Goal: Task Accomplishment & Management: Manage account settings

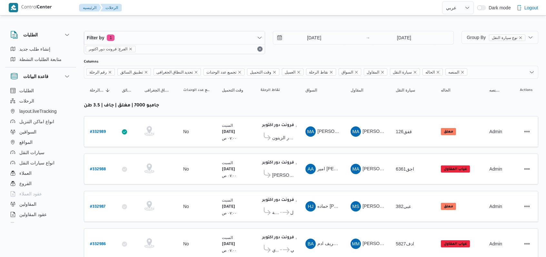
select select "ar"
click at [92, 131] on b "# 332989" at bounding box center [98, 132] width 16 height 5
select select "ar"
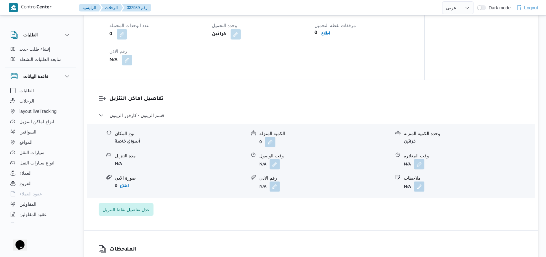
scroll to position [430, 0]
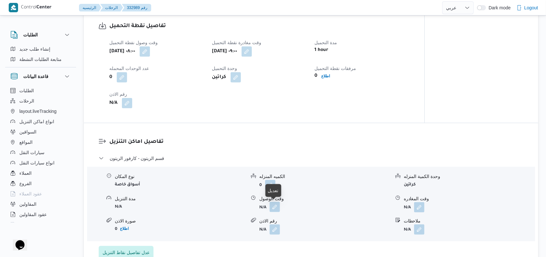
click at [273, 208] on button "button" at bounding box center [275, 207] width 10 height 10
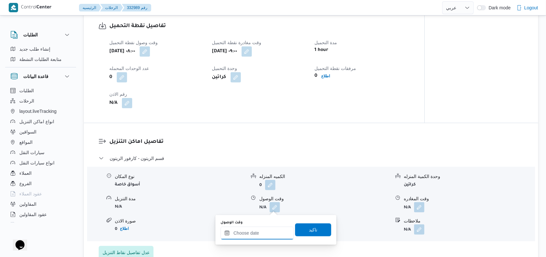
click at [262, 228] on div at bounding box center [257, 233] width 73 height 13
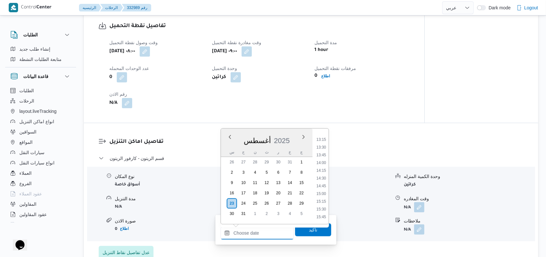
scroll to position [310, 0]
click at [324, 145] on li "10:15" at bounding box center [321, 144] width 15 height 6
type input "[DATE] ١٠:١٥"
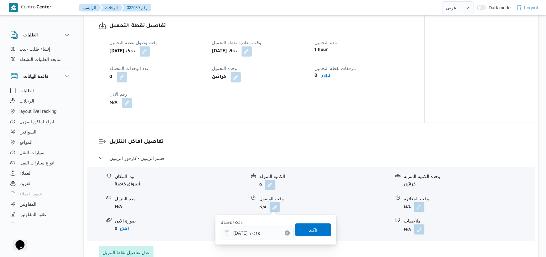
click at [313, 230] on span "تاكيد" at bounding box center [313, 229] width 36 height 13
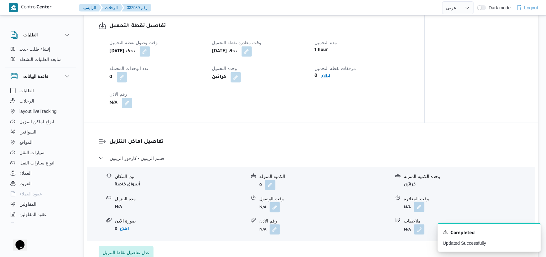
click at [420, 206] on button "button" at bounding box center [419, 207] width 10 height 10
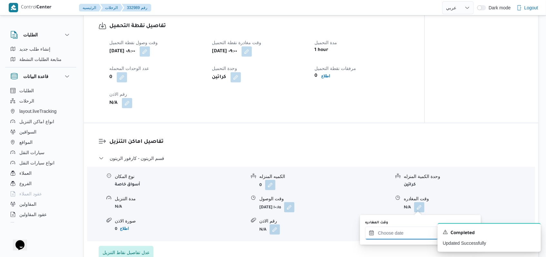
click at [399, 231] on input "وقت المغادره" at bounding box center [401, 233] width 73 height 13
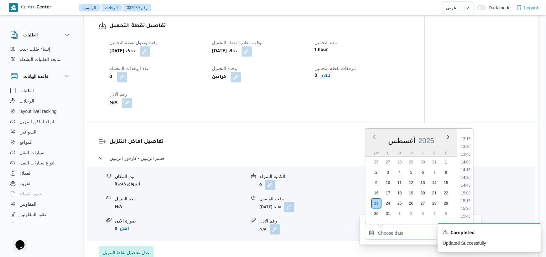
scroll to position [396, 0]
click at [466, 174] on li "14:00" at bounding box center [465, 174] width 15 height 6
type input "٢٣/٠٨/٢٠٢٥ ١٤:٠٠"
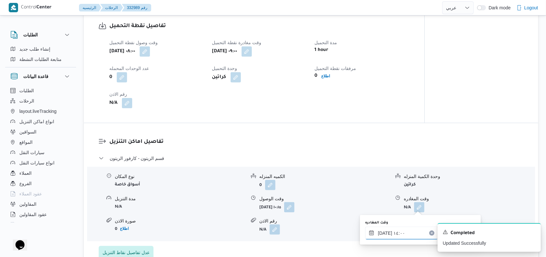
scroll to position [516, 0]
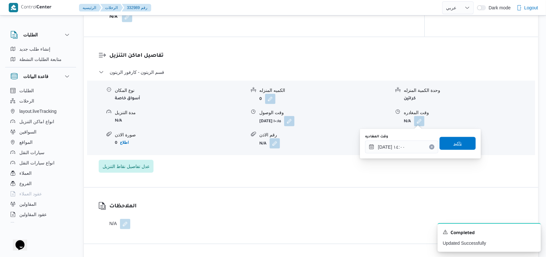
click at [459, 147] on span "تاكيد" at bounding box center [457, 143] width 36 height 13
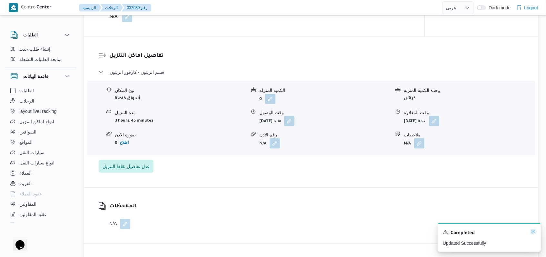
click at [530, 233] on icon "Dismiss toast" at bounding box center [532, 231] width 5 height 5
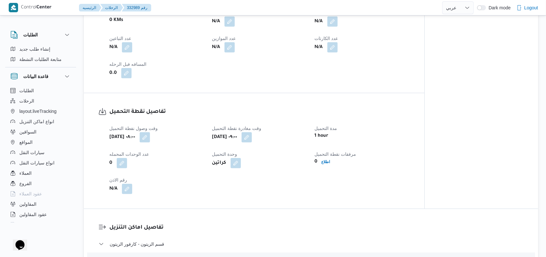
scroll to position [344, 0]
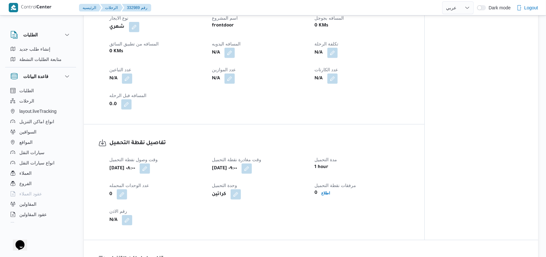
scroll to position [301, 0]
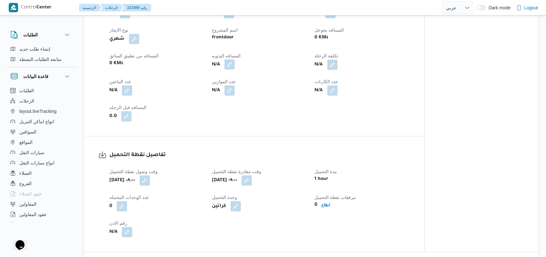
click at [234, 68] on button "button" at bounding box center [229, 64] width 10 height 10
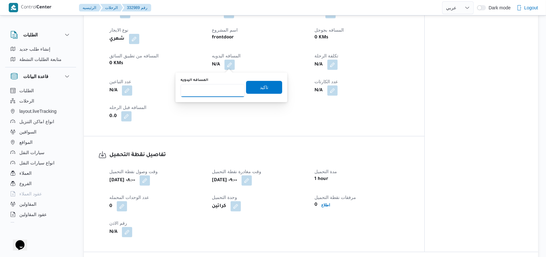
click at [211, 92] on input "المسافه اليدويه" at bounding box center [213, 90] width 64 height 13
type input "130"
click at [280, 96] on div "You are in a dialog. To close this dialog, hit escape. المسافه اليدويه 130 تاكيد" at bounding box center [231, 88] width 112 height 30
click at [270, 87] on span "تاكيد" at bounding box center [264, 87] width 36 height 13
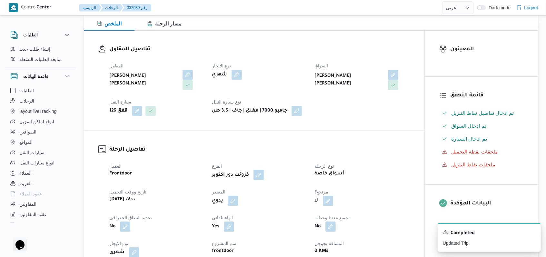
scroll to position [0, 0]
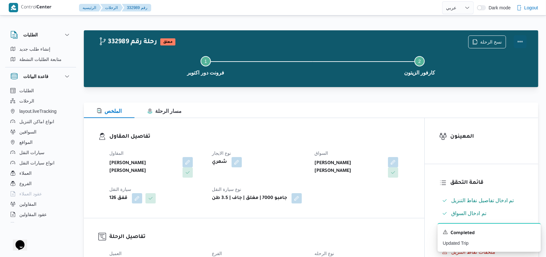
click at [519, 43] on button "Actions" at bounding box center [520, 41] width 13 height 13
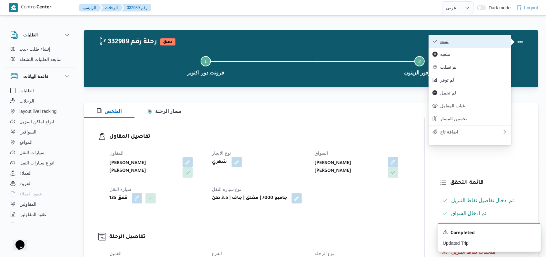
click at [488, 40] on span "تمت" at bounding box center [473, 41] width 67 height 5
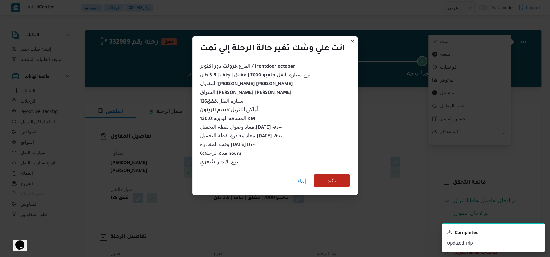
click at [325, 174] on span "تأكيد" at bounding box center [332, 180] width 36 height 13
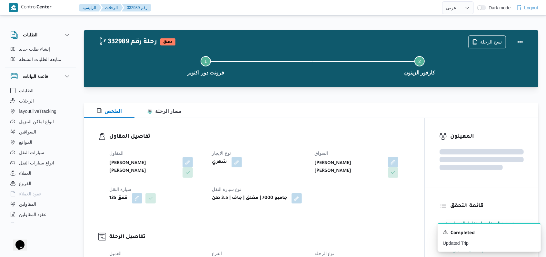
click at [289, 161] on div "شهري" at bounding box center [259, 162] width 96 height 12
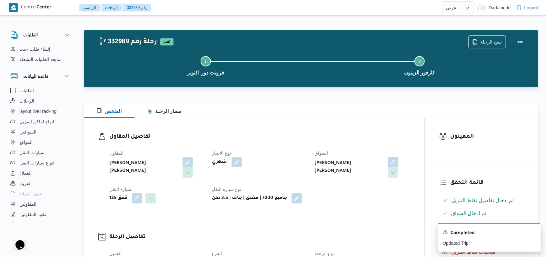
select select "ar"
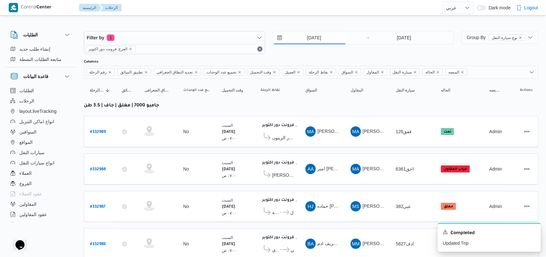
click at [308, 37] on input "[DATE]" at bounding box center [309, 37] width 73 height 13
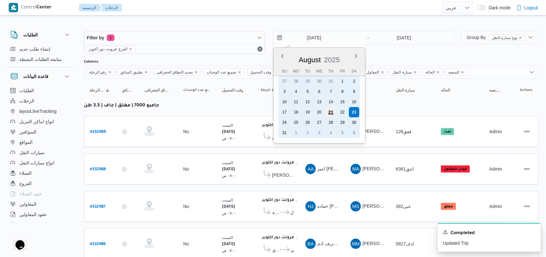
click at [328, 112] on div "21" at bounding box center [330, 112] width 12 height 12
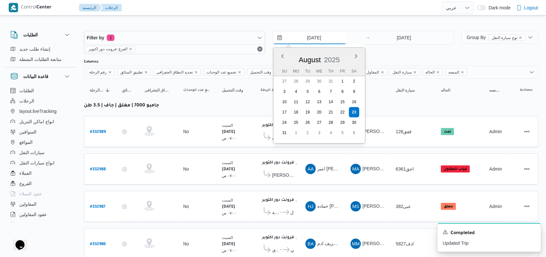
type input "[DATE]"
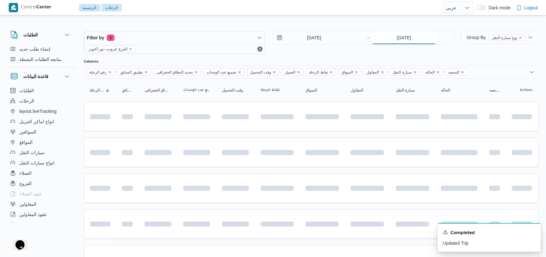
click at [398, 38] on input "[DATE]" at bounding box center [404, 37] width 64 height 13
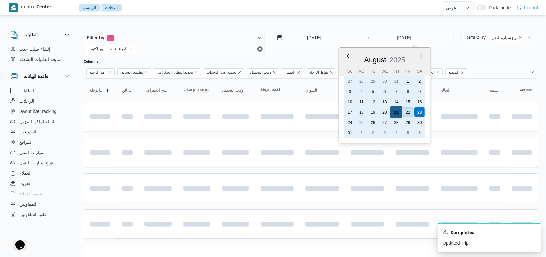
click at [397, 113] on div "21" at bounding box center [396, 112] width 12 height 12
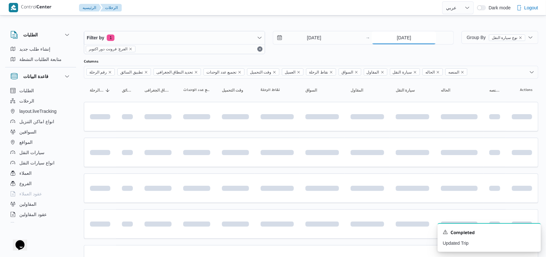
type input "[DATE]"
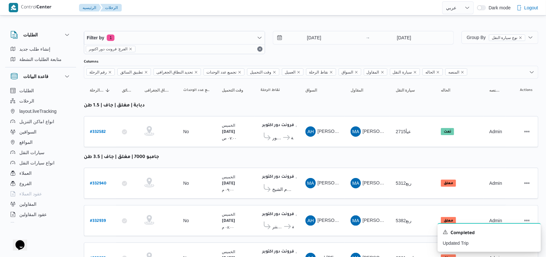
click at [345, 58] on div at bounding box center [311, 56] width 454 height 5
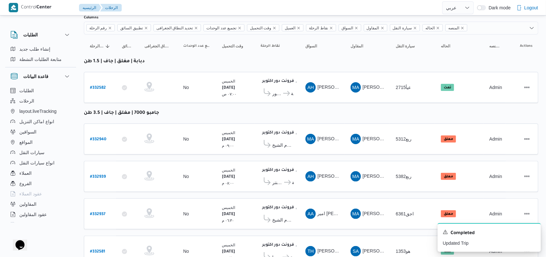
scroll to position [86, 0]
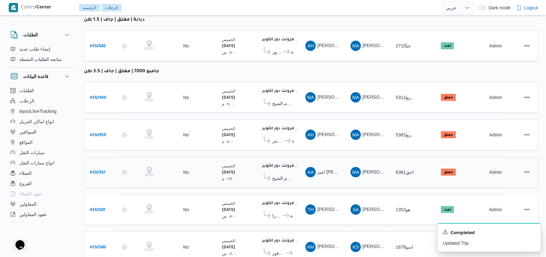
click at [285, 174] on span "كارفور شرم الشيخ" at bounding box center [283, 178] width 22 height 8
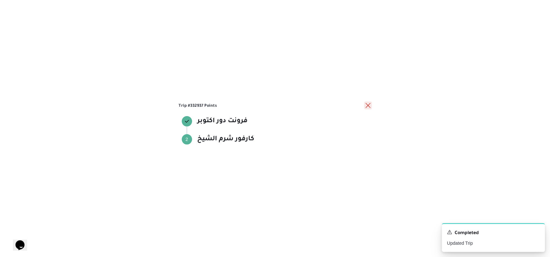
click at [368, 107] on button "close" at bounding box center [368, 106] width 8 height 8
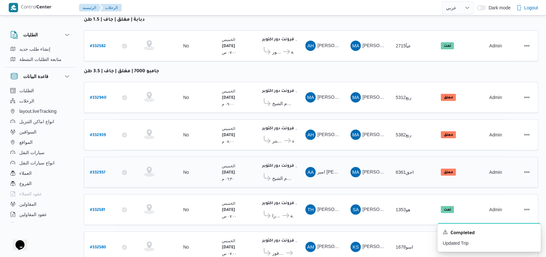
click at [93, 171] on b "# 332937" at bounding box center [97, 173] width 15 height 5
select select "ar"
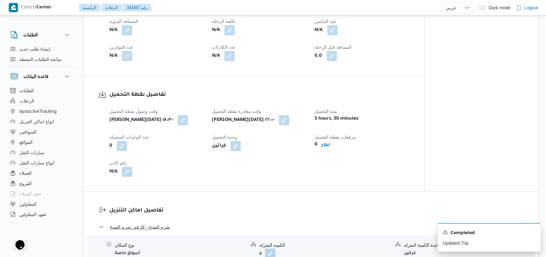
scroll to position [430, 0]
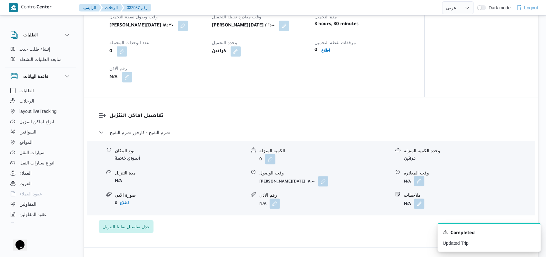
click at [416, 179] on button "button" at bounding box center [419, 181] width 10 height 10
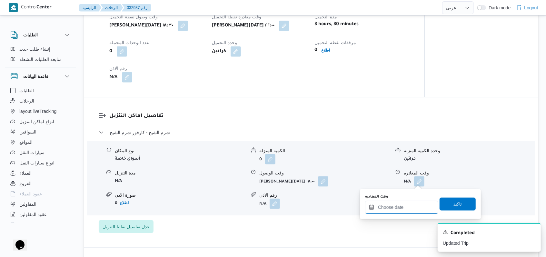
click at [397, 213] on input "وقت المغادره" at bounding box center [401, 207] width 73 height 13
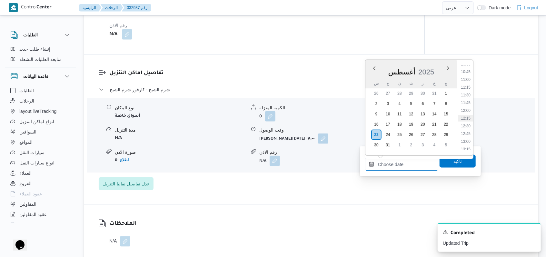
scroll to position [361, 0]
click at [467, 109] on li "13:00" at bounding box center [465, 110] width 15 height 6
type input "٢٣/٠٨/٢٠٢٥ ١٣:٠٠"
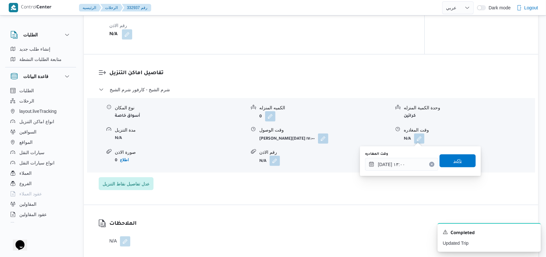
click at [459, 158] on span "تاكيد" at bounding box center [457, 160] width 36 height 13
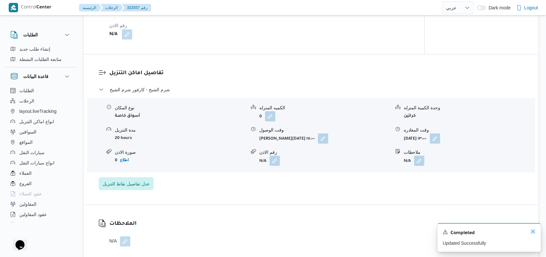
click at [531, 231] on icon "Dismiss toast" at bounding box center [532, 231] width 5 height 5
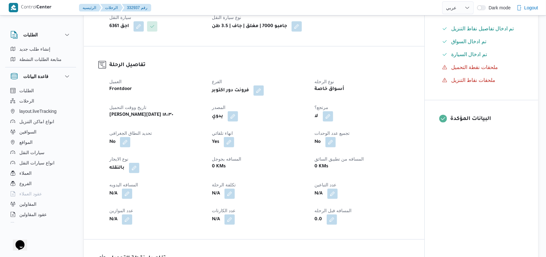
scroll to position [258, 0]
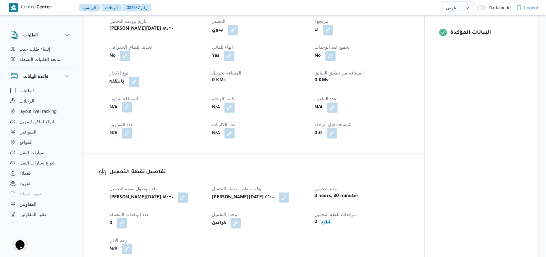
click at [125, 109] on button "button" at bounding box center [127, 107] width 10 height 10
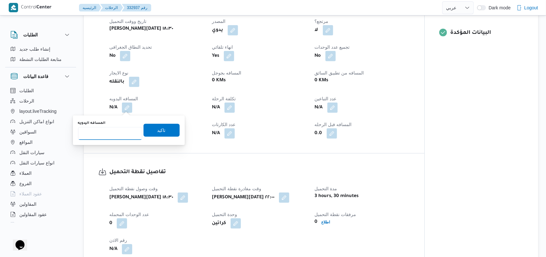
click at [115, 130] on input "المسافه اليدويه" at bounding box center [110, 133] width 64 height 13
type input "550"
click at [143, 130] on span "تاكيد" at bounding box center [161, 129] width 36 height 13
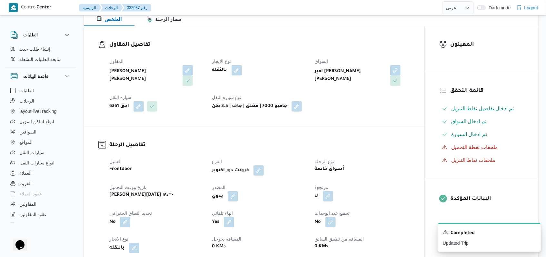
scroll to position [0, 0]
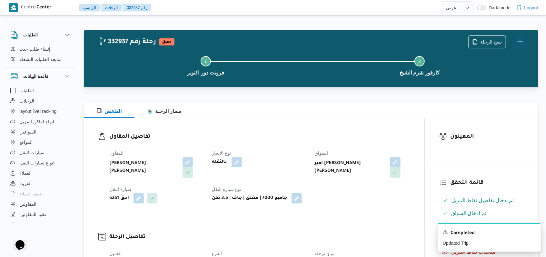
click at [515, 44] on button "Actions" at bounding box center [520, 41] width 13 height 13
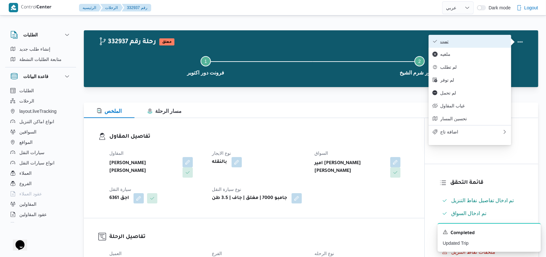
click at [485, 43] on span "تمت" at bounding box center [473, 41] width 67 height 5
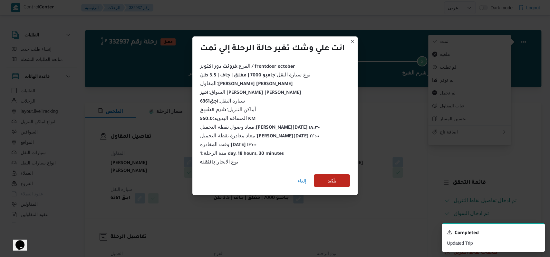
click at [338, 174] on span "تأكيد" at bounding box center [332, 180] width 36 height 13
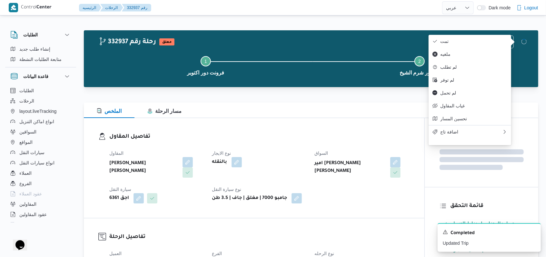
click at [273, 157] on div "بالنقله" at bounding box center [259, 162] width 96 height 12
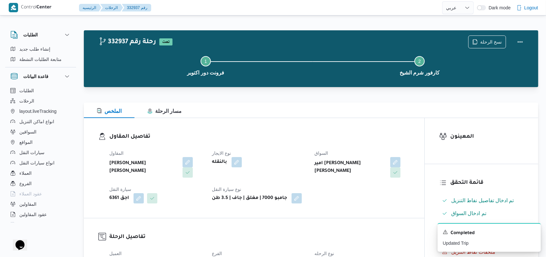
select select "ar"
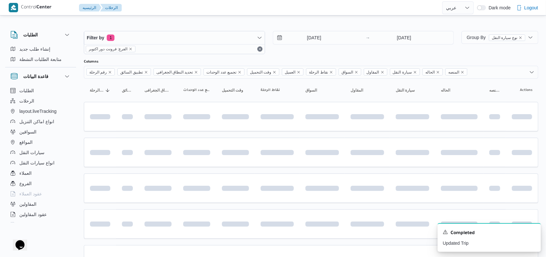
scroll to position [88, 0]
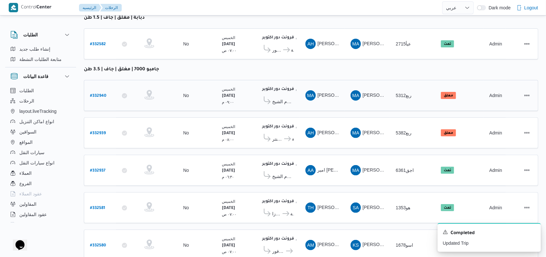
click at [97, 94] on b "# 332940" at bounding box center [98, 96] width 16 height 5
select select "ar"
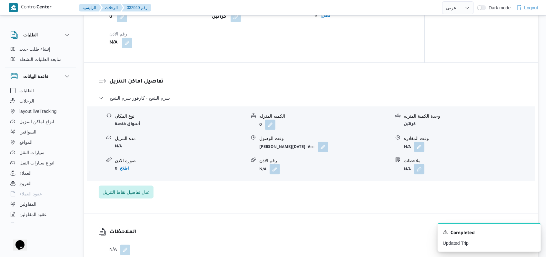
scroll to position [475, 0]
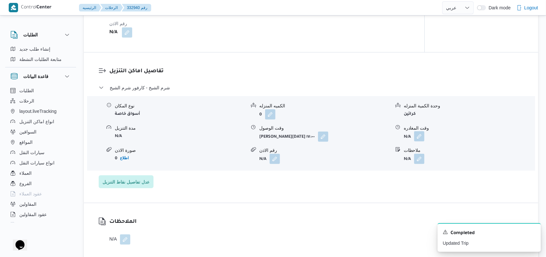
click at [417, 137] on button "button" at bounding box center [419, 136] width 10 height 10
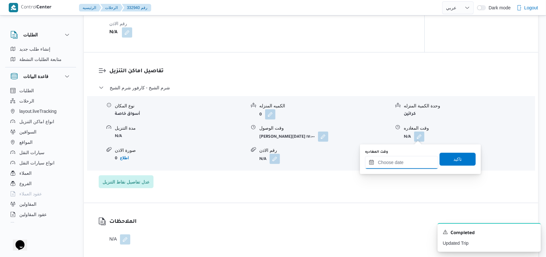
click at [404, 167] on input "وقت المغادره" at bounding box center [401, 162] width 73 height 13
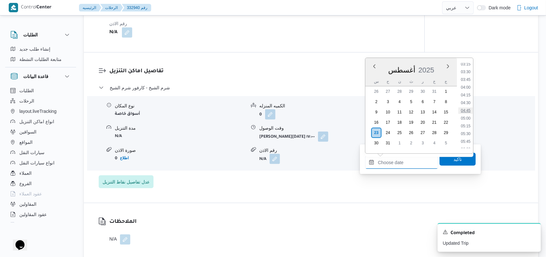
scroll to position [60, 0]
click at [465, 100] on li "03:00" at bounding box center [465, 99] width 15 height 6
type input "٢٣/٠٨/٢٠٢٥ ٠٣:٠٠"
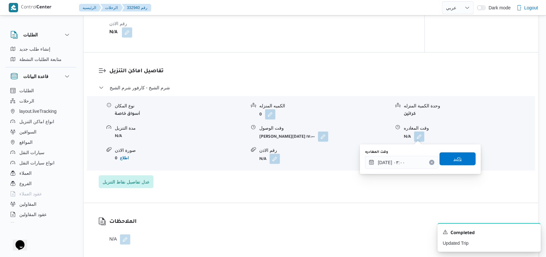
click at [454, 163] on span "تاكيد" at bounding box center [457, 158] width 36 height 13
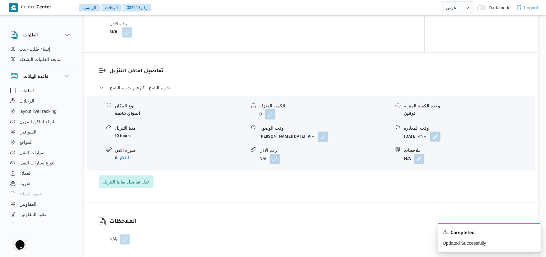
scroll to position [302, 0]
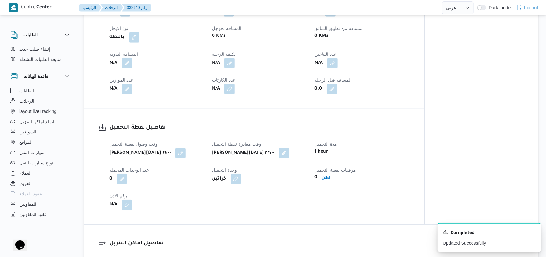
click at [130, 62] on button "button" at bounding box center [127, 63] width 10 height 10
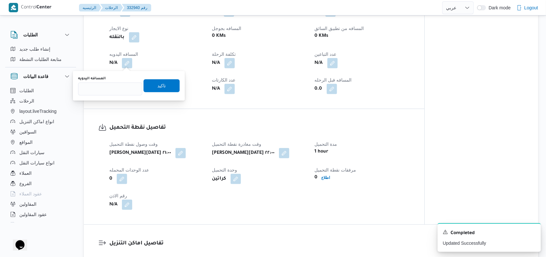
click at [111, 81] on div "المسافه اليدويه" at bounding box center [110, 85] width 64 height 19
click at [110, 85] on input "المسافه اليدويه" at bounding box center [110, 89] width 64 height 13
type input "550"
click at [157, 84] on span "تاكيد" at bounding box center [161, 86] width 8 height 8
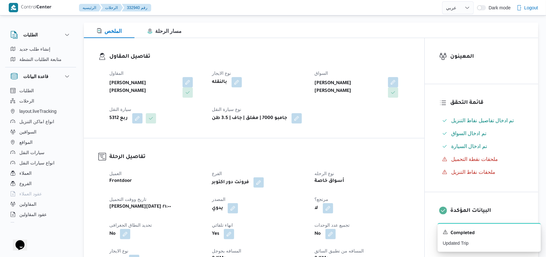
scroll to position [0, 0]
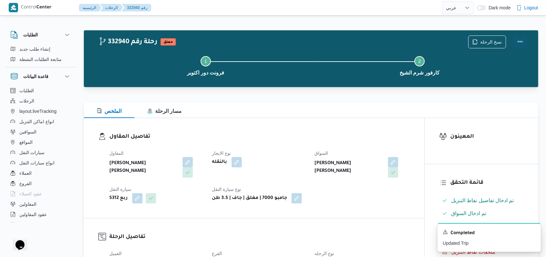
click at [517, 41] on button "Actions" at bounding box center [520, 41] width 13 height 13
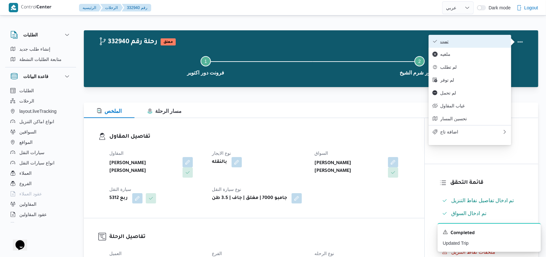
click at [489, 37] on button "تمت" at bounding box center [469, 41] width 83 height 13
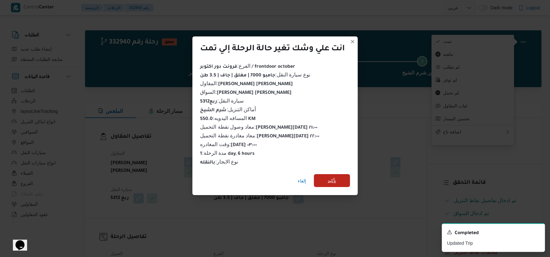
click at [338, 176] on span "تأكيد" at bounding box center [332, 180] width 36 height 13
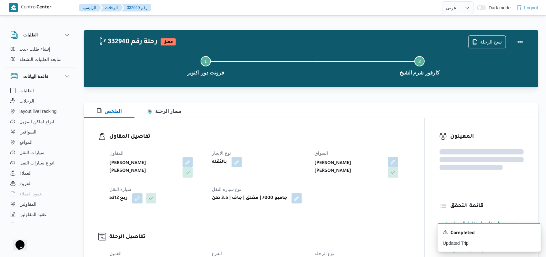
click at [281, 153] on dt "نوع الايجار" at bounding box center [259, 153] width 95 height 8
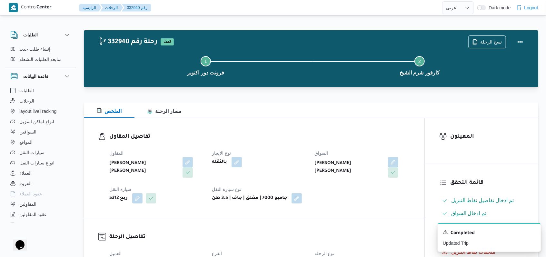
select select "ar"
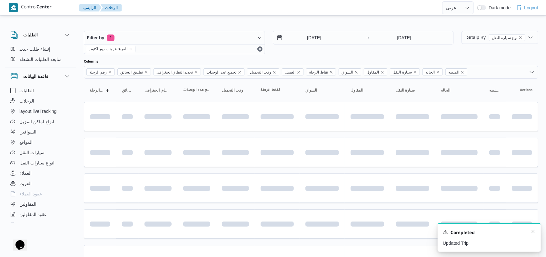
scroll to position [88, 0]
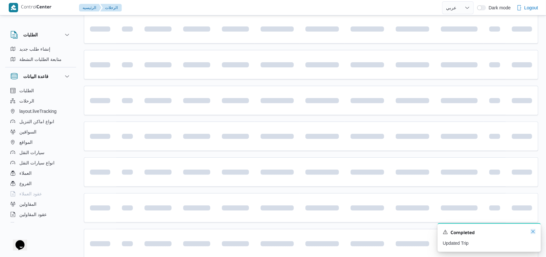
click at [532, 233] on icon "Dismiss toast" at bounding box center [532, 231] width 3 height 3
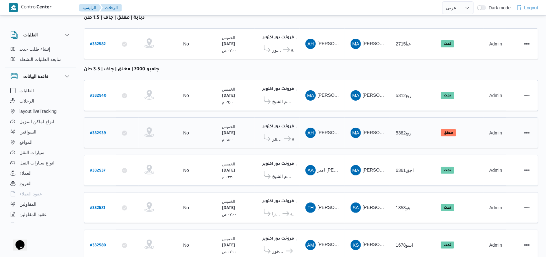
click at [103, 131] on b "# 332939" at bounding box center [98, 133] width 16 height 5
select select "ar"
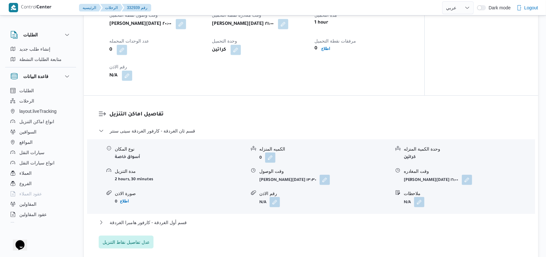
scroll to position [517, 0]
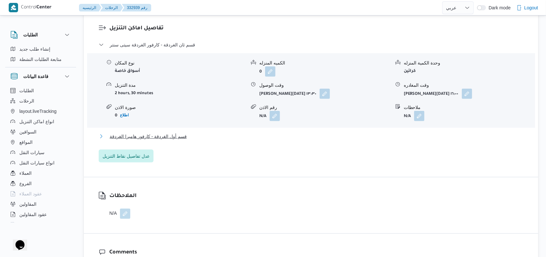
click at [164, 135] on span "قسم أول الغردقة - كارفور هامبرا الغردقة" at bounding box center [148, 136] width 77 height 8
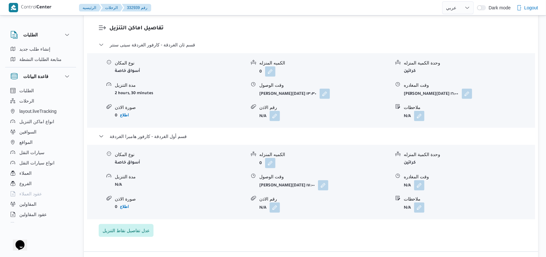
scroll to position [560, 0]
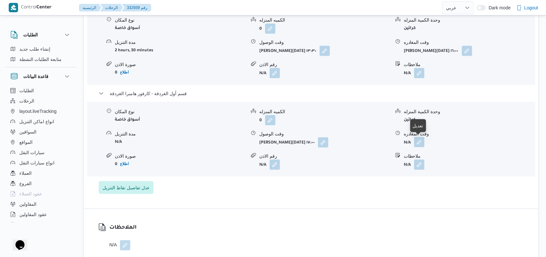
click at [422, 143] on button "button" at bounding box center [419, 142] width 10 height 10
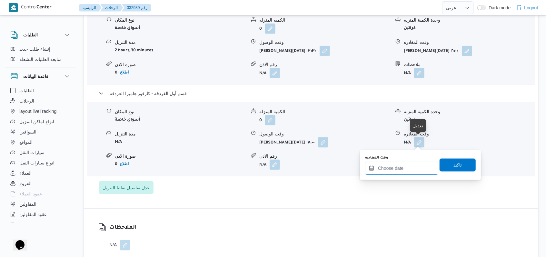
click at [396, 162] on div at bounding box center [401, 168] width 73 height 13
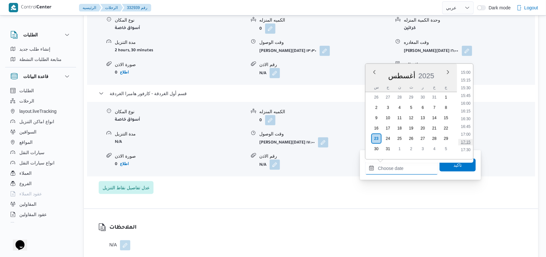
scroll to position [446, 0]
click at [468, 104] on li "15:30" at bounding box center [465, 105] width 15 height 6
type input "٢٣/٠٨/٢٠٢٥ ١٥:٣٠"
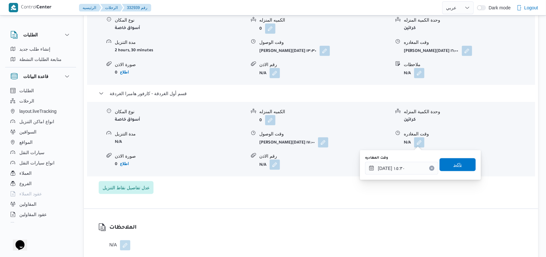
click at [459, 161] on span "تاكيد" at bounding box center [457, 164] width 36 height 13
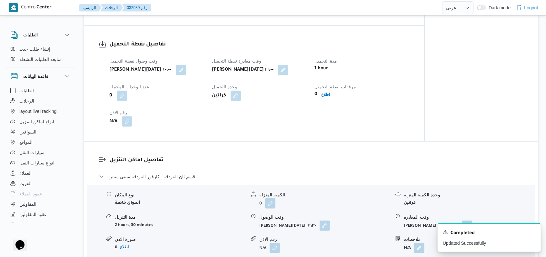
scroll to position [260, 0]
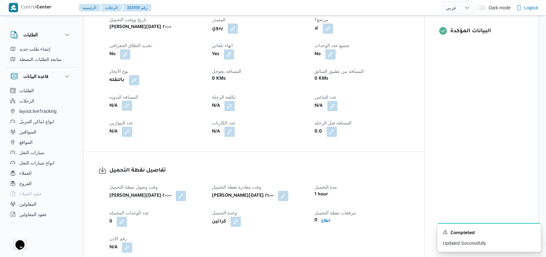
click at [131, 102] on button "button" at bounding box center [127, 106] width 10 height 10
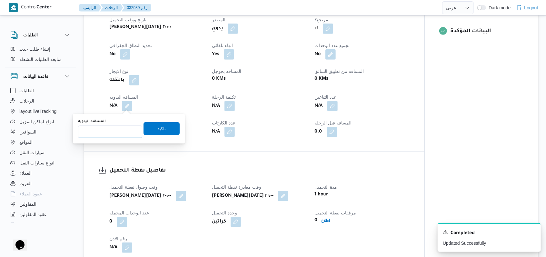
click at [108, 135] on input "المسافه اليدويه" at bounding box center [110, 131] width 64 height 13
type input "530"
click at [146, 127] on span "تاكيد" at bounding box center [161, 128] width 36 height 13
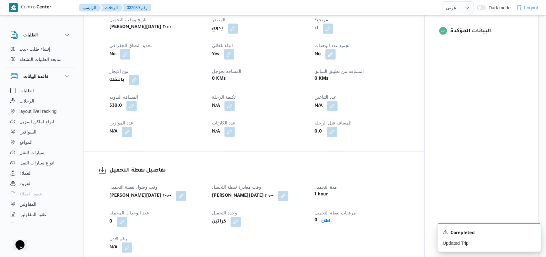
scroll to position [2, 0]
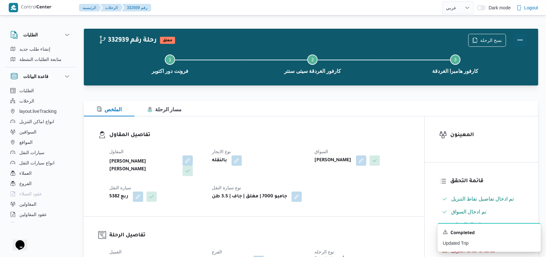
click at [522, 37] on button "Actions" at bounding box center [520, 40] width 13 height 13
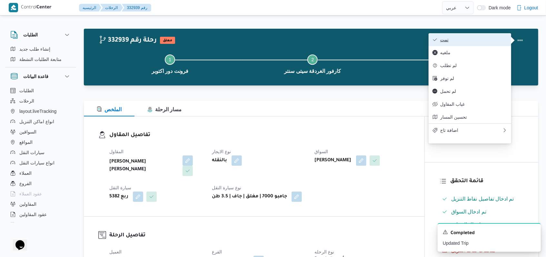
click at [493, 37] on button "تمت" at bounding box center [469, 39] width 83 height 13
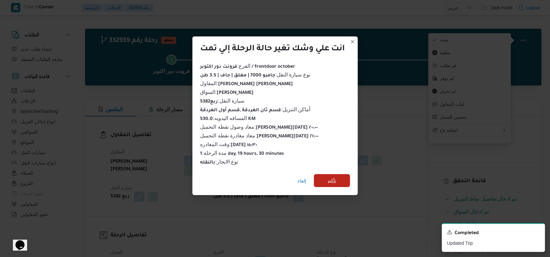
click at [336, 177] on span "تأكيد" at bounding box center [332, 181] width 8 height 8
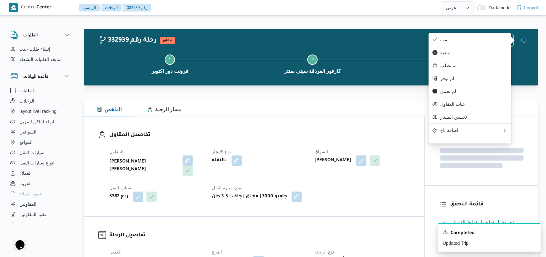
click at [284, 149] on dt "نوع الايجار" at bounding box center [259, 152] width 95 height 8
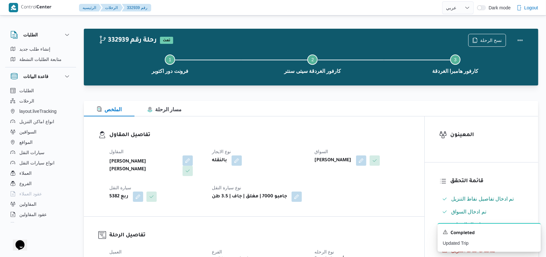
select select "ar"
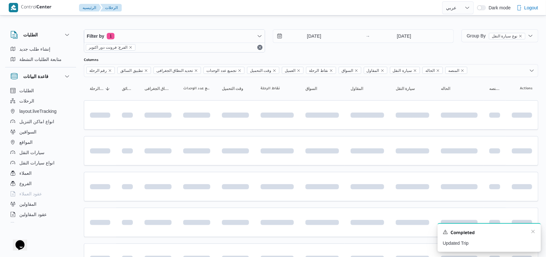
scroll to position [88, 0]
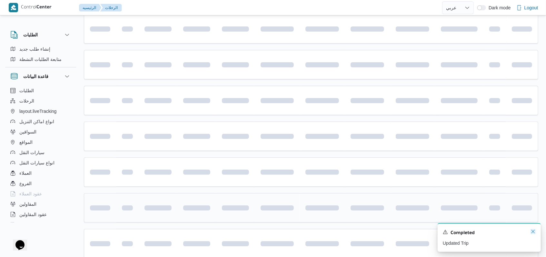
click at [535, 233] on icon "Dismiss toast" at bounding box center [532, 231] width 5 height 5
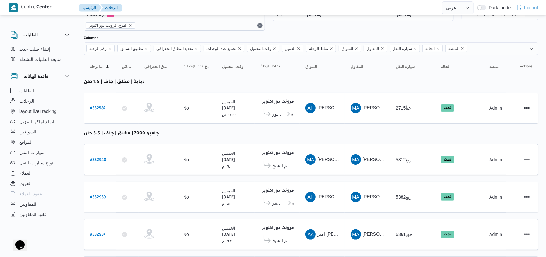
scroll to position [0, 0]
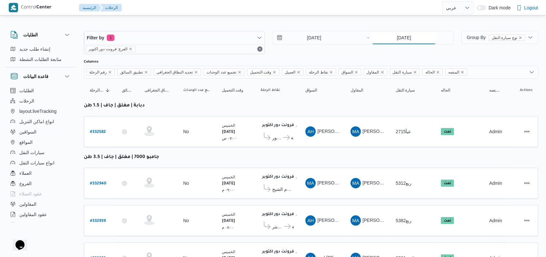
click at [411, 44] on input "[DATE]" at bounding box center [404, 37] width 64 height 13
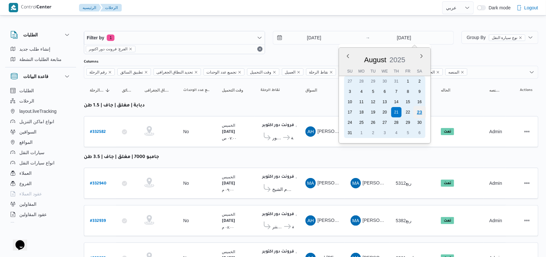
click at [420, 112] on div "23" at bounding box center [419, 112] width 12 height 12
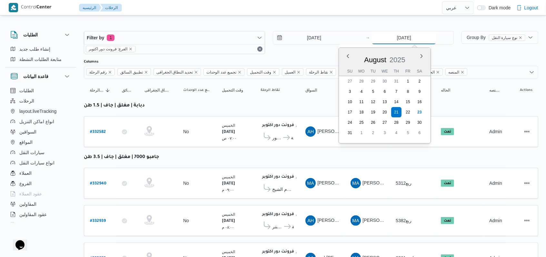
type input "[DATE]"
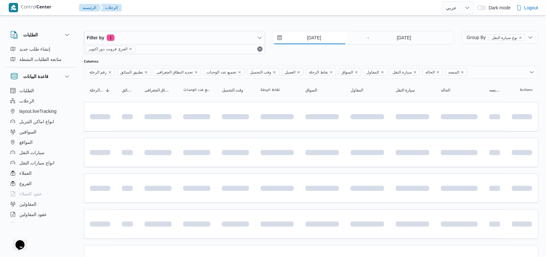
click at [311, 36] on input "[DATE]" at bounding box center [309, 37] width 73 height 13
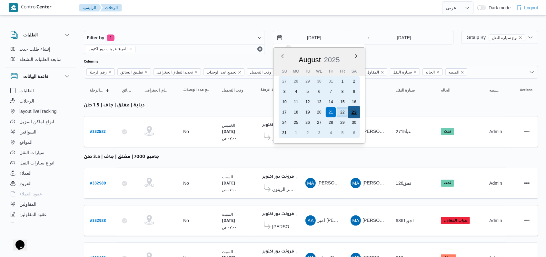
click at [357, 112] on div "23" at bounding box center [354, 112] width 12 height 12
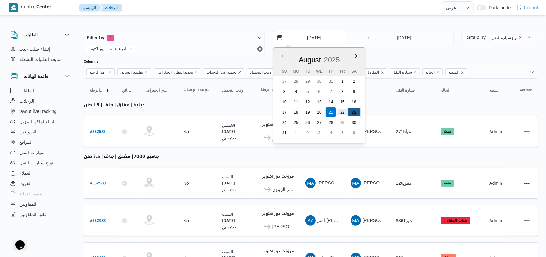
type input "[DATE]"
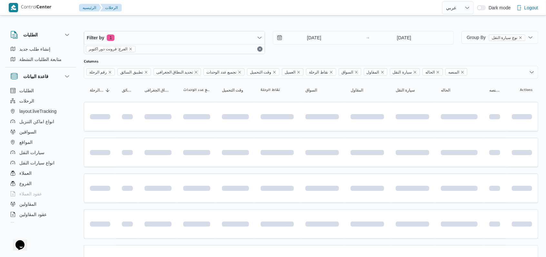
click at [366, 53] on div "23/8/2025 → 23/8/2025" at bounding box center [363, 42] width 181 height 23
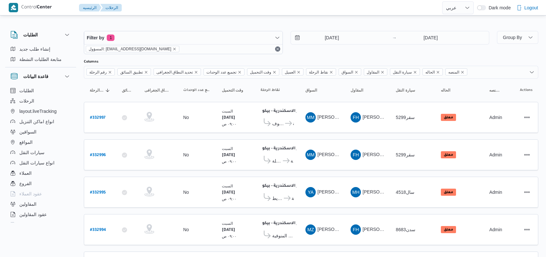
select select "ar"
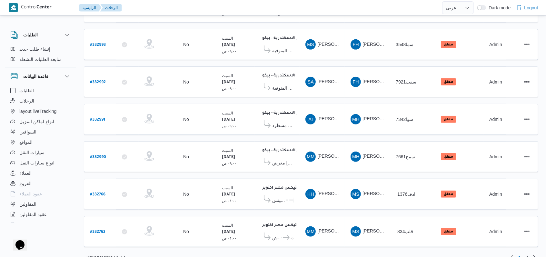
scroll to position [222, 0]
click at [524, 253] on span "2" at bounding box center [526, 257] width 7 height 8
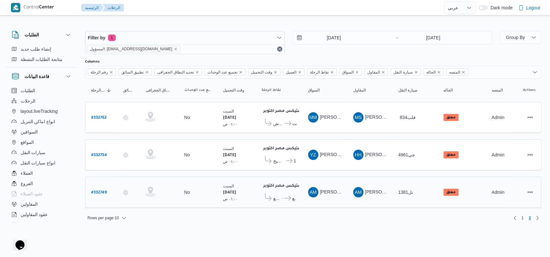
click at [102, 191] on b "# 332749" at bounding box center [98, 193] width 15 height 5
select select "ar"
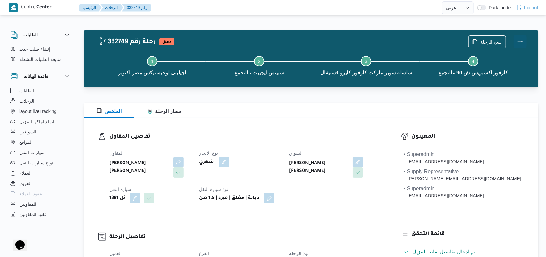
click at [524, 38] on button "Actions" at bounding box center [520, 41] width 13 height 13
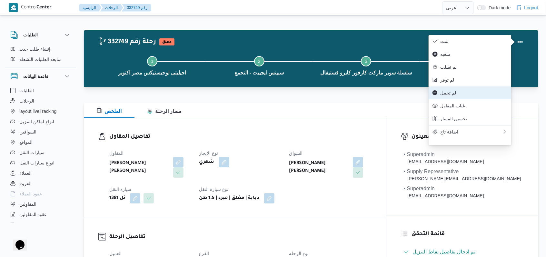
click at [458, 95] on span "لم تحمل" at bounding box center [473, 92] width 67 height 5
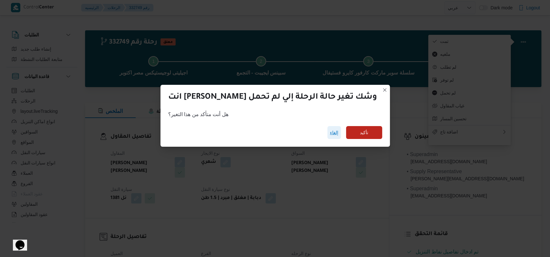
click at [330, 131] on span "إلغاء" at bounding box center [334, 133] width 8 height 8
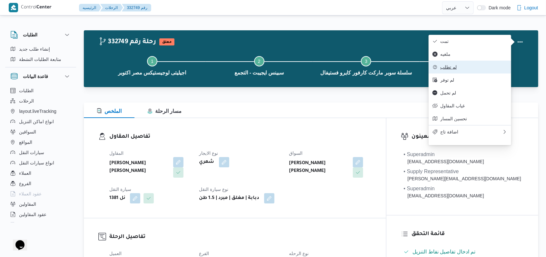
click at [453, 69] on span "لم تطلب" at bounding box center [473, 66] width 67 height 5
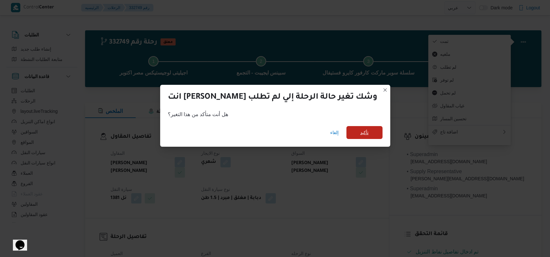
click at [360, 135] on span "تأكيد" at bounding box center [364, 133] width 8 height 8
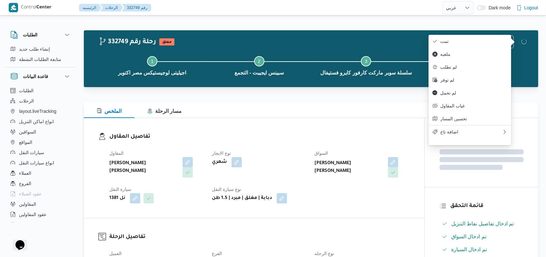
click at [362, 135] on h3 "تفاصيل المقاول" at bounding box center [259, 136] width 300 height 9
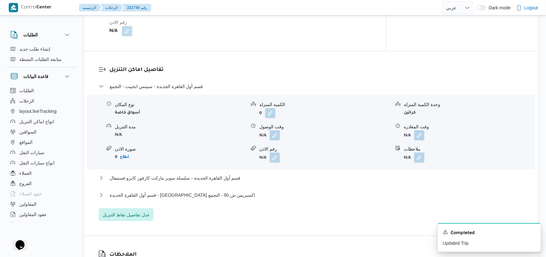
scroll to position [559, 0]
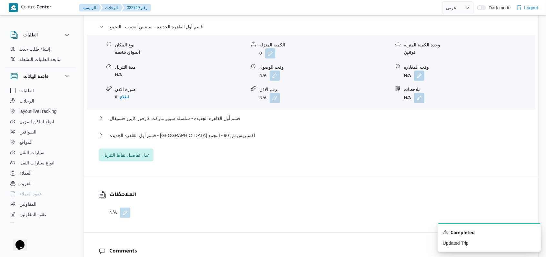
click at [132, 212] on div "N/A" at bounding box center [122, 213] width 27 height 10
click at [125, 211] on button "button" at bounding box center [125, 212] width 10 height 10
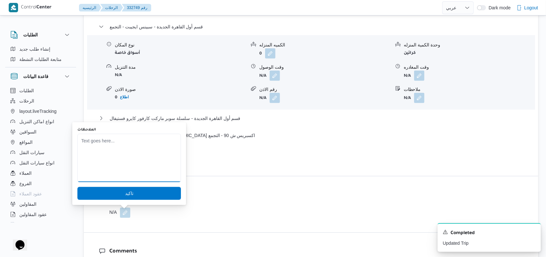
click at [144, 173] on textarea "الملاحظات" at bounding box center [128, 158] width 103 height 48
type textarea "h"
type textarea "السارة اليوم لم تطلب بسبب جرد بالشركة"
click at [135, 193] on span "تاكيد" at bounding box center [128, 193] width 103 height 13
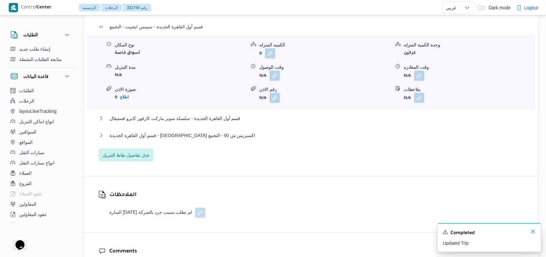
click at [531, 233] on icon "Dismiss toast" at bounding box center [532, 231] width 5 height 5
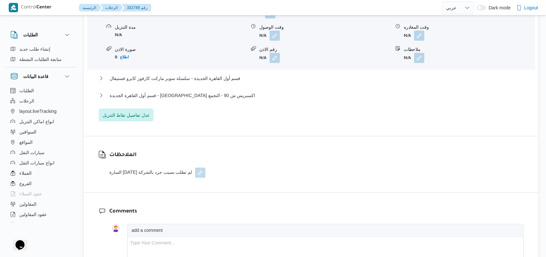
scroll to position [645, 0]
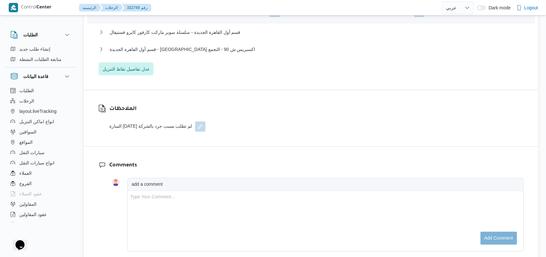
click at [152, 126] on div "السارة اليوم لم تطلب بسبب جرد بالشركة" at bounding box center [157, 127] width 96 height 10
copy div "الملاحظات"
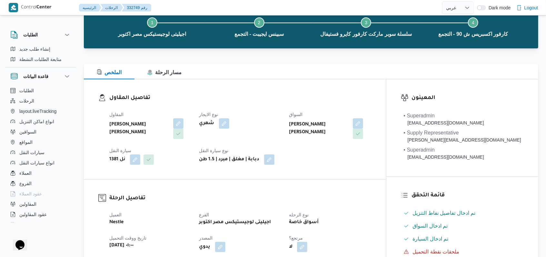
scroll to position [0, 0]
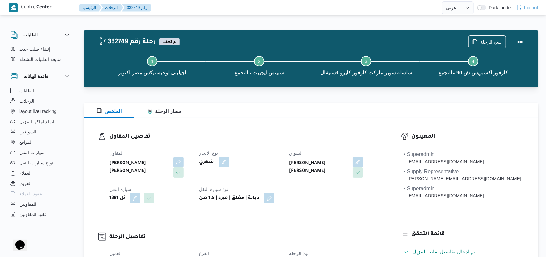
select select "ar"
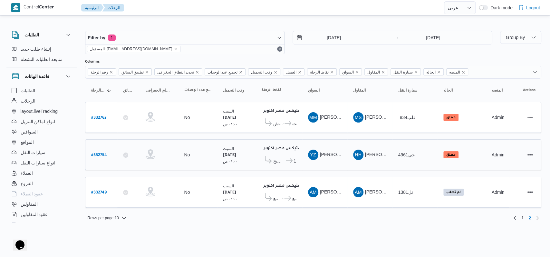
click at [102, 153] on b "# 332754" at bounding box center [99, 155] width 16 height 5
select select "ar"
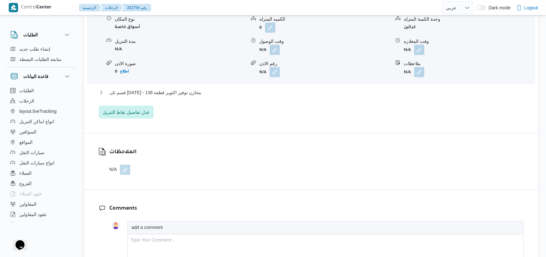
scroll to position [645, 0]
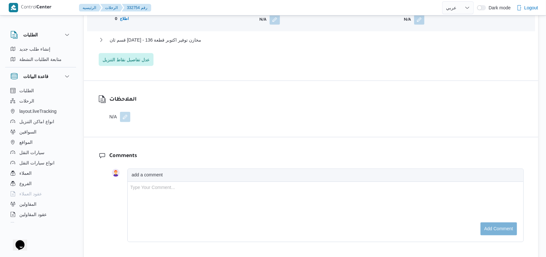
click at [125, 112] on button "button" at bounding box center [125, 117] width 10 height 10
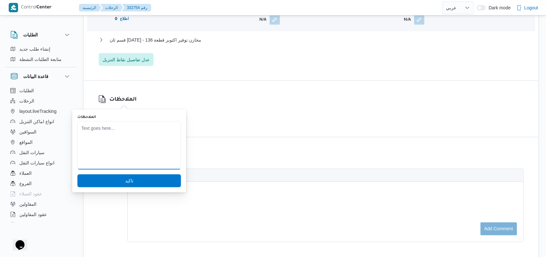
click at [114, 132] on textarea "الملاحظات" at bounding box center [128, 145] width 103 height 48
paste textarea "السارة اليوم لم تطلب بسبب جرد بالشركة"
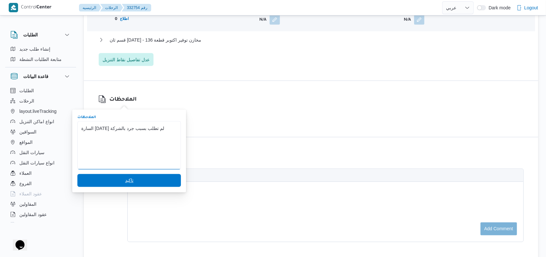
type textarea "السارة اليوم لم تطلب بسبب جرد بالشركة"
click at [137, 179] on span "تاكيد" at bounding box center [128, 180] width 103 height 13
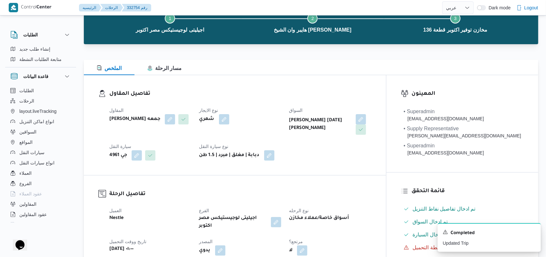
scroll to position [0, 0]
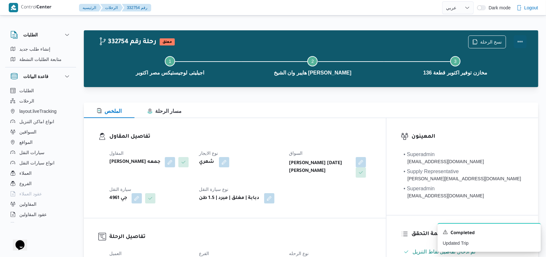
click at [524, 40] on button "Actions" at bounding box center [520, 41] width 13 height 13
click at [523, 41] on button "Actions" at bounding box center [520, 41] width 13 height 13
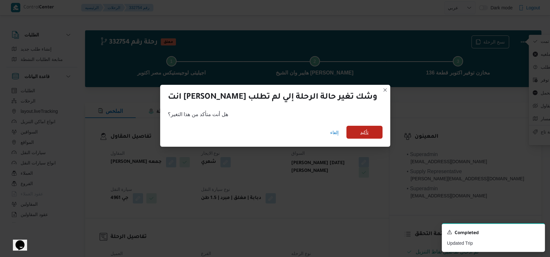
click at [357, 129] on span "تأكيد" at bounding box center [365, 132] width 36 height 13
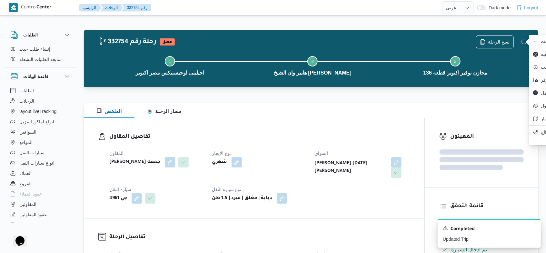
click at [315, 131] on div "تفاصيل المقاول المقاول حسام حسن زين جمعه نوع الايجار شهري السواق ياسر زين جمعة …" at bounding box center [254, 168] width 340 height 100
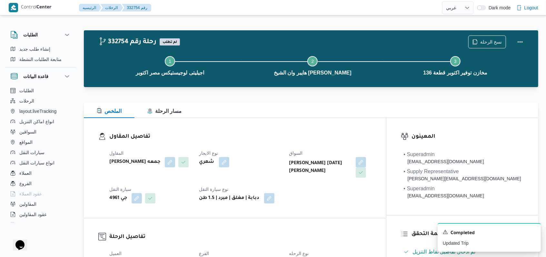
select select "ar"
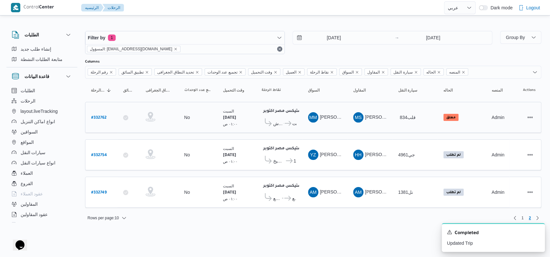
click at [96, 116] on b "# 332762" at bounding box center [98, 118] width 15 height 5
select select "ar"
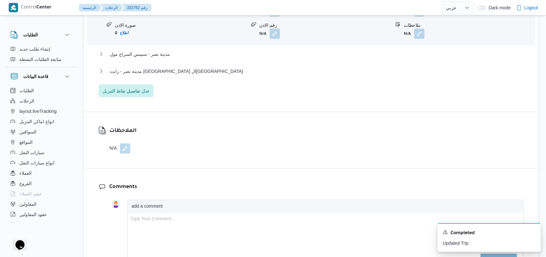
scroll to position [645, 0]
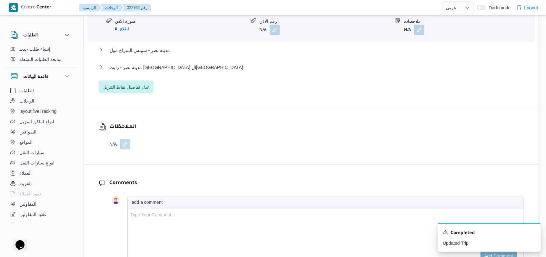
click at [127, 139] on button "button" at bounding box center [125, 144] width 10 height 10
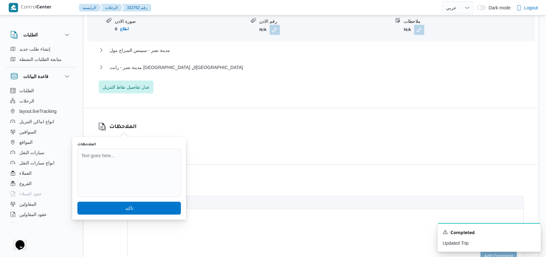
click at [130, 166] on textarea "الملاحظات" at bounding box center [128, 173] width 103 height 48
paste textarea "السارة اليوم لم تطلب بسبب جرد بالشركة"
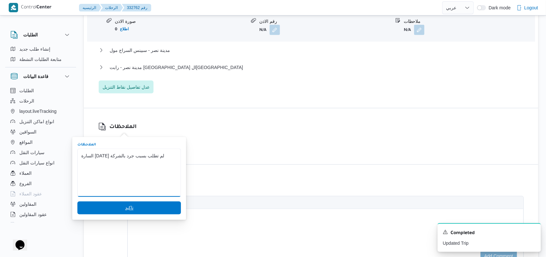
type textarea "السارة اليوم لم تطلب بسبب جرد بالشركة"
click at [144, 204] on span "تاكيد" at bounding box center [128, 207] width 103 height 13
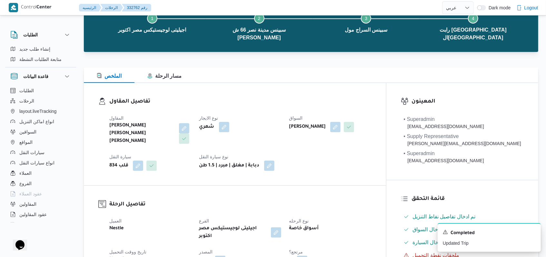
scroll to position [0, 0]
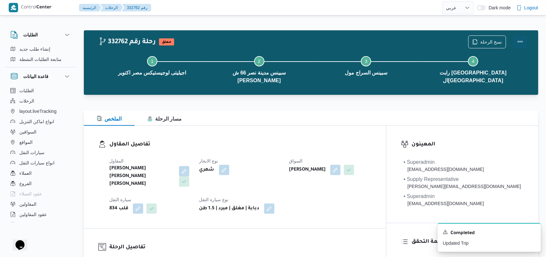
click at [524, 40] on button "Actions" at bounding box center [520, 41] width 13 height 13
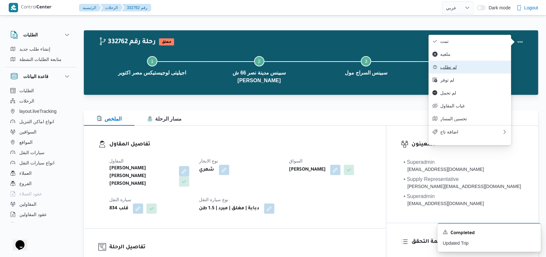
click at [459, 70] on span "لم تطلب" at bounding box center [473, 66] width 67 height 5
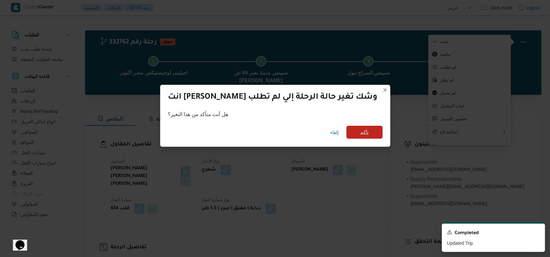
click at [360, 133] on span "تأكيد" at bounding box center [364, 132] width 8 height 8
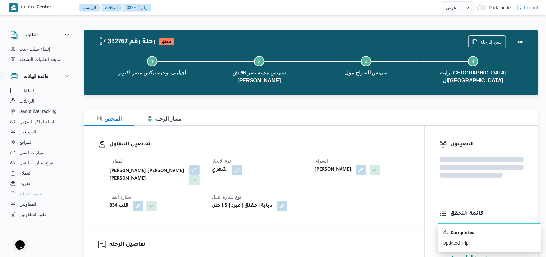
click at [361, 130] on div "تفاصيل المقاول المقاول محمد صلاح عبد الهادى عبد الحميد نوع الايجار شهري السواق …" at bounding box center [254, 176] width 340 height 100
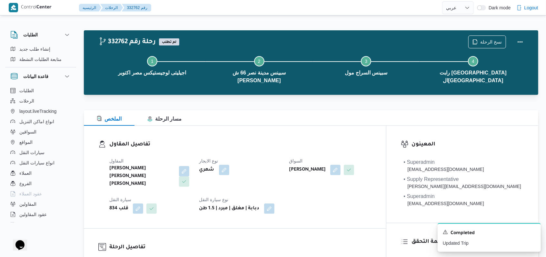
select select "ar"
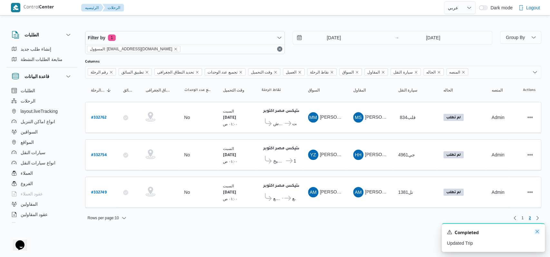
click at [538, 231] on icon "Dismiss toast" at bounding box center [537, 231] width 5 height 5
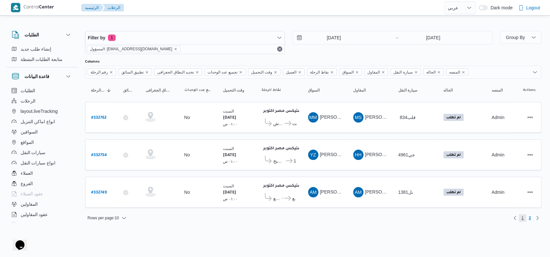
click at [520, 215] on span "1" at bounding box center [522, 218] width 7 height 8
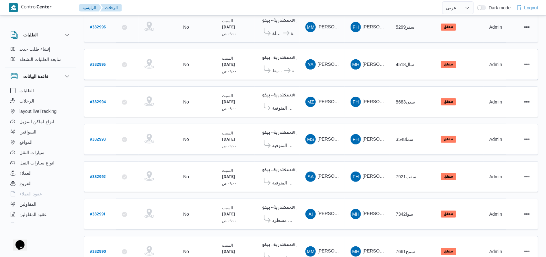
scroll to position [222, 0]
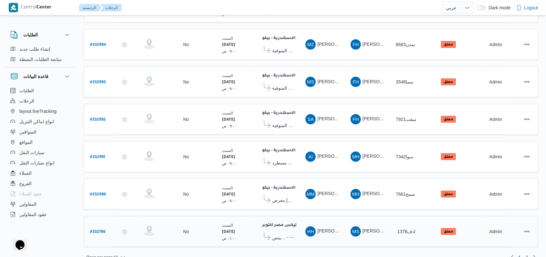
click at [97, 230] on b "# 332766" at bounding box center [97, 232] width 15 height 5
select select "ar"
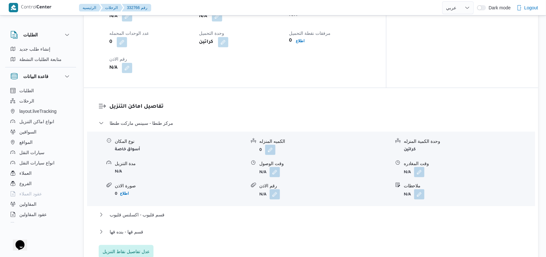
scroll to position [602, 0]
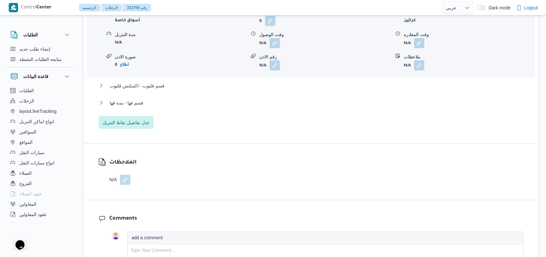
click at [126, 175] on button "button" at bounding box center [125, 180] width 10 height 10
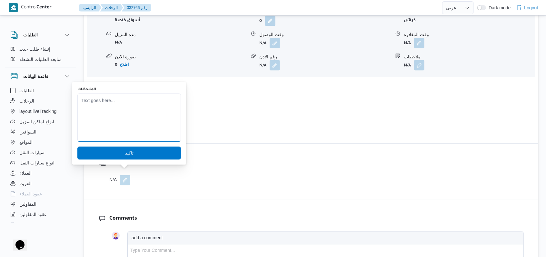
click at [127, 128] on textarea "الملاحظات" at bounding box center [128, 117] width 103 height 48
paste textarea "السارة اليوم لم تطلب بسبب جرد بالشركة"
type textarea "السارة اليوم لم تطلب بسبب جرد بالشركة"
click at [130, 145] on div at bounding box center [128, 144] width 103 height 3
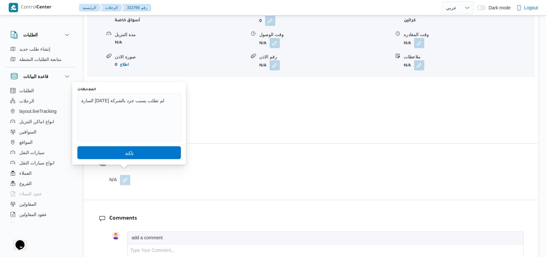
click at [130, 149] on span "تاكيد" at bounding box center [128, 152] width 103 height 13
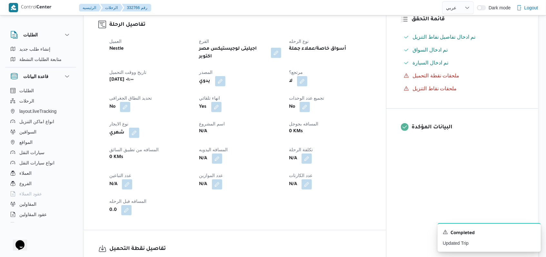
scroll to position [0, 0]
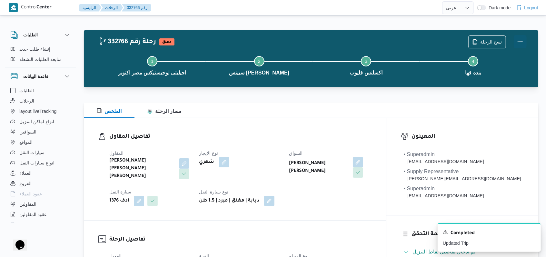
click at [522, 41] on button "Actions" at bounding box center [520, 41] width 13 height 13
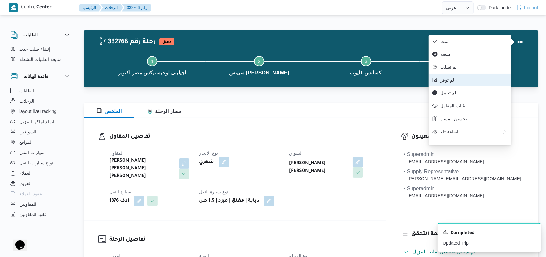
click at [451, 83] on span "لم توفر" at bounding box center [473, 79] width 67 height 5
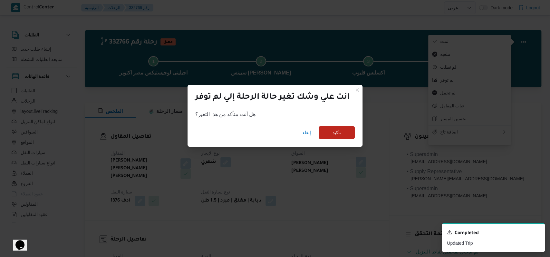
click at [299, 137] on div "إلغاء تأكيد" at bounding box center [275, 134] width 175 height 26
click at [314, 127] on span "إلغاء" at bounding box center [307, 132] width 14 height 13
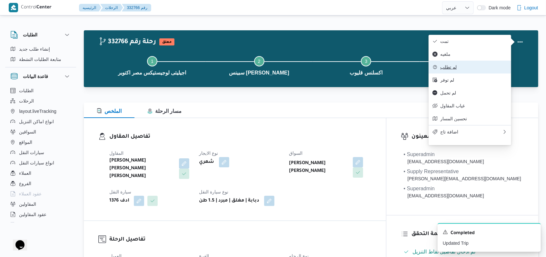
click at [456, 70] on span "لم تطلب" at bounding box center [473, 66] width 67 height 5
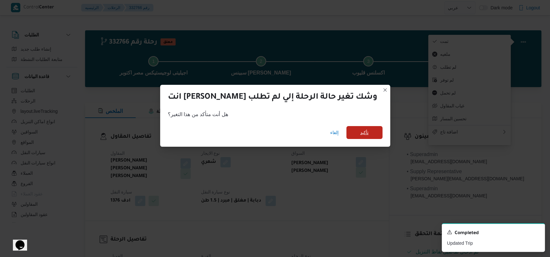
click at [347, 136] on span "تأكيد" at bounding box center [365, 132] width 36 height 13
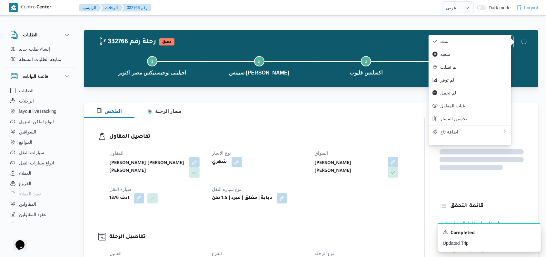
click at [296, 144] on dl "تفاصيل المقاول المقاول محمد صلاح عبد الهادى عبد الحميد نوع الايجار شهري السواق …" at bounding box center [259, 167] width 300 height 71
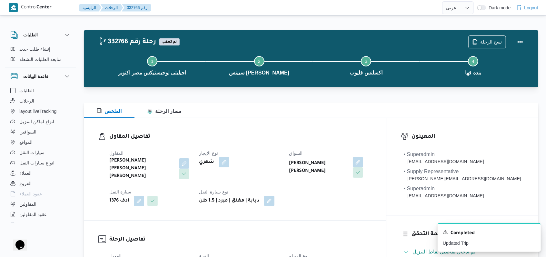
select select "ar"
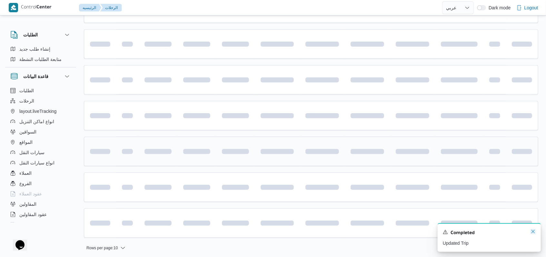
click at [531, 231] on icon "Dismiss toast" at bounding box center [532, 231] width 5 height 5
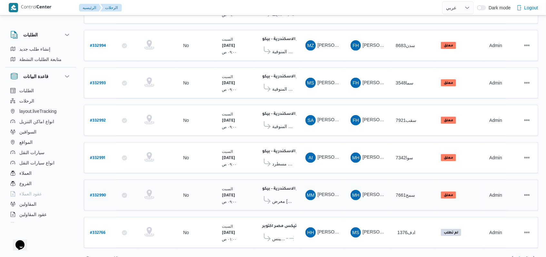
scroll to position [222, 0]
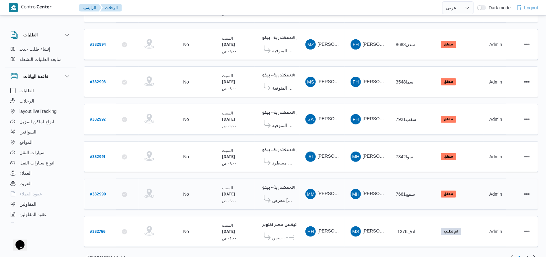
click at [282, 196] on span "معرض جورج ابراهيم البحيرة الجديدة" at bounding box center [283, 200] width 22 height 8
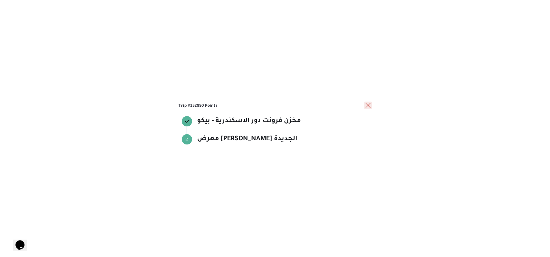
click at [368, 109] on button "close" at bounding box center [368, 106] width 8 height 8
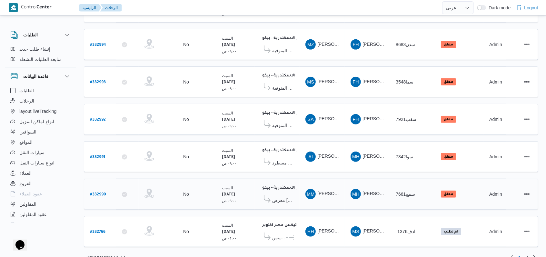
click at [96, 192] on b "# 332990" at bounding box center [98, 194] width 16 height 5
select select "ar"
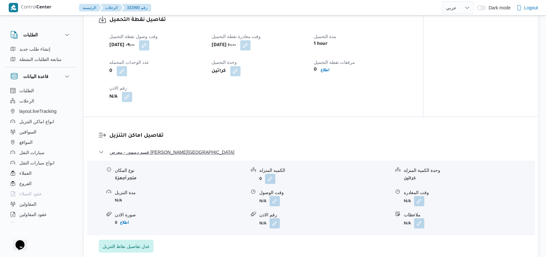
scroll to position [387, 0]
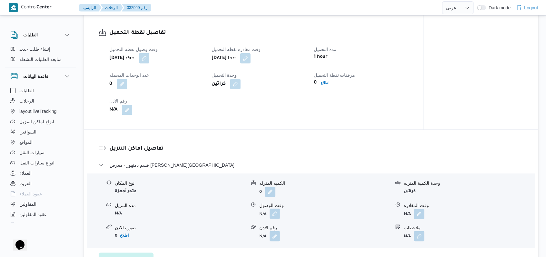
click at [276, 211] on button "button" at bounding box center [275, 214] width 10 height 10
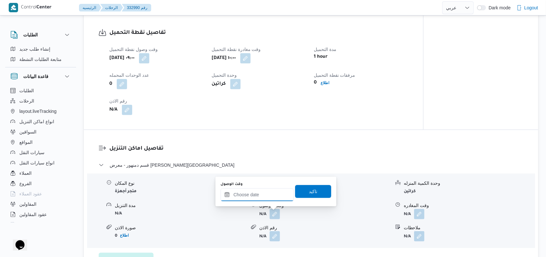
click at [267, 195] on input "وقت الوصول" at bounding box center [257, 194] width 73 height 13
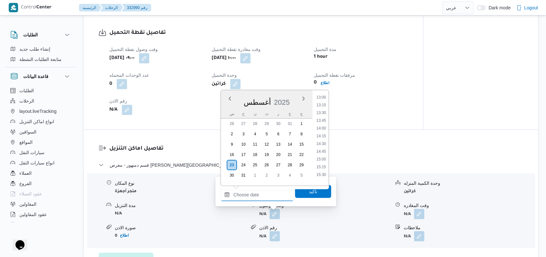
scroll to position [361, 0]
click at [321, 97] on li "11:30" at bounding box center [321, 94] width 15 height 6
type input "٢٣/٠٨/٢٠٢٥ ١١:٣٠"
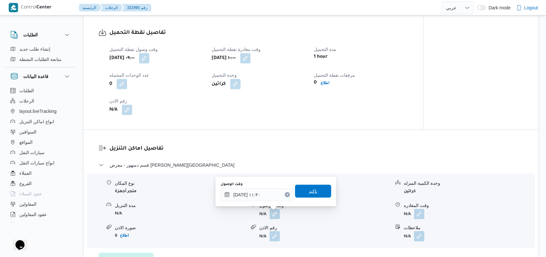
click at [314, 188] on span "تاكيد" at bounding box center [313, 191] width 36 height 13
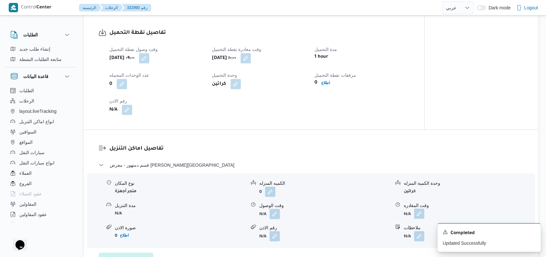
click at [416, 219] on button "button" at bounding box center [419, 214] width 10 height 10
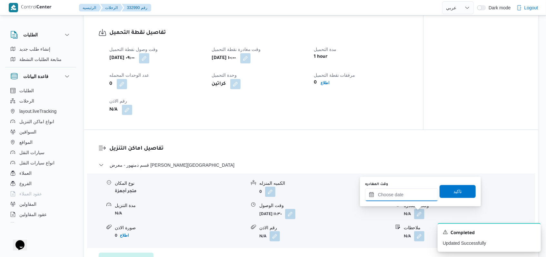
click at [406, 193] on input "وقت المغادره" at bounding box center [401, 194] width 73 height 13
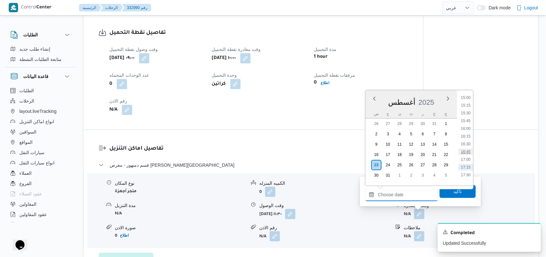
scroll to position [446, 0]
click at [467, 102] on li "14:30" at bounding box center [465, 101] width 15 height 6
type input "٢٣/٠٨/٢٠٢٥ ١٤:٣٠"
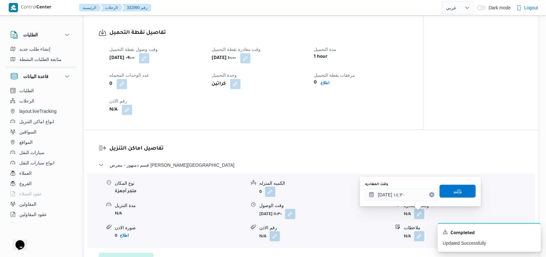
click at [453, 194] on span "تاكيد" at bounding box center [457, 191] width 8 height 8
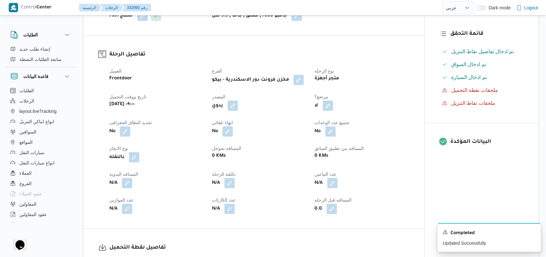
scroll to position [172, 0]
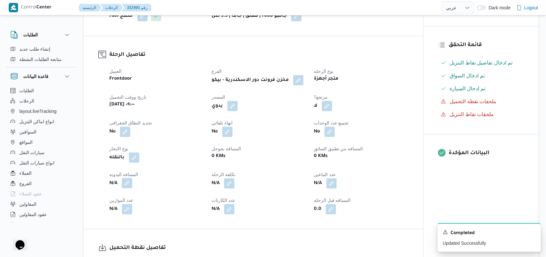
click at [129, 183] on button "button" at bounding box center [127, 183] width 10 height 10
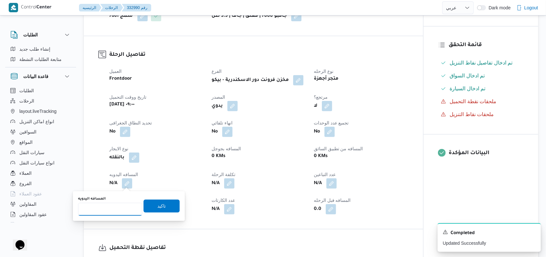
click at [114, 211] on input "المسافه اليدويه" at bounding box center [110, 209] width 64 height 13
type input "110"
click at [170, 205] on span "تاكيد" at bounding box center [161, 205] width 36 height 13
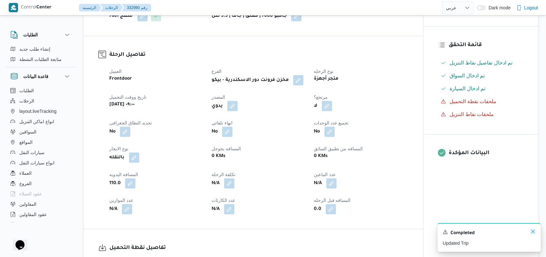
click at [533, 231] on icon "Dismiss toast" at bounding box center [532, 231] width 5 height 5
click at [533, 231] on div "المعينون • Superadmin mostafa.emad@illa.com.eg • Superadmin mostafa.elrouby@ill…" at bounding box center [480, 145] width 115 height 398
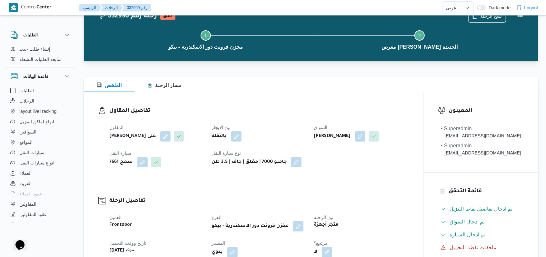
scroll to position [0, 0]
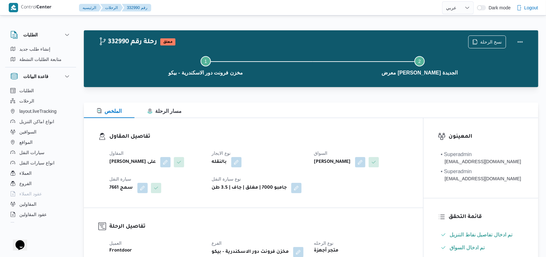
click at [526, 42] on div "نسخ الرحلة" at bounding box center [497, 42] width 66 height 21
click at [520, 42] on button "Actions" at bounding box center [520, 41] width 13 height 13
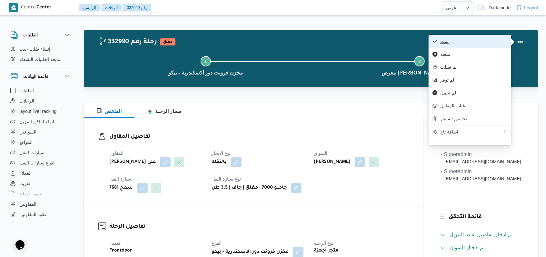
click at [498, 41] on span "تمت" at bounding box center [473, 41] width 67 height 5
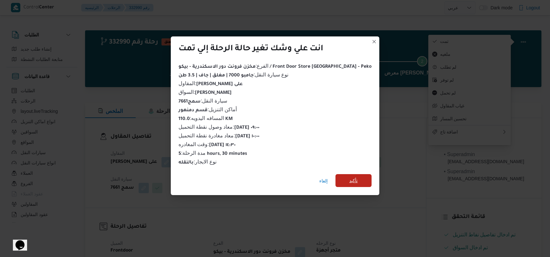
click at [336, 181] on span "تأكيد" at bounding box center [354, 180] width 36 height 13
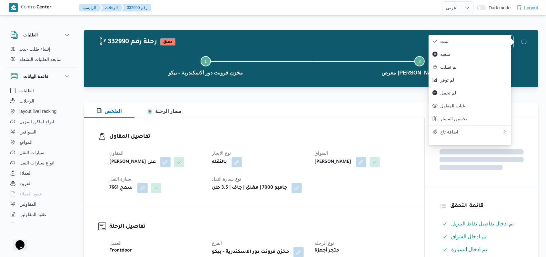
click at [290, 153] on dt "نوع الايجار" at bounding box center [259, 153] width 95 height 8
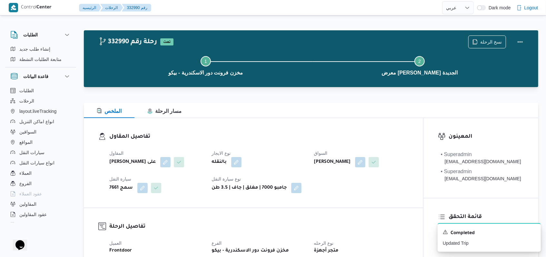
select select "ar"
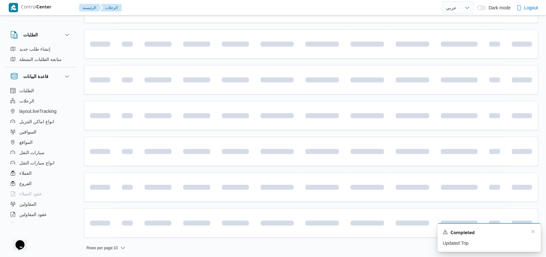
click at [535, 231] on div "A new notification appears Completed Updated Trip" at bounding box center [488, 237] width 103 height 29
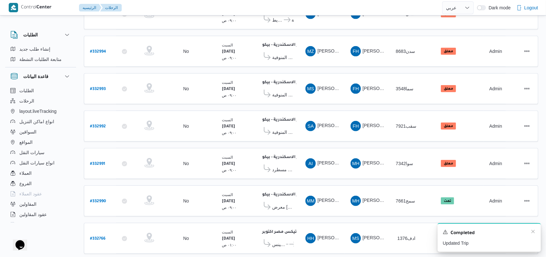
scroll to position [217, 0]
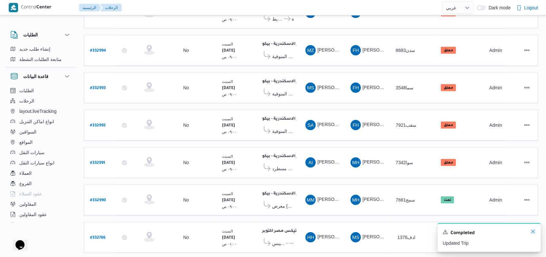
click at [532, 232] on icon "Dismiss toast" at bounding box center [532, 231] width 5 height 5
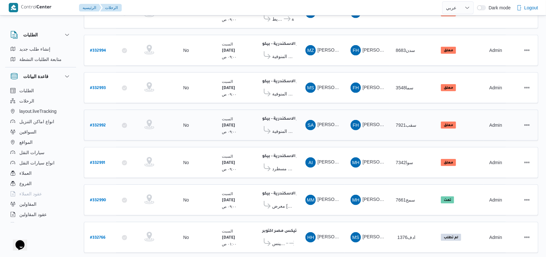
click at [103, 123] on b "# 332992" at bounding box center [98, 125] width 16 height 5
select select "ar"
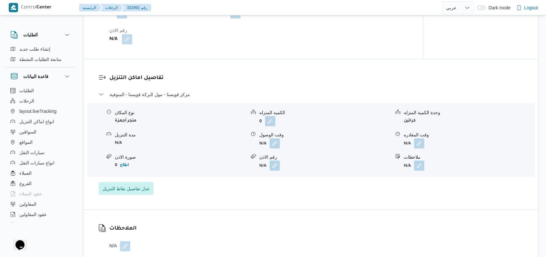
scroll to position [475, 0]
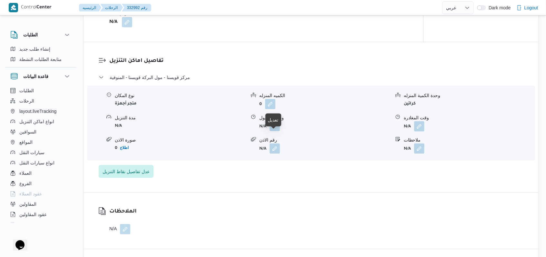
click at [275, 131] on button "button" at bounding box center [275, 126] width 10 height 10
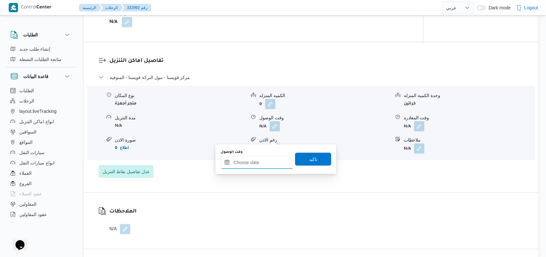
click at [258, 166] on input "وقت الوصول" at bounding box center [257, 162] width 73 height 13
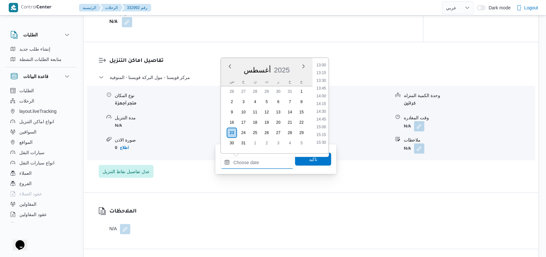
scroll to position [389, 0]
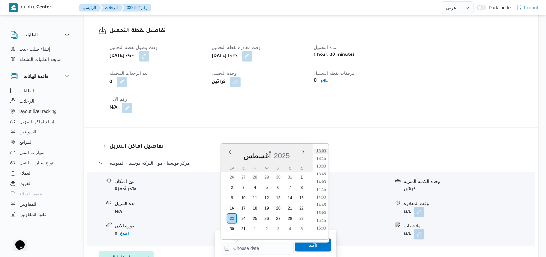
click at [323, 151] on li "13:00" at bounding box center [321, 151] width 15 height 6
type input "٢٣/٠٨/٢٠٢٥ ١٣:٠٠"
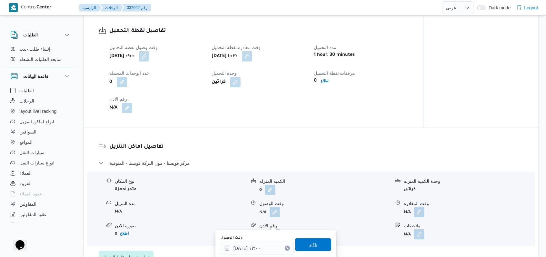
click at [309, 244] on span "تاكيد" at bounding box center [313, 245] width 8 height 8
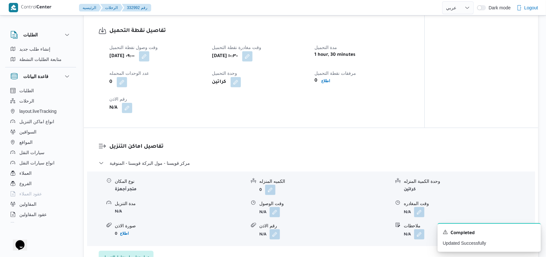
click at [421, 222] on div "A new notification appears Completed Updated Successfully" at bounding box center [481, 237] width 129 height 39
click at [421, 221] on div "A new notification appears Completed Updated Successfully" at bounding box center [481, 237] width 129 height 39
click at [420, 222] on div "A new notification appears Completed Updated Successfully" at bounding box center [481, 237] width 129 height 39
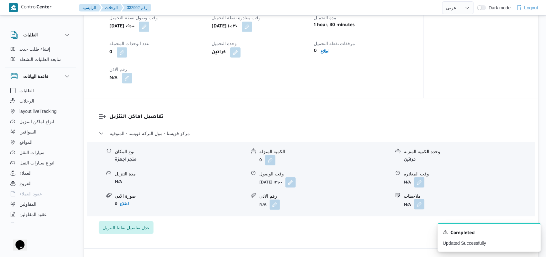
scroll to position [432, 0]
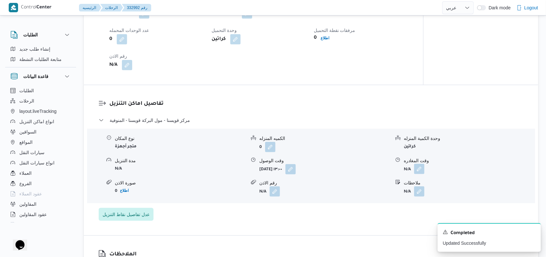
click at [422, 174] on button "button" at bounding box center [419, 169] width 10 height 10
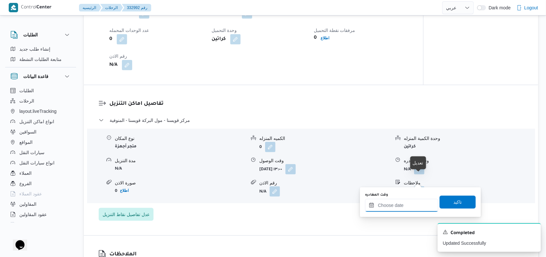
click at [397, 206] on input "وقت المغادره" at bounding box center [401, 205] width 73 height 13
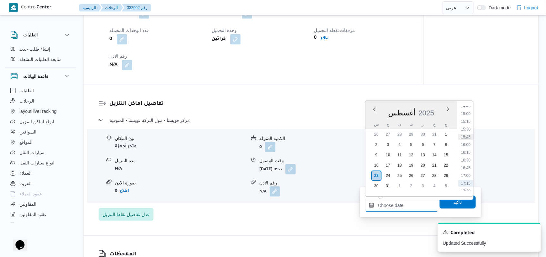
scroll to position [446, 0]
click at [466, 127] on li "15:00" at bounding box center [465, 127] width 15 height 6
type input "٢٣/٠٨/٢٠٢٥ ١٥:٠٠"
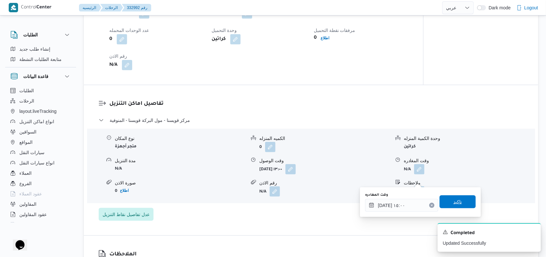
click at [459, 200] on span "تاكيد" at bounding box center [457, 201] width 36 height 13
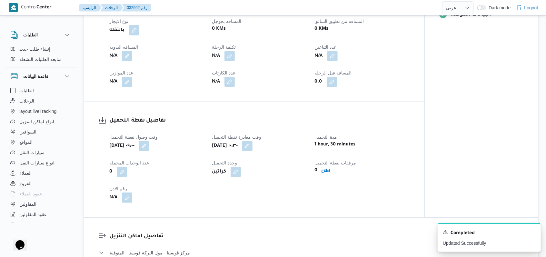
scroll to position [217, 0]
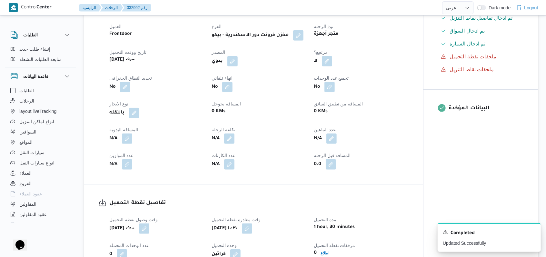
click at [133, 144] on div "N/A" at bounding box center [157, 139] width 96 height 12
click at [129, 143] on button "button" at bounding box center [127, 138] width 10 height 10
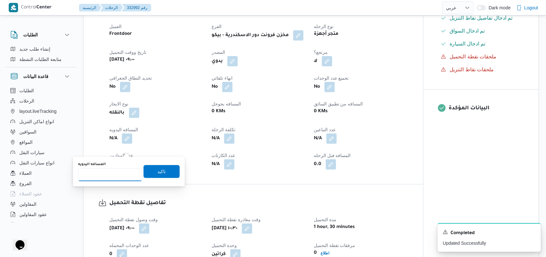
click at [107, 176] on input "المسافه اليدويه" at bounding box center [110, 174] width 64 height 13
type input "160"
click at [157, 171] on span "تاكيد" at bounding box center [161, 171] width 8 height 8
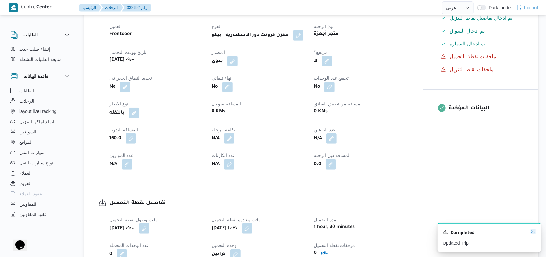
click at [531, 233] on icon "Dismiss toast" at bounding box center [532, 231] width 5 height 5
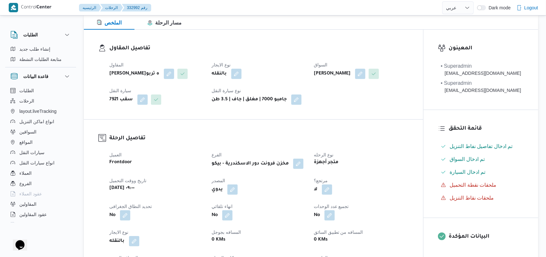
scroll to position [0, 0]
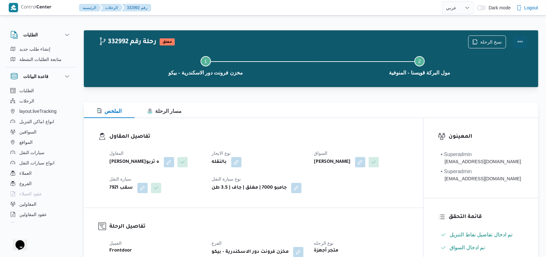
click at [517, 44] on button "Actions" at bounding box center [520, 41] width 13 height 13
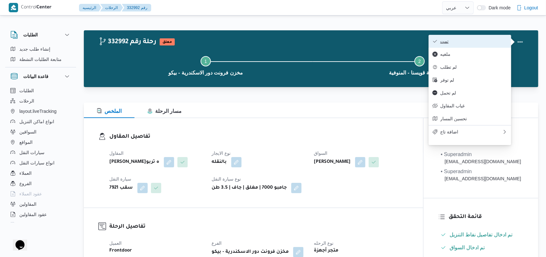
click at [505, 37] on button "تمت" at bounding box center [469, 41] width 83 height 13
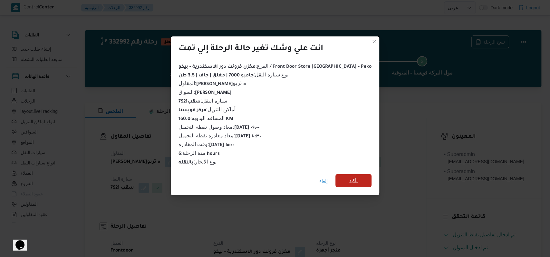
click at [357, 174] on span "تأكيد" at bounding box center [354, 180] width 36 height 13
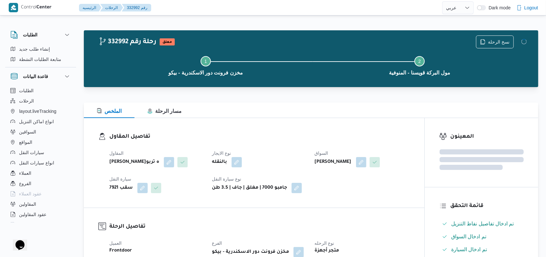
click at [278, 152] on dt "نوع الايجار" at bounding box center [259, 153] width 95 height 8
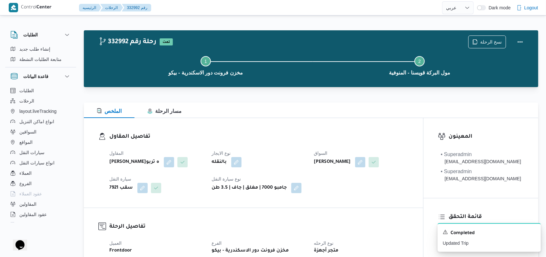
select select "ar"
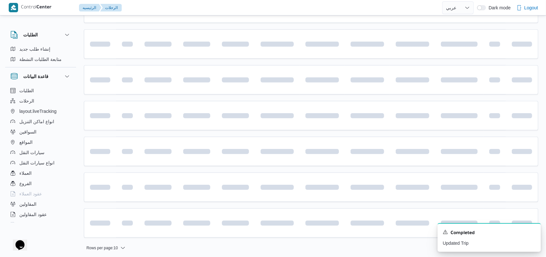
scroll to position [217, 0]
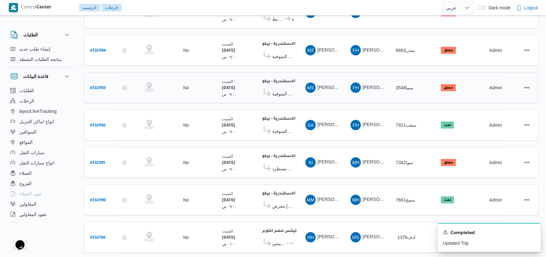
click at [100, 86] on b "# 332993" at bounding box center [98, 88] width 16 height 5
select select "ar"
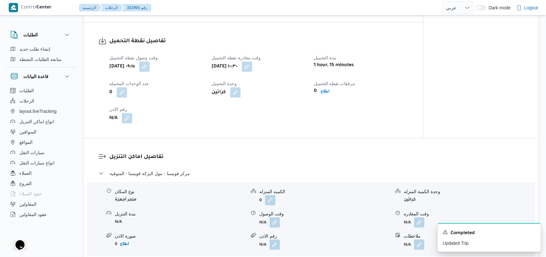
scroll to position [432, 0]
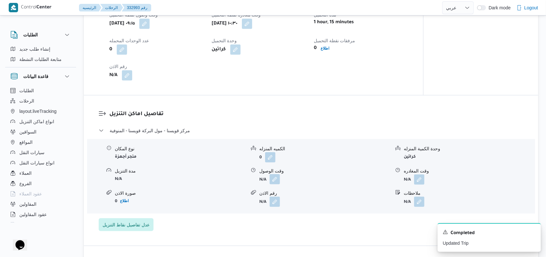
click at [273, 175] on button "button" at bounding box center [275, 179] width 10 height 10
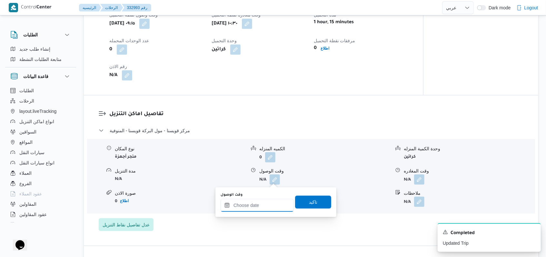
click at [268, 205] on input "وقت الوصول" at bounding box center [257, 205] width 73 height 13
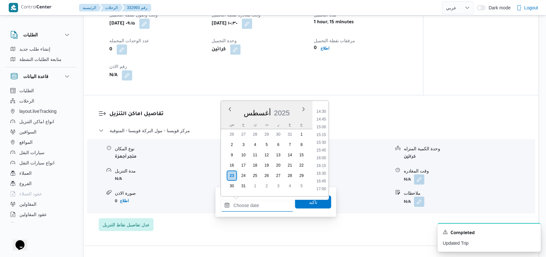
scroll to position [404, 0]
click at [325, 110] on li "13:00" at bounding box center [321, 108] width 15 height 6
type input "٢٣/٠٨/٢٠٢٥ ١٣:٠٠"
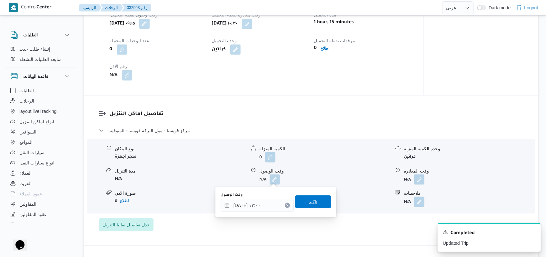
click at [299, 201] on span "تاكيد" at bounding box center [313, 201] width 36 height 13
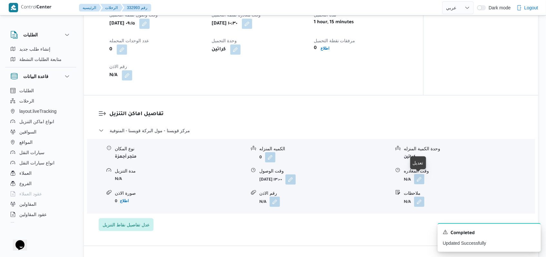
click at [418, 179] on button "button" at bounding box center [419, 179] width 10 height 10
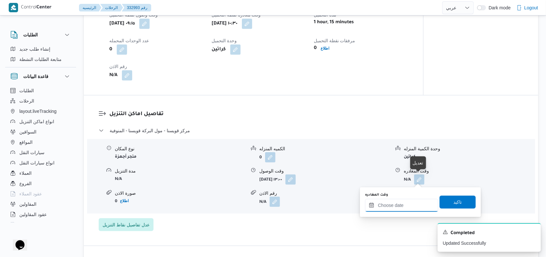
click at [392, 211] on input "وقت المغادره" at bounding box center [401, 205] width 73 height 13
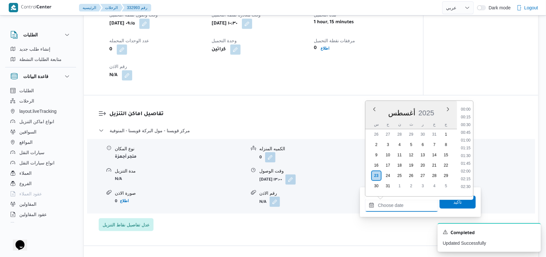
scroll to position [490, 0]
click at [471, 116] on li "16:00" at bounding box center [465, 115] width 15 height 6
type input "٢٣/٠٨/٢٠٢٥ ١٦:٠٠"
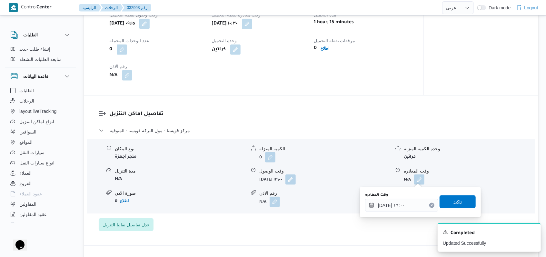
click at [454, 198] on span "تاكيد" at bounding box center [457, 201] width 36 height 13
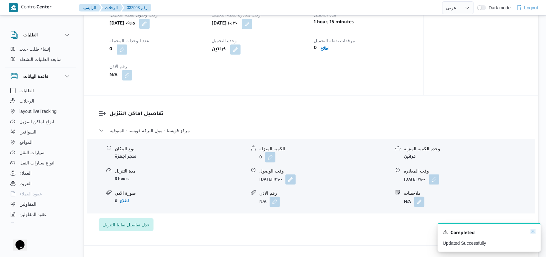
click at [531, 233] on icon "Dismiss toast" at bounding box center [532, 231] width 5 height 5
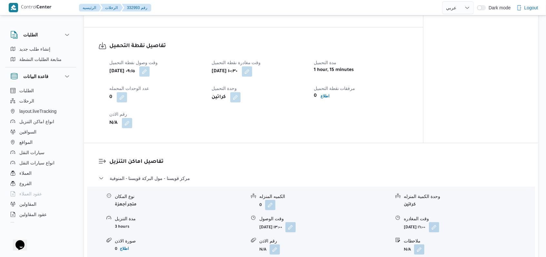
scroll to position [303, 0]
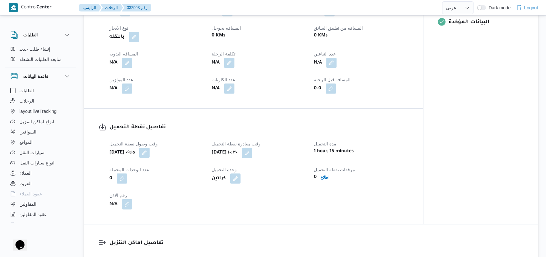
click at [133, 63] on div "N/A" at bounding box center [157, 63] width 96 height 12
click at [129, 63] on button "button" at bounding box center [127, 62] width 10 height 10
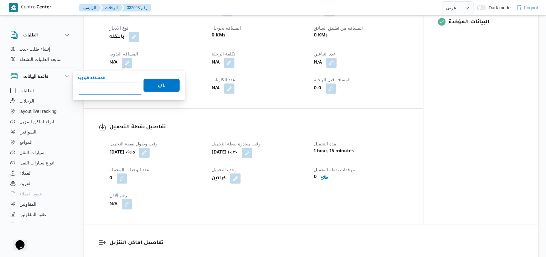
click at [113, 84] on input "المسافه اليدويه" at bounding box center [110, 88] width 64 height 13
type input "160"
click at [157, 83] on span "تاكيد" at bounding box center [161, 85] width 8 height 8
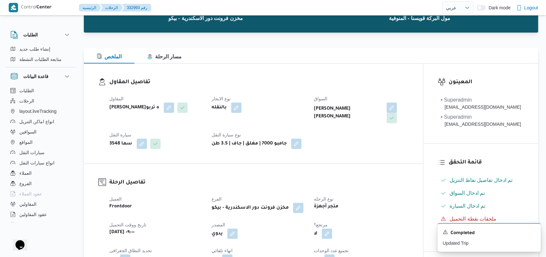
scroll to position [0, 0]
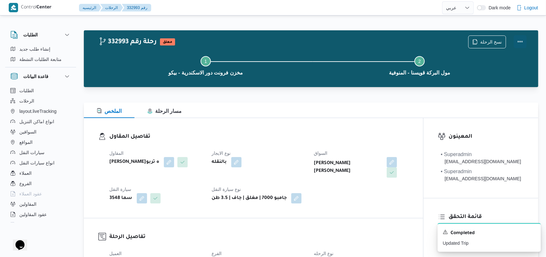
click at [519, 44] on button "Actions" at bounding box center [520, 41] width 13 height 13
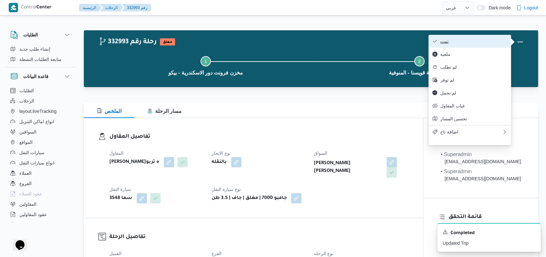
click at [452, 45] on button "تمت" at bounding box center [469, 41] width 83 height 13
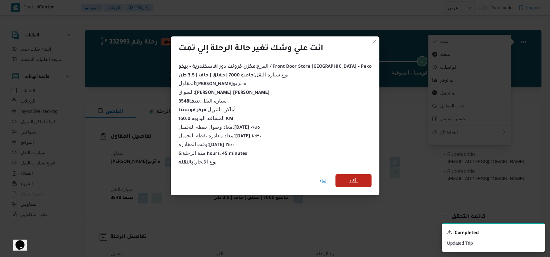
click at [349, 177] on span "تأكيد" at bounding box center [353, 181] width 8 height 8
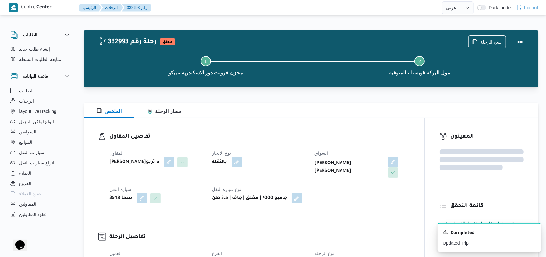
click at [357, 190] on div "المقاول فتحى حسن جلال ابو الحسن شركه تربو نوع الايجار بالنقله السواق محمد صبحى …" at bounding box center [259, 176] width 308 height 62
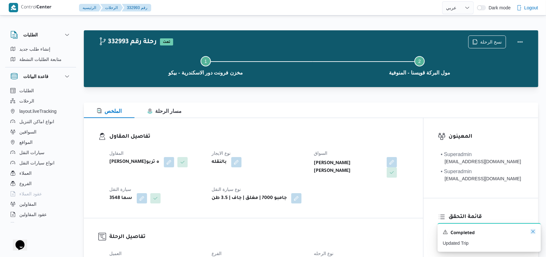
click at [532, 233] on icon "Dismiss toast" at bounding box center [532, 231] width 3 height 3
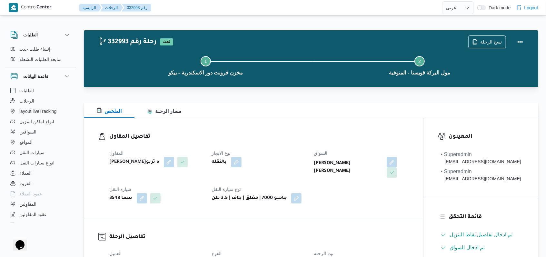
select select "ar"
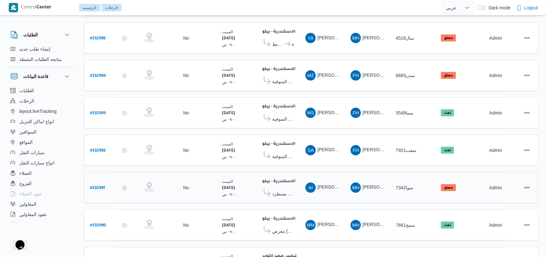
scroll to position [174, 0]
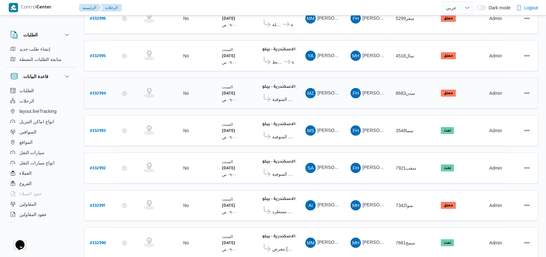
click at [103, 92] on b "# 332994" at bounding box center [98, 94] width 16 height 5
select select "ar"
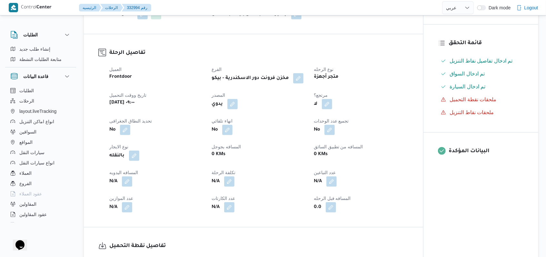
scroll to position [217, 0]
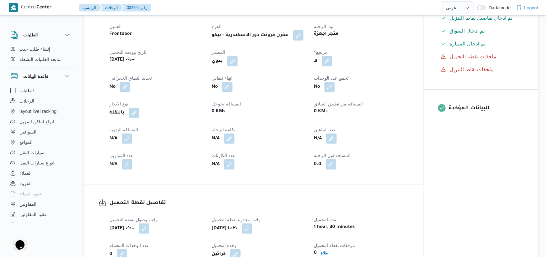
click at [133, 144] on div "N/A" at bounding box center [157, 139] width 96 height 12
click at [128, 143] on button "button" at bounding box center [127, 138] width 10 height 10
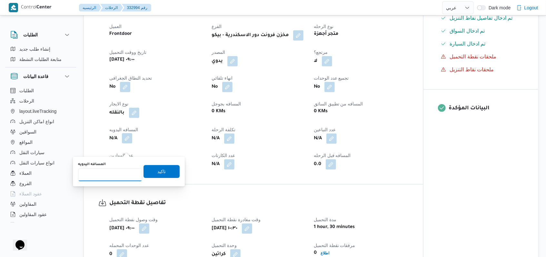
click at [114, 170] on input "المسافه اليدويه" at bounding box center [110, 174] width 64 height 13
type input "160"
click at [167, 165] on span "تاكيد" at bounding box center [161, 171] width 36 height 13
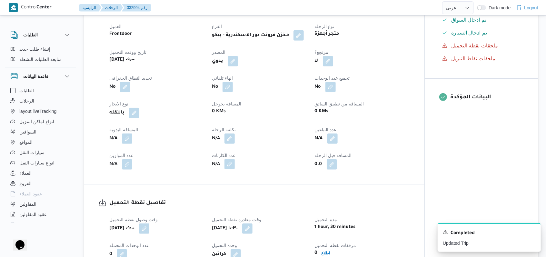
scroll to position [389, 0]
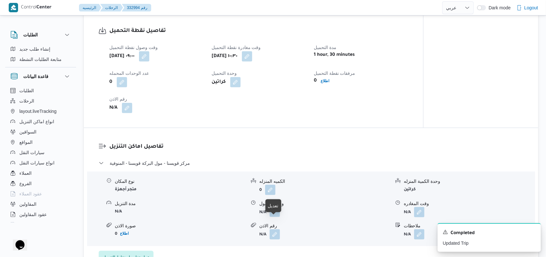
click at [271, 217] on button "button" at bounding box center [275, 212] width 10 height 10
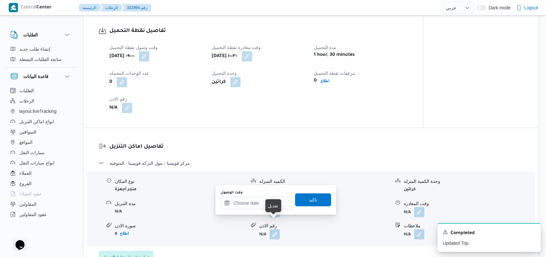
click at [255, 211] on div "You are in a dialog. To close this dialog, hit escape. وقت الوصول تاكيد" at bounding box center [275, 200] width 121 height 30
click at [255, 207] on input "وقت الوصول" at bounding box center [257, 203] width 73 height 13
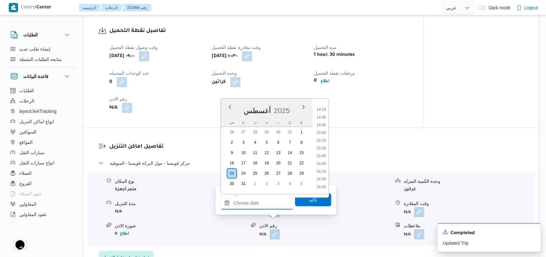
scroll to position [404, 0]
click at [324, 108] on li "13:00" at bounding box center [321, 106] width 15 height 6
type input "٢٣/٠٨/٢٠٢٥ ١٣:٠٠"
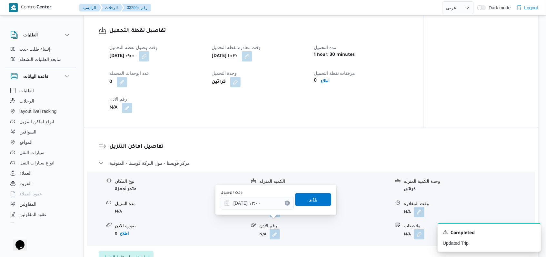
click at [312, 198] on span "تاكيد" at bounding box center [313, 199] width 36 height 13
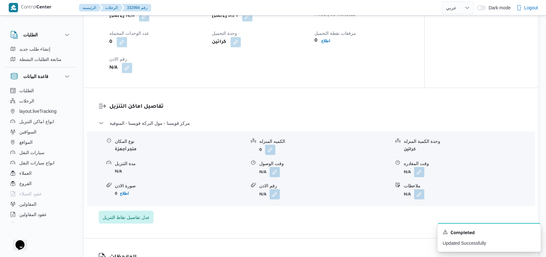
scroll to position [475, 0]
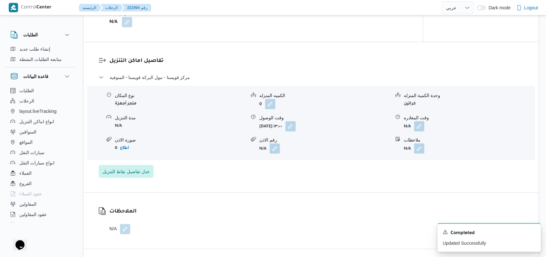
click at [420, 121] on div "وقت المغادره" at bounding box center [469, 117] width 131 height 7
click at [418, 131] on button "button" at bounding box center [419, 126] width 10 height 10
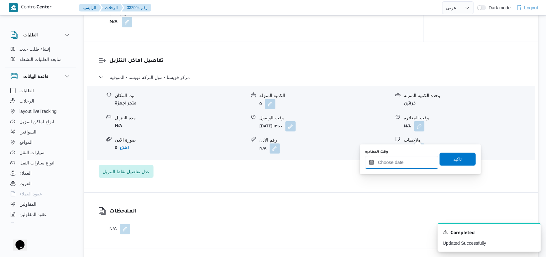
click at [403, 158] on input "وقت المغادره" at bounding box center [401, 162] width 73 height 13
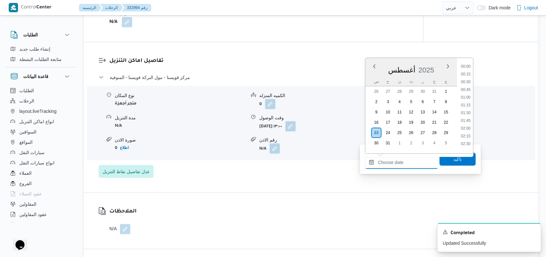
scroll to position [490, 0]
click at [465, 71] on li "16:00" at bounding box center [465, 72] width 15 height 6
type input "٢٣/٠٨/٢٠٢٥ ١٦:٠٠"
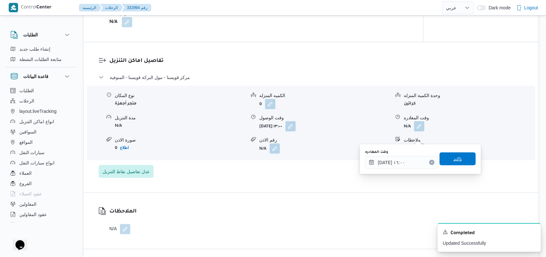
click at [456, 154] on span "تاكيد" at bounding box center [457, 158] width 36 height 13
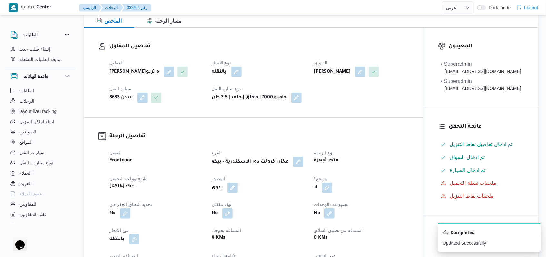
scroll to position [0, 0]
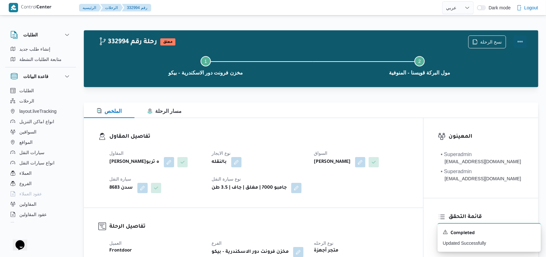
click at [518, 42] on button "Actions" at bounding box center [520, 41] width 13 height 13
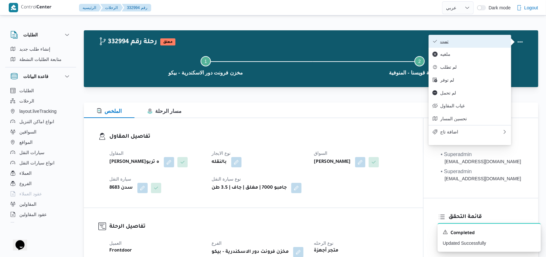
click at [494, 38] on button "تمت" at bounding box center [469, 41] width 83 height 13
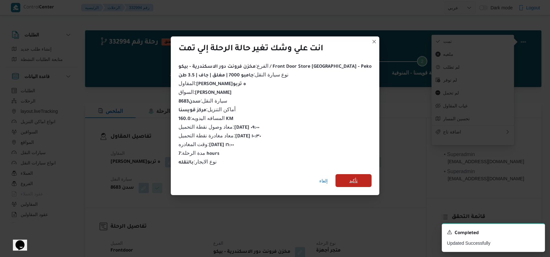
click at [358, 175] on span "تأكيد" at bounding box center [354, 180] width 36 height 13
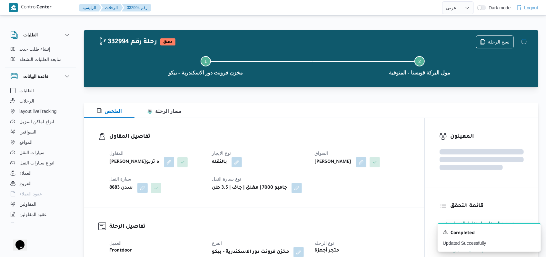
click at [290, 148] on div "المقاول فتحى حسن جلال ابو الحسن شركه تربو نوع الايجار بالنقله السواق محمد زكريا…" at bounding box center [259, 171] width 308 height 52
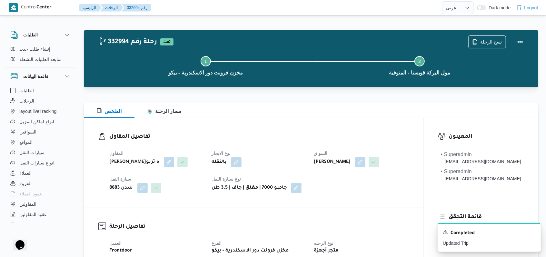
select select "ar"
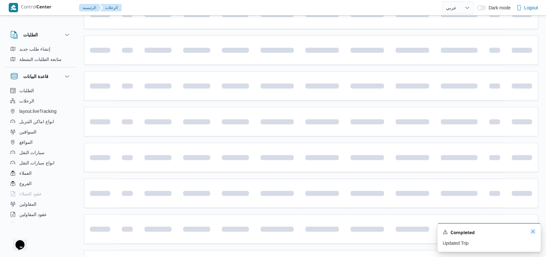
click at [532, 231] on icon "Dismiss toast" at bounding box center [532, 231] width 5 height 5
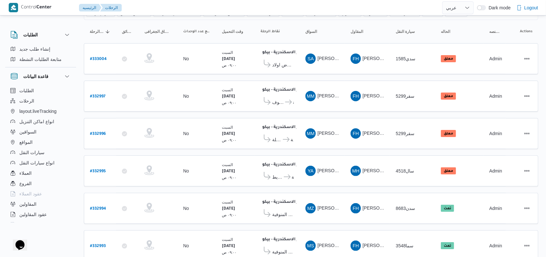
scroll to position [45, 0]
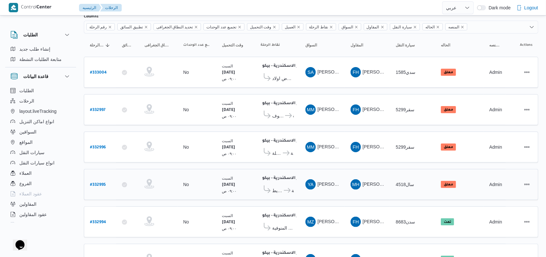
click at [276, 187] on span "معرض اولاد شريط - دمنهور" at bounding box center [277, 191] width 11 height 8
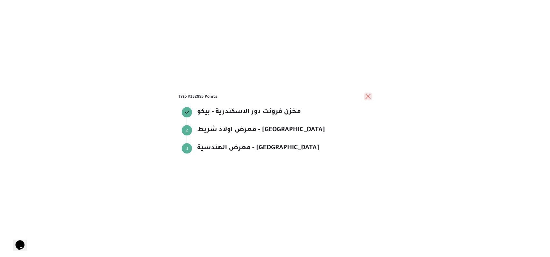
click at [369, 97] on button "close" at bounding box center [368, 97] width 8 height 8
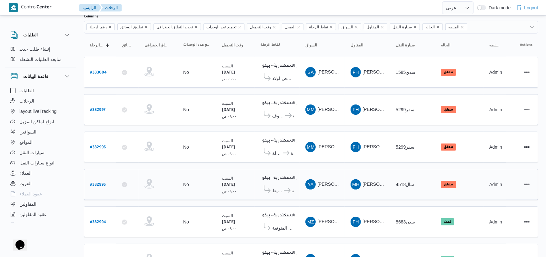
click at [101, 183] on b "# 332995" at bounding box center [98, 185] width 16 height 5
select select "ar"
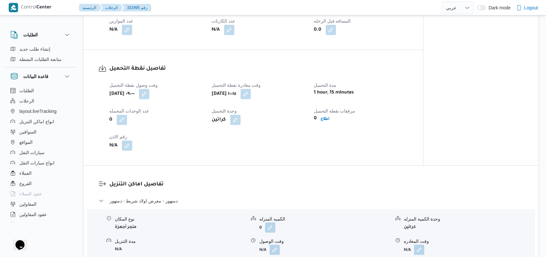
scroll to position [389, 0]
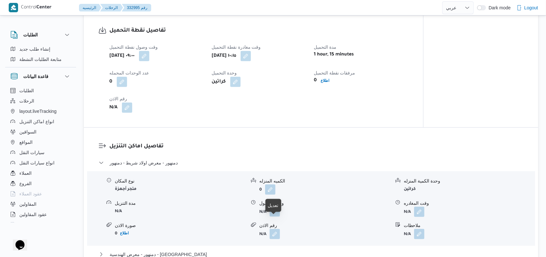
click at [275, 217] on button "button" at bounding box center [275, 211] width 10 height 10
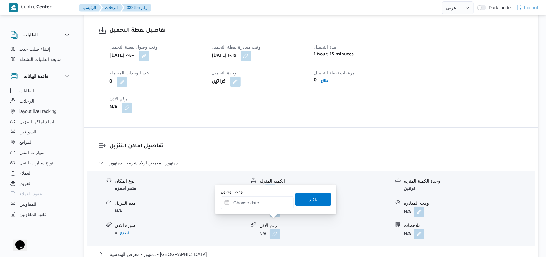
click at [261, 206] on input "وقت الوصول" at bounding box center [257, 202] width 73 height 13
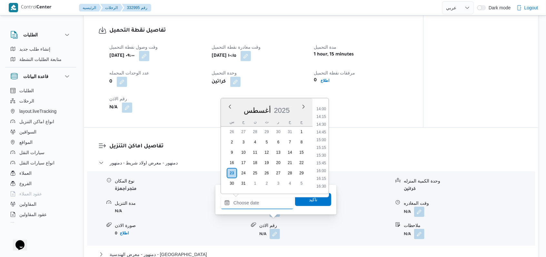
scroll to position [361, 0]
click at [324, 117] on li "12:00" at bounding box center [321, 117] width 15 height 6
type input "٢٣/٠٨/٢٠٢٥ ١٢:٠٠"
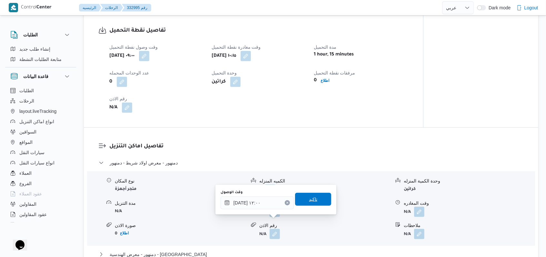
click at [309, 200] on span "تاكيد" at bounding box center [313, 199] width 8 height 8
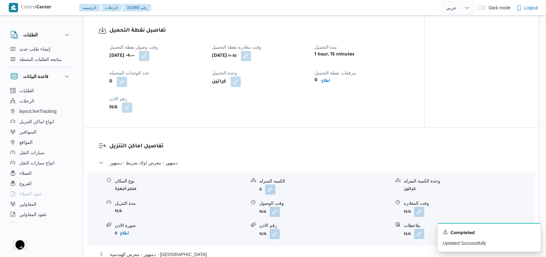
scroll to position [475, 0]
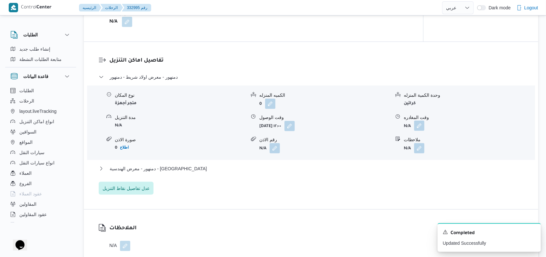
click at [416, 131] on button "button" at bounding box center [419, 126] width 10 height 10
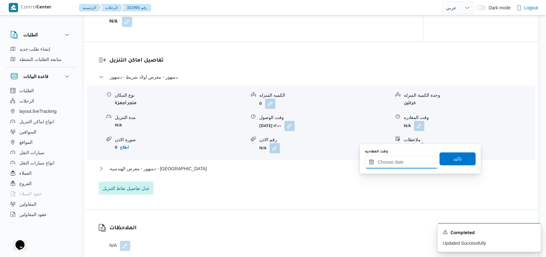
click at [410, 157] on input "وقت المغادره" at bounding box center [401, 162] width 73 height 13
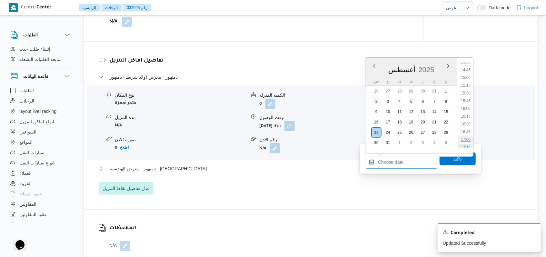
scroll to position [404, 0]
click at [471, 82] on li "13:30" at bounding box center [465, 80] width 15 height 6
type input "٢٣/٠٨/٢٠٢٥ ١٣:٣٠"
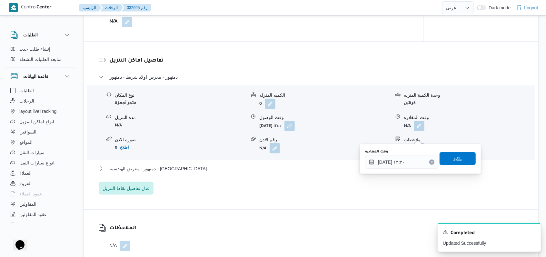
click at [453, 160] on span "تاكيد" at bounding box center [457, 159] width 8 height 8
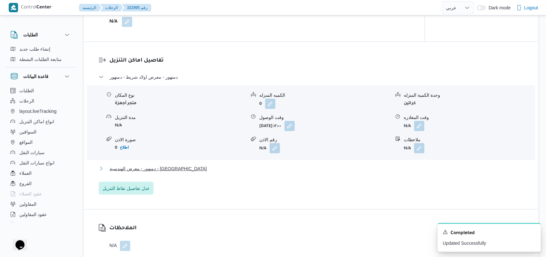
click at [119, 172] on span "دمنهور - معرض الهندسية - دمنهور" at bounding box center [158, 169] width 97 height 8
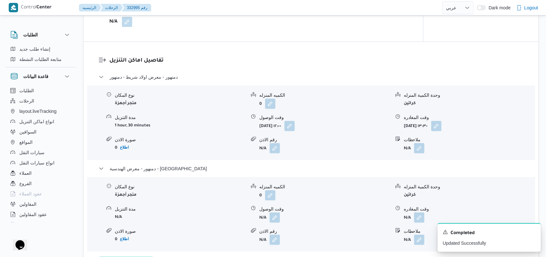
scroll to position [518, 0]
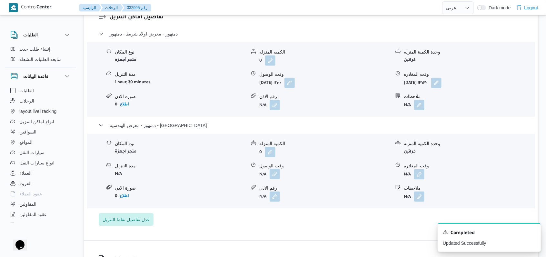
click at [277, 179] on button "button" at bounding box center [275, 174] width 10 height 10
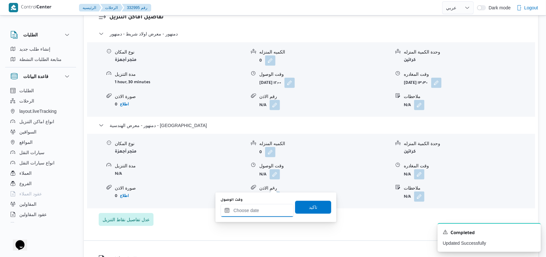
click at [266, 207] on div at bounding box center [257, 210] width 73 height 13
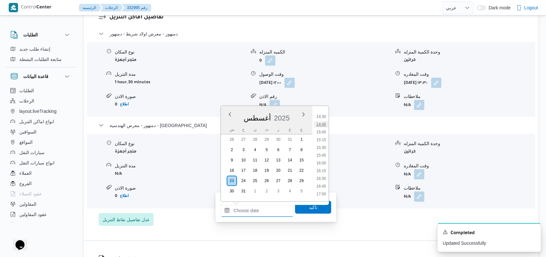
scroll to position [404, 0]
click at [322, 143] on li "14:00" at bounding box center [321, 144] width 15 height 6
type input "٢٣/٠٨/٢٠٢٥ ١٤:٠٠"
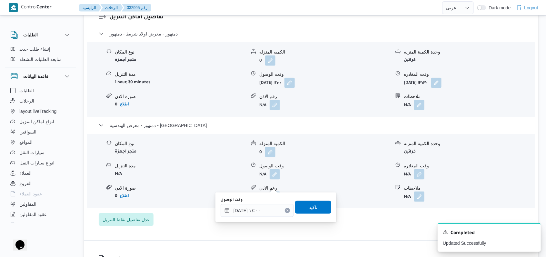
click at [320, 200] on div "وقت الوصول ٢٣/٠٨/٢٠٢٥ ١٤:٠٠ تاكيد" at bounding box center [276, 207] width 112 height 21
click at [320, 202] on span "تاكيد" at bounding box center [313, 207] width 36 height 13
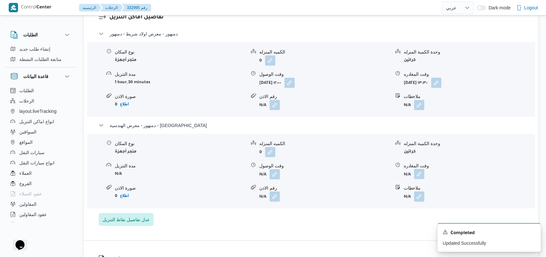
click at [419, 179] on button "button" at bounding box center [419, 174] width 10 height 10
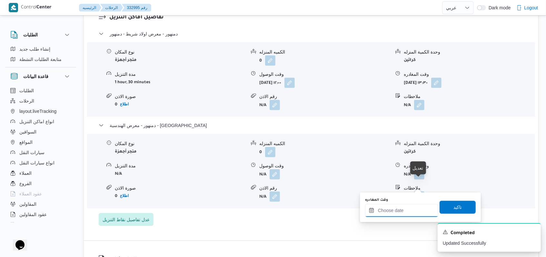
click at [402, 207] on input "وقت المغادره" at bounding box center [401, 210] width 73 height 13
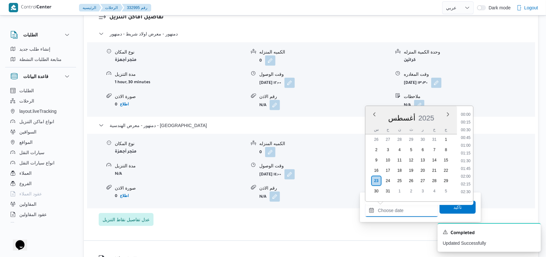
scroll to position [490, 0]
click at [470, 137] on li "16:30" at bounding box center [465, 135] width 15 height 6
type input "٢٣/٠٨/٢٠٢٥ ١٦:٣٠"
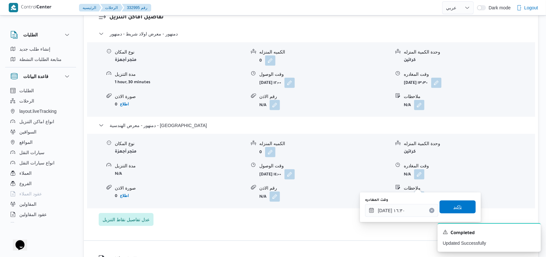
click at [456, 205] on span "تاكيد" at bounding box center [457, 207] width 8 height 8
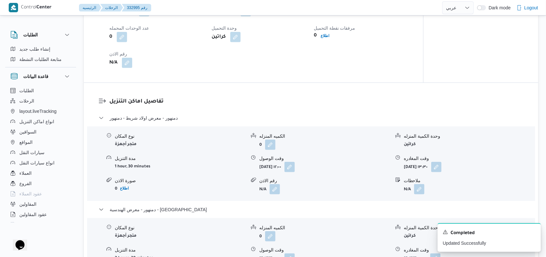
scroll to position [303, 0]
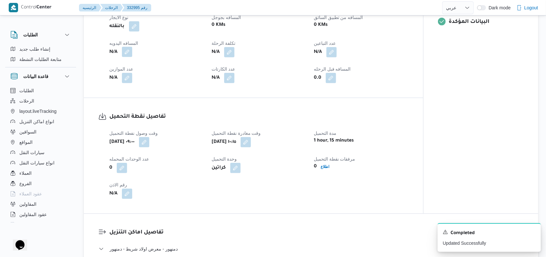
click at [132, 57] on span at bounding box center [126, 52] width 14 height 10
click at [123, 57] on button "button" at bounding box center [127, 52] width 10 height 10
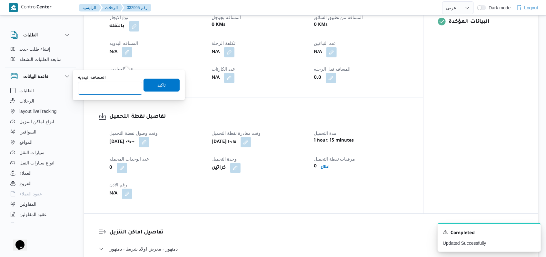
click at [112, 87] on input "المسافه اليدويه" at bounding box center [110, 88] width 64 height 13
type input "135"
click at [165, 86] on span "تاكيد" at bounding box center [161, 85] width 36 height 13
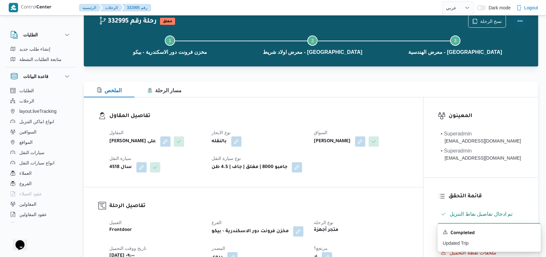
scroll to position [0, 0]
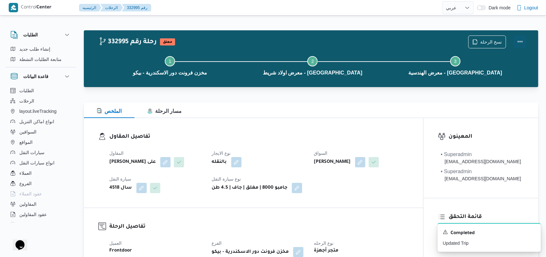
click at [522, 45] on button "Actions" at bounding box center [520, 41] width 13 height 13
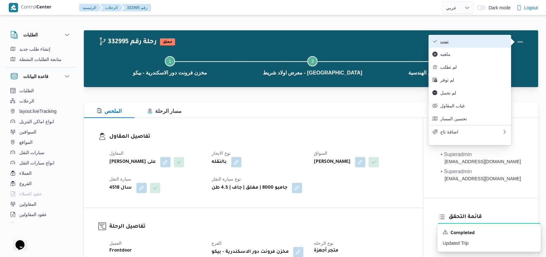
click at [444, 43] on span "تمت" at bounding box center [473, 41] width 67 height 5
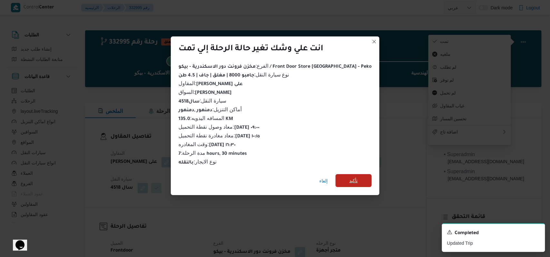
click at [351, 178] on span "تأكيد" at bounding box center [354, 180] width 36 height 13
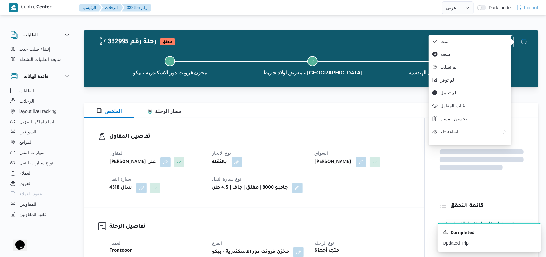
click at [298, 151] on dt "نوع الايجار" at bounding box center [259, 153] width 95 height 8
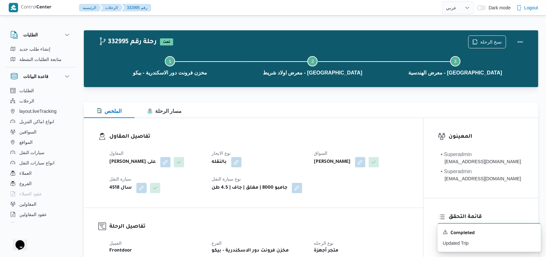
select select "ar"
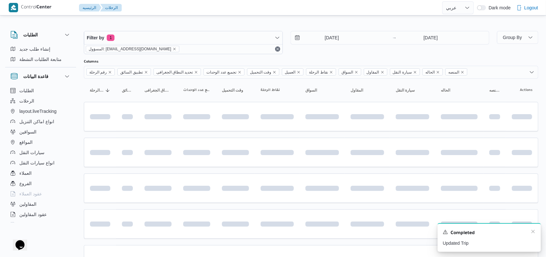
scroll to position [45, 0]
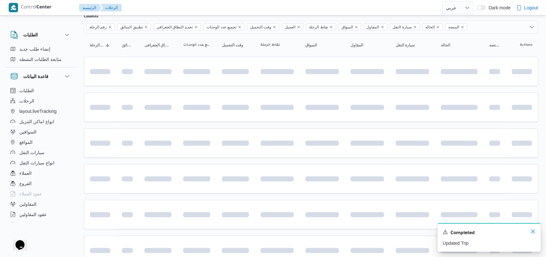
click at [533, 232] on icon "Dismiss toast" at bounding box center [532, 231] width 3 height 3
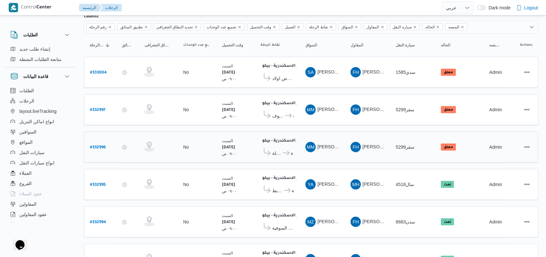
scroll to position [174, 0]
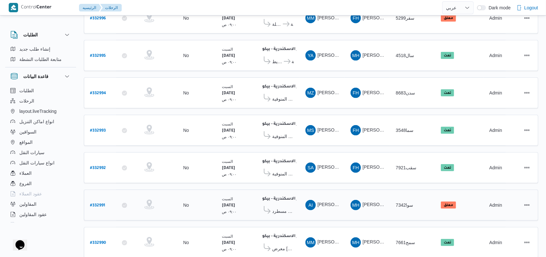
click at [98, 203] on b "# 332991" at bounding box center [97, 205] width 15 height 5
select select "ar"
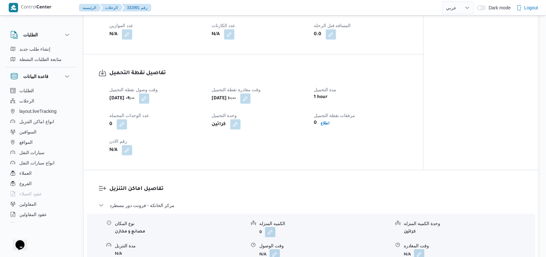
scroll to position [389, 0]
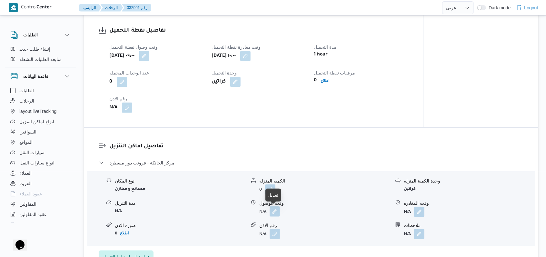
click at [273, 208] on button "button" at bounding box center [275, 211] width 10 height 10
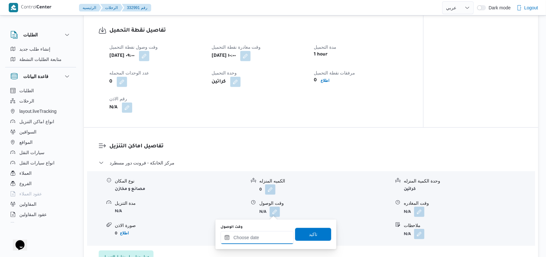
click at [261, 233] on div at bounding box center [257, 237] width 73 height 13
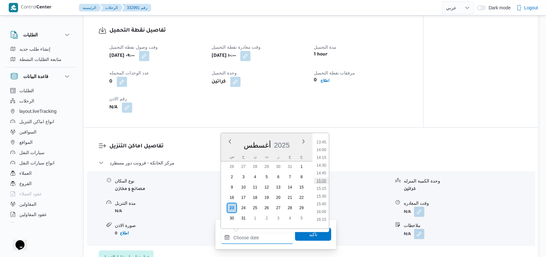
scroll to position [411, 0]
click at [321, 163] on li "14:00" at bounding box center [321, 163] width 15 height 6
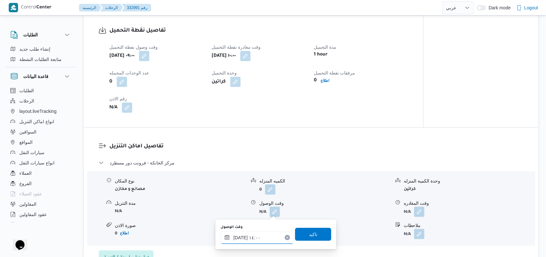
click at [262, 237] on input "٢٣/٠٨/٢٠٢٥ ١٤:٠٠" at bounding box center [257, 237] width 73 height 13
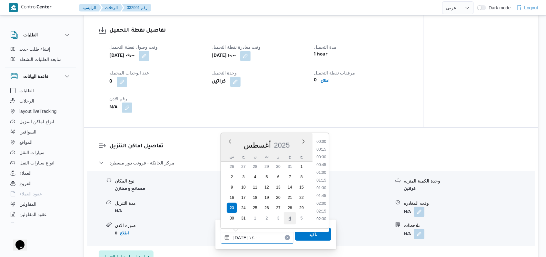
scroll to position [389, 0]
click at [323, 172] on li "13:30" at bounding box center [321, 170] width 15 height 6
type input "٢٣/٠٨/٢٠٢٥ ١٣:٣٠"
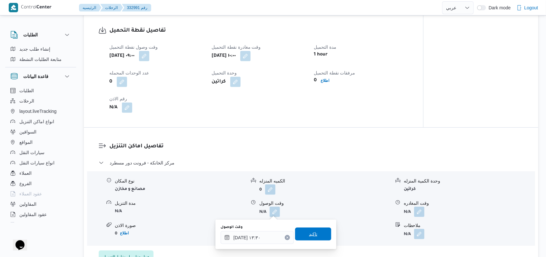
click at [307, 229] on span "تاكيد" at bounding box center [313, 234] width 36 height 13
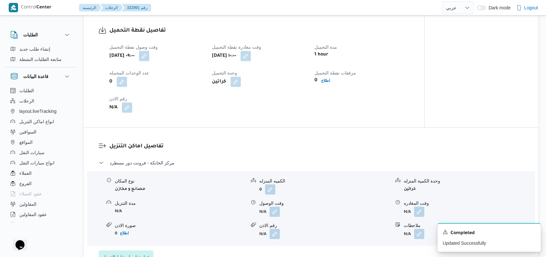
scroll to position [432, 0]
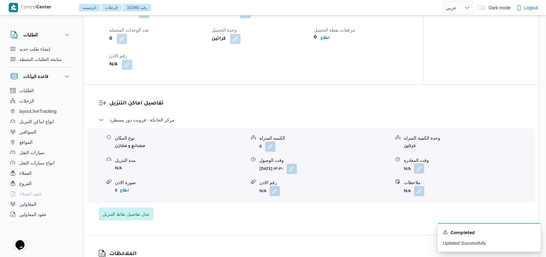
click at [418, 168] on button "button" at bounding box center [419, 168] width 10 height 10
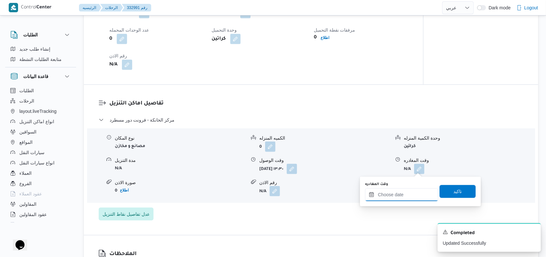
click at [401, 193] on input "وقت المغادره" at bounding box center [401, 194] width 73 height 13
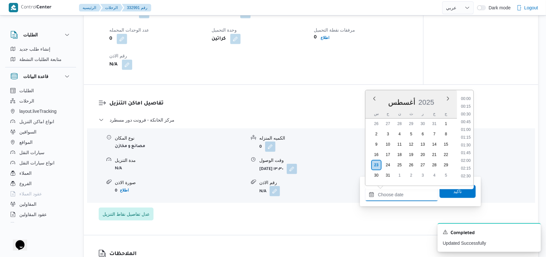
scroll to position [497, 0]
click at [463, 113] on li "16:30" at bounding box center [465, 112] width 15 height 6
type input "٢٣/٠٨/٢٠٢٥ ١٦:٣٠"
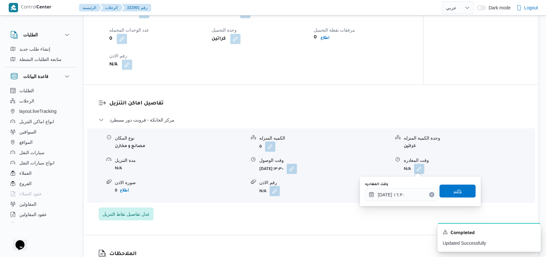
click at [460, 193] on span "تاكيد" at bounding box center [457, 191] width 36 height 13
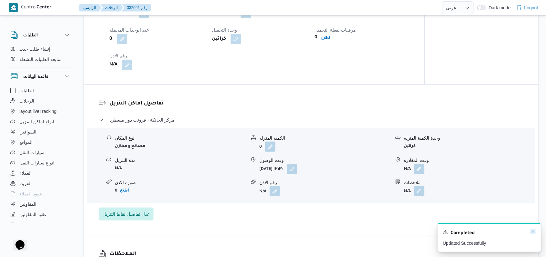
click at [531, 233] on icon "Dismiss toast" at bounding box center [532, 231] width 5 height 5
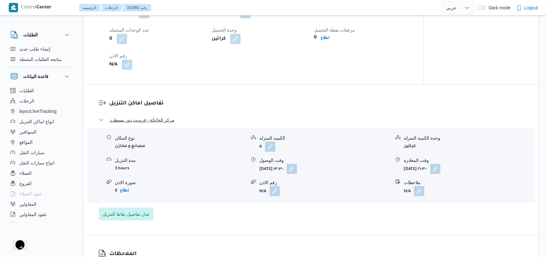
click at [152, 119] on span "مركز الخانكة - فرونت دور مسطرد" at bounding box center [142, 120] width 65 height 8
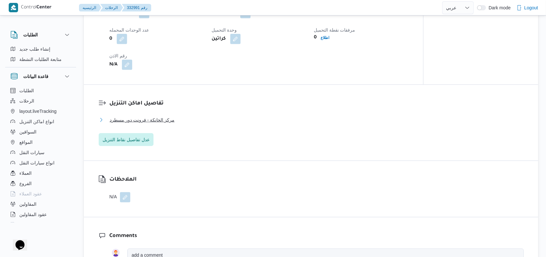
click at [159, 119] on span "مركز الخانكة - فرونت دور مسطرد" at bounding box center [142, 120] width 65 height 8
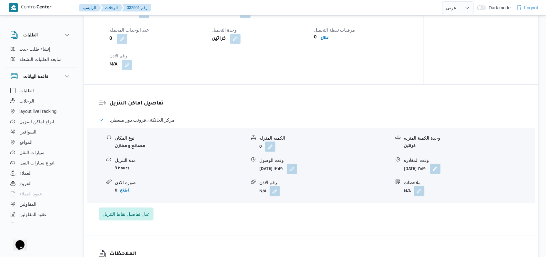
click at [159, 119] on span "مركز الخانكة - فرونت دور مسطرد" at bounding box center [142, 120] width 65 height 8
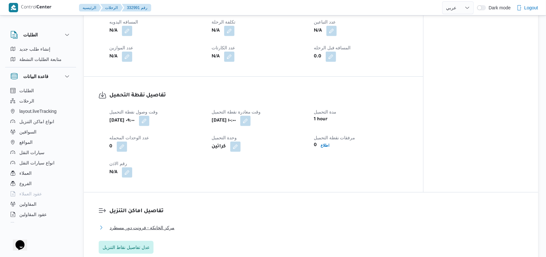
scroll to position [260, 0]
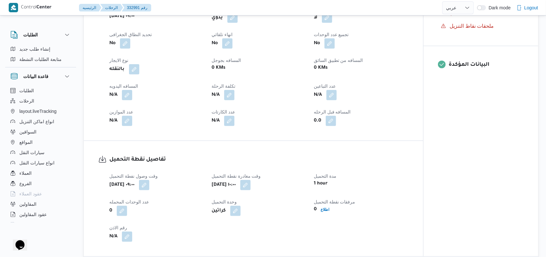
click at [133, 98] on div "N/A" at bounding box center [157, 95] width 96 height 12
click at [133, 97] on div "N/A" at bounding box center [157, 95] width 96 height 12
click at [130, 96] on button "button" at bounding box center [127, 95] width 10 height 10
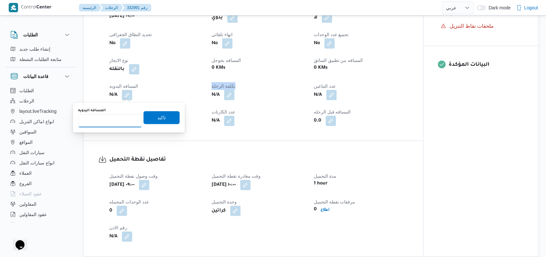
click at [113, 121] on input "المسافه اليدويه" at bounding box center [110, 120] width 64 height 13
type input "230"
click at [146, 124] on span "تاكيد" at bounding box center [161, 117] width 36 height 13
click at [146, 124] on div "N/A" at bounding box center [157, 121] width 96 height 12
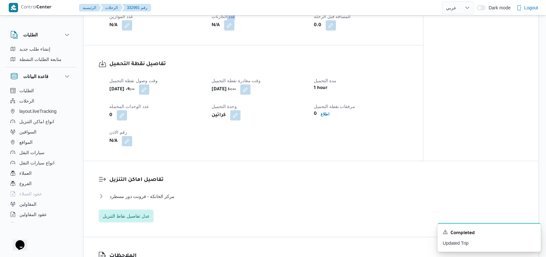
scroll to position [432, 0]
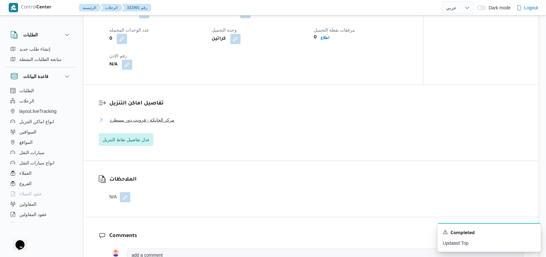
click at [147, 118] on span "مركز الخانكة - فرونت دور مسطرد" at bounding box center [142, 120] width 65 height 8
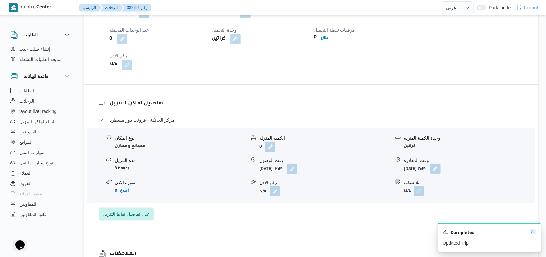
click at [532, 232] on icon "Dismiss toast" at bounding box center [532, 231] width 5 height 5
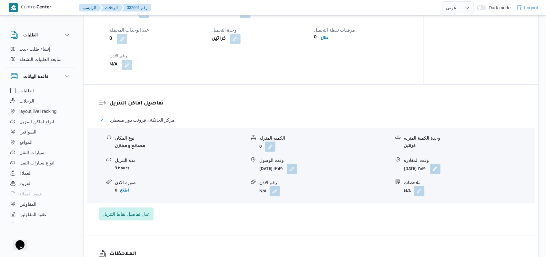
click at [168, 120] on span "مركز الخانكة - فرونت دور مسطرد" at bounding box center [142, 120] width 65 height 8
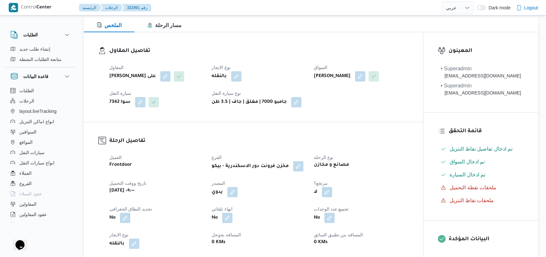
scroll to position [0, 0]
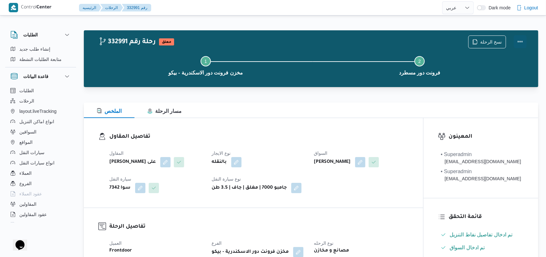
click at [521, 41] on button "Actions" at bounding box center [520, 41] width 13 height 13
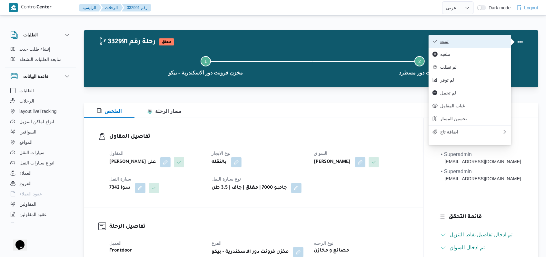
click at [493, 41] on span "تمت" at bounding box center [473, 41] width 67 height 5
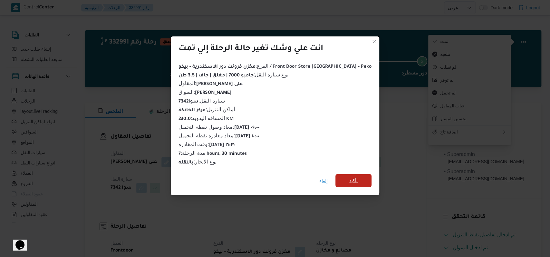
click at [338, 179] on span "تأكيد" at bounding box center [354, 180] width 36 height 13
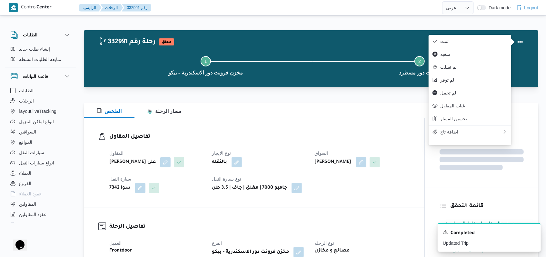
click at [341, 192] on div "المقاول مروه حسام الدين سعد على نوع الايجار بالنقله السواق احمد ابراهيم حسن علي…" at bounding box center [259, 171] width 308 height 52
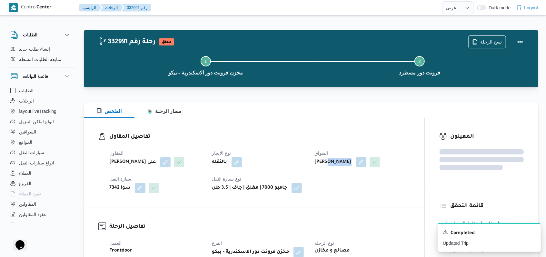
click at [341, 192] on div "المقاول مروه حسام الدين سعد على نوع الايجار بالنقله السواق احمد ابراهيم حسن علي…" at bounding box center [259, 171] width 308 height 52
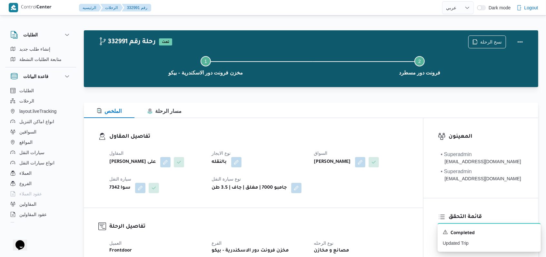
click at [273, 170] on div "المقاول مروه حسام الدين سعد على نوع الايجار بالنقله السواق احمد ابراهيم حسن علي…" at bounding box center [258, 171] width 307 height 52
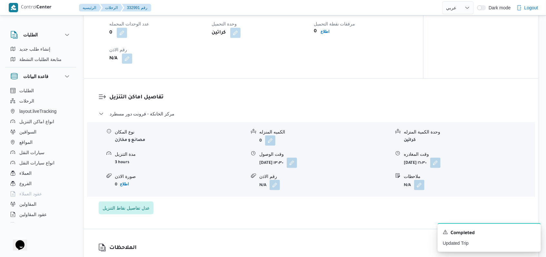
scroll to position [344, 0]
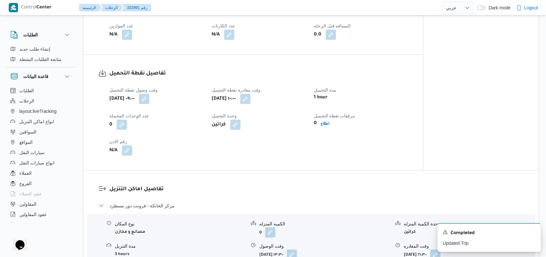
select select "ar"
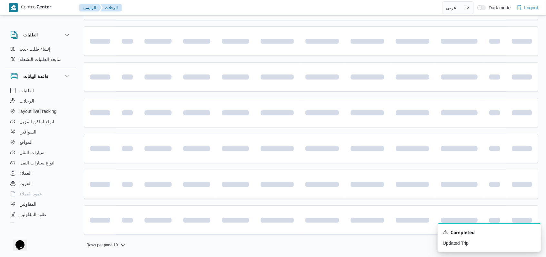
scroll to position [174, 0]
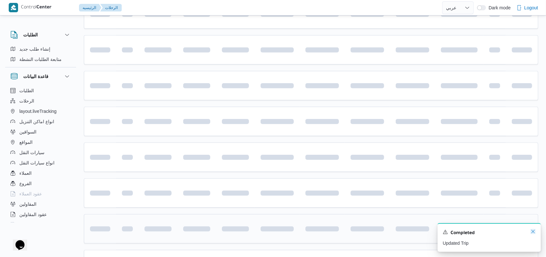
click at [533, 232] on icon "Dismiss toast" at bounding box center [532, 231] width 5 height 5
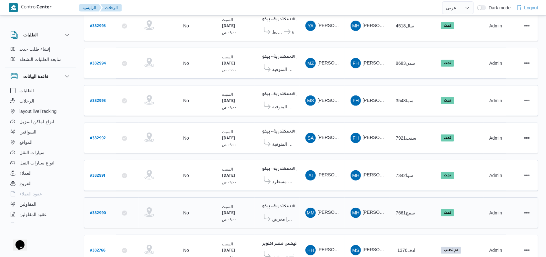
scroll to position [0, 0]
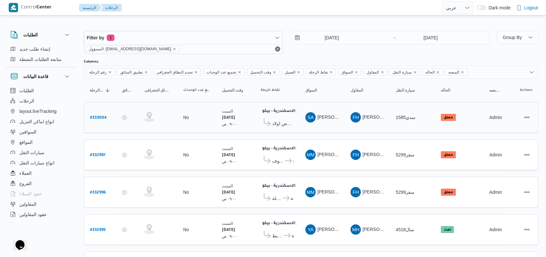
click at [99, 116] on b "# 333004" at bounding box center [98, 118] width 17 height 5
select select "ar"
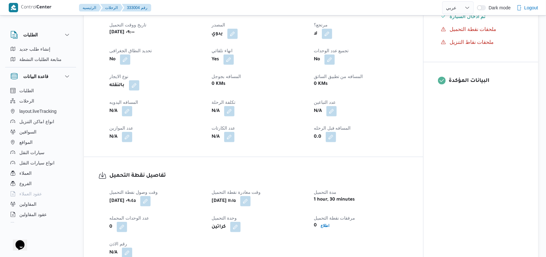
scroll to position [301, 0]
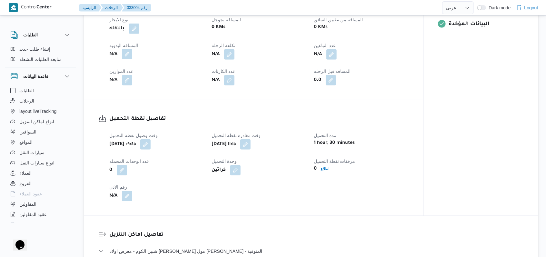
click at [126, 59] on button "button" at bounding box center [127, 54] width 10 height 10
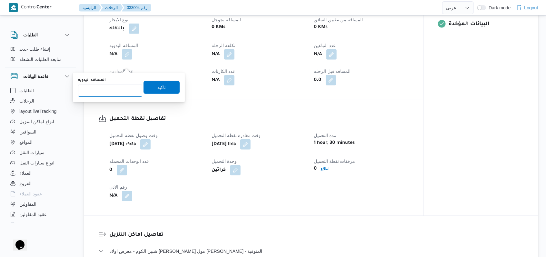
click at [108, 90] on input "المسافه اليدويه" at bounding box center [110, 90] width 64 height 13
type input "160"
click at [162, 84] on span "تاكيد" at bounding box center [161, 87] width 36 height 13
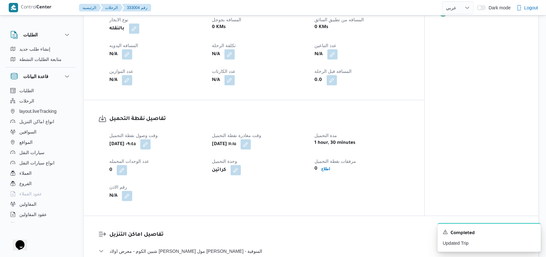
scroll to position [387, 0]
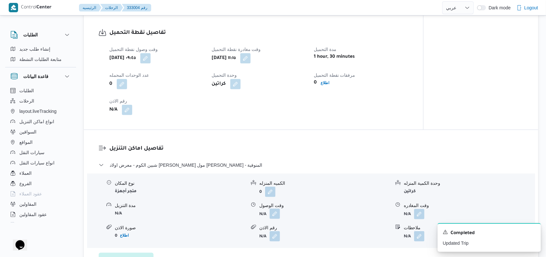
click at [275, 219] on button "button" at bounding box center [275, 214] width 10 height 10
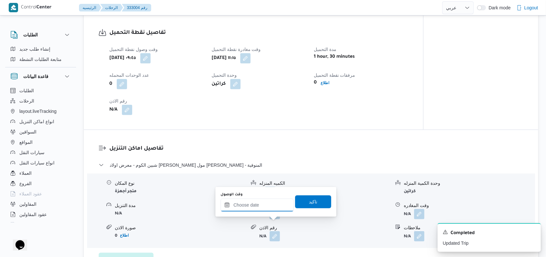
click at [268, 210] on input "وقت الوصول" at bounding box center [257, 205] width 73 height 13
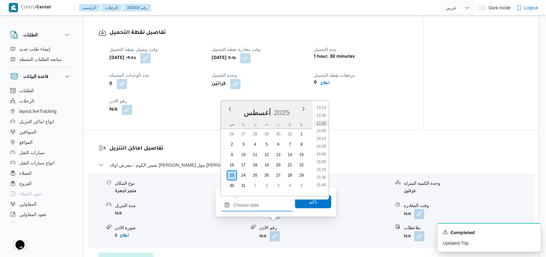
scroll to position [368, 0]
click at [326, 124] on li "12:30" at bounding box center [321, 127] width 15 height 6
type input "٢٣/٠٨/٢٠٢٥ ١٢:٣٠"
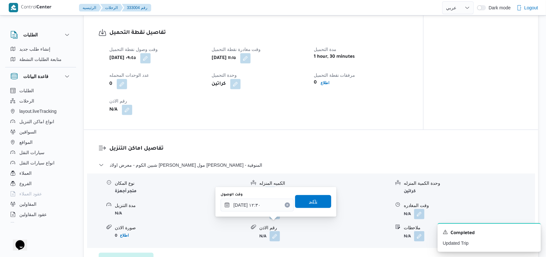
click at [318, 208] on span "تاكيد" at bounding box center [313, 201] width 36 height 13
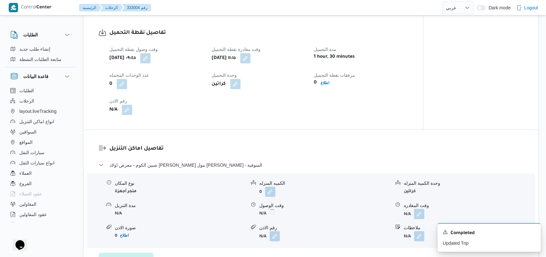
click at [318, 197] on form "0" at bounding box center [324, 192] width 131 height 10
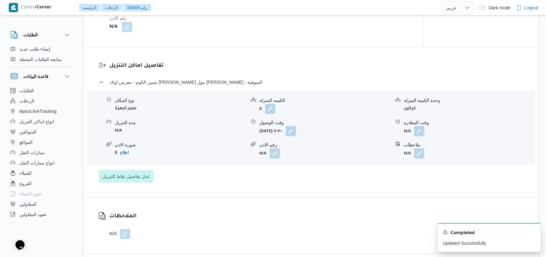
scroll to position [516, 0]
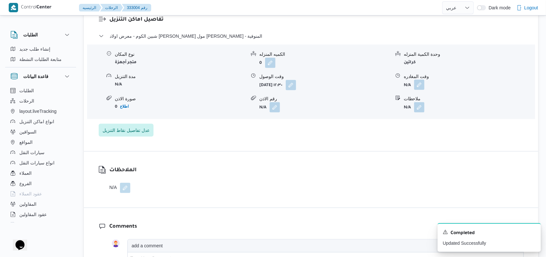
click at [423, 90] on button "button" at bounding box center [419, 85] width 10 height 10
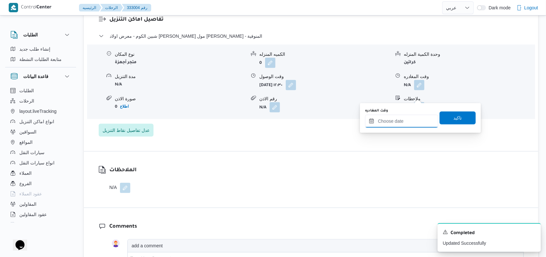
click at [392, 125] on input "وقت المغادره" at bounding box center [401, 121] width 73 height 13
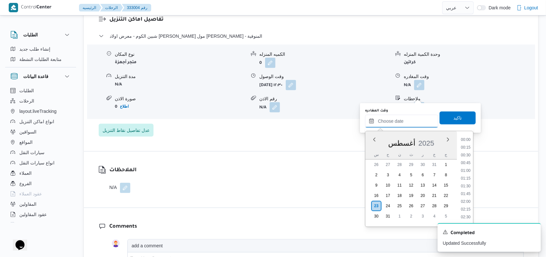
scroll to position [497, 0]
click at [466, 152] on li "16:30" at bounding box center [465, 153] width 15 height 6
type input "٢٣/٠٨/٢٠٢٥ ١٦:٣٠"
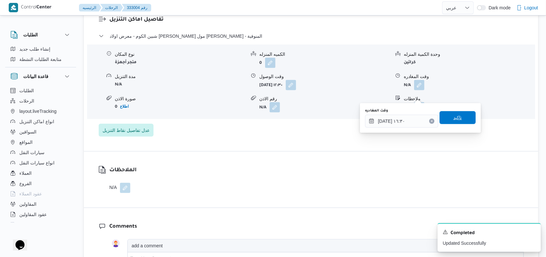
click at [464, 121] on span "تاكيد" at bounding box center [457, 117] width 36 height 13
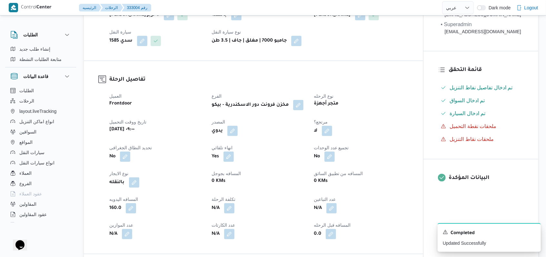
scroll to position [0, 0]
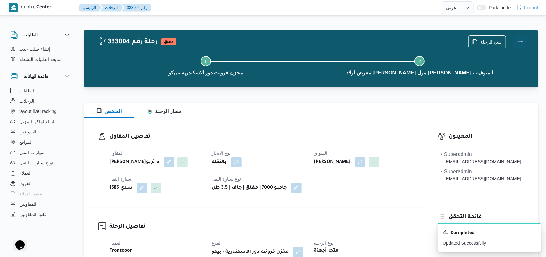
click at [520, 42] on button "Actions" at bounding box center [520, 41] width 13 height 13
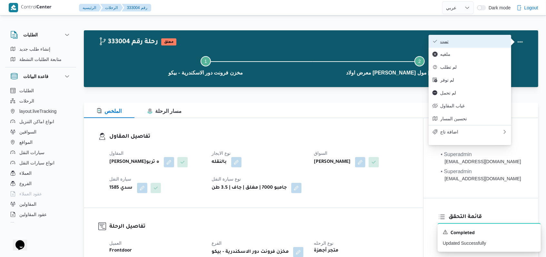
click at [487, 38] on button "تمت" at bounding box center [469, 41] width 83 height 13
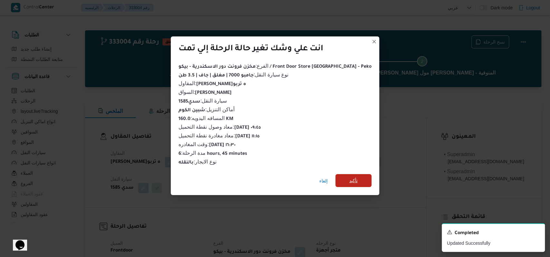
click at [349, 177] on span "تأكيد" at bounding box center [353, 181] width 8 height 8
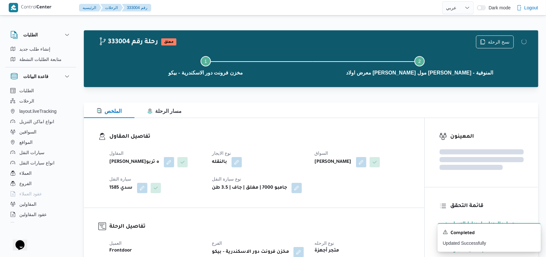
click at [271, 156] on dt "نوع الايجار" at bounding box center [259, 153] width 95 height 8
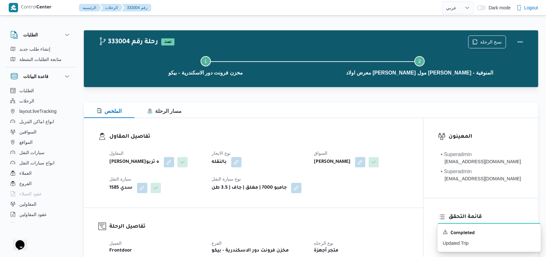
select select "ar"
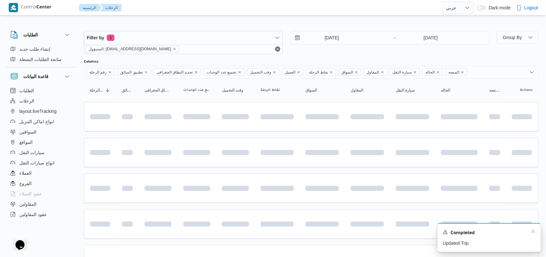
click at [530, 232] on div "Completed" at bounding box center [489, 233] width 93 height 8
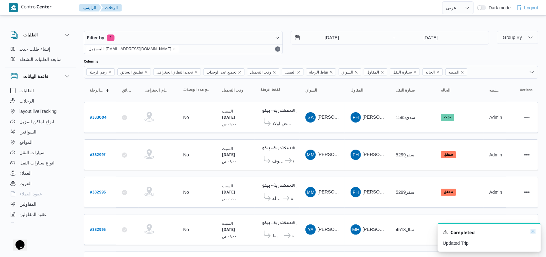
click at [533, 232] on icon "Dismiss toast" at bounding box center [532, 231] width 3 height 3
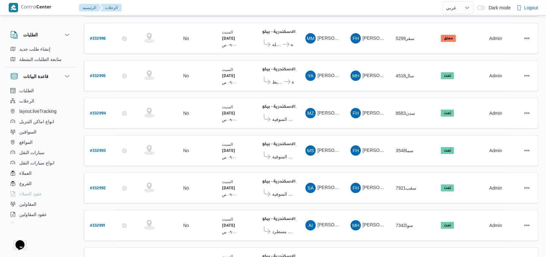
scroll to position [51, 0]
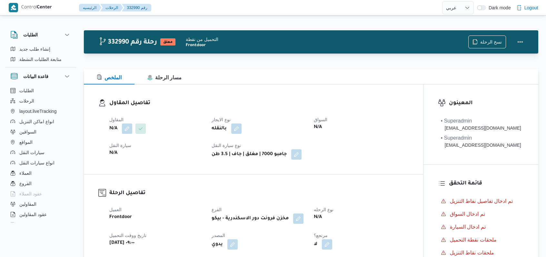
select select "ar"
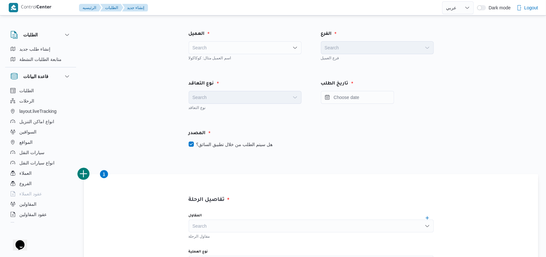
click at [222, 33] on div "العميل" at bounding box center [245, 33] width 121 height 15
click at [222, 38] on div "العميل" at bounding box center [245, 33] width 121 height 15
click at [223, 43] on div "Search" at bounding box center [245, 47] width 113 height 13
type input "fro"
click at [225, 58] on span "Fro ntdoor" at bounding box center [248, 59] width 97 height 8
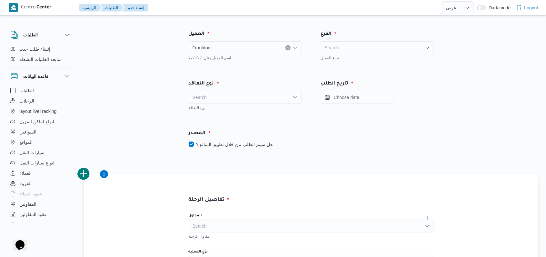
drag, startPoint x: 320, startPoint y: 58, endPoint x: 334, endPoint y: 52, distance: 15.9
click at [320, 58] on div "الفرع Search فرع العميل" at bounding box center [377, 46] width 132 height 50
click at [335, 51] on div "Search" at bounding box center [377, 47] width 113 height 13
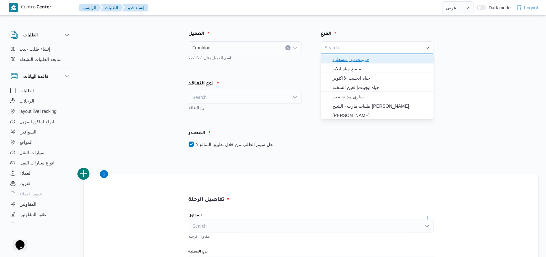
click at [363, 56] on span "فرونت دور مسطرد" at bounding box center [380, 59] width 97 height 8
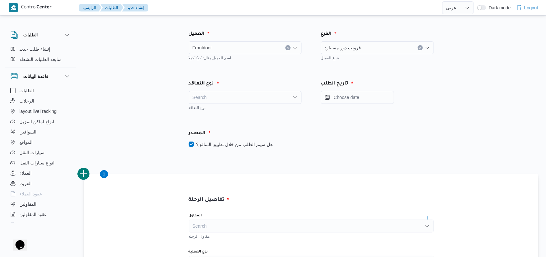
click at [211, 104] on div "نوع التعاقد" at bounding box center [245, 107] width 113 height 6
click at [231, 101] on div "Search" at bounding box center [245, 97] width 113 height 13
click at [225, 117] on span "On Demand" at bounding box center [248, 118] width 97 height 8
click at [235, 148] on div "المصدر هل سيتم الطلب من خلال تطبيق السائق؟" at bounding box center [311, 139] width 264 height 38
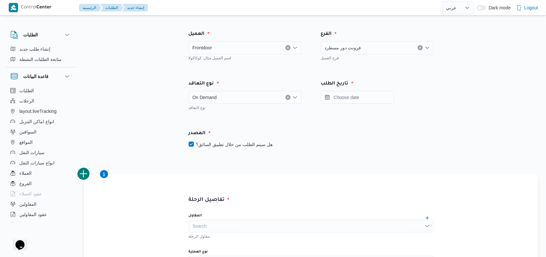
click at [248, 142] on label "هل سيتم الطلب من خلال تطبيق السائق؟" at bounding box center [231, 145] width 84 height 8
checkbox input "false"
click at [342, 99] on input "Press the down key to open a popover containing a calendar." at bounding box center [357, 97] width 73 height 13
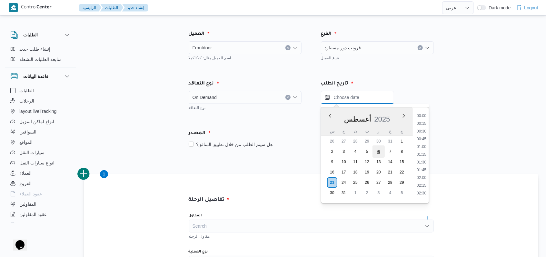
scroll to position [497, 0]
click at [424, 126] on li "16:30" at bounding box center [421, 129] width 15 height 6
type input "٢٣/٠٨/٢٠٢٥ ١٦:٣٠"
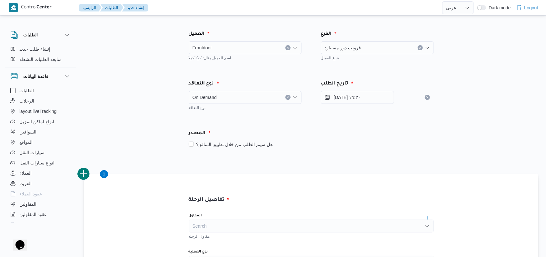
click at [389, 129] on div "المصدر" at bounding box center [311, 133] width 253 height 15
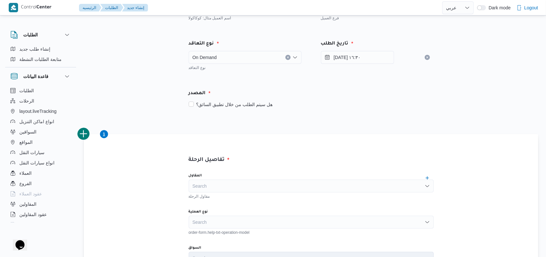
scroll to position [86, 0]
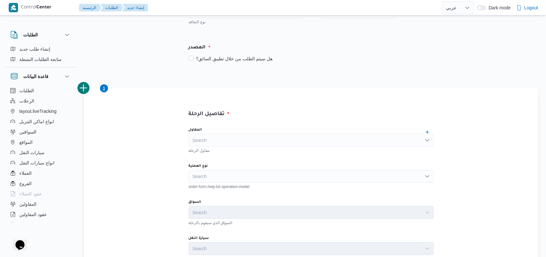
click at [247, 137] on div "Search" at bounding box center [311, 140] width 245 height 13
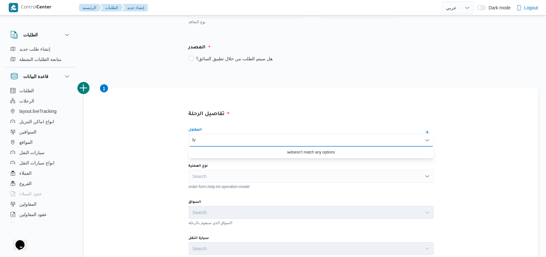
type input "l"
type input "مروه"
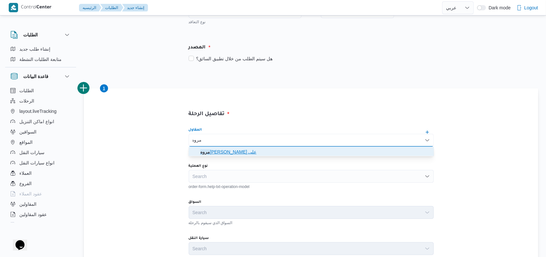
click at [240, 149] on span "مروه حسام الدين سعد على" at bounding box center [315, 152] width 230 height 8
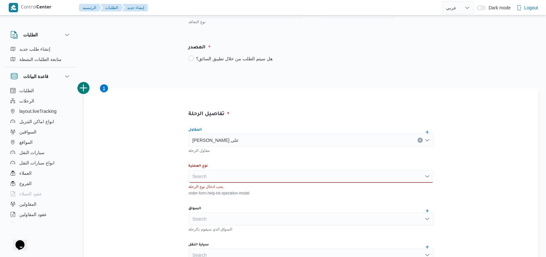
click at [219, 172] on div "Search" at bounding box center [311, 176] width 245 height 13
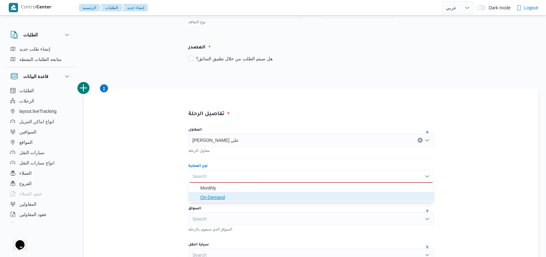
click at [219, 200] on span "On-Demand" at bounding box center [315, 197] width 230 height 8
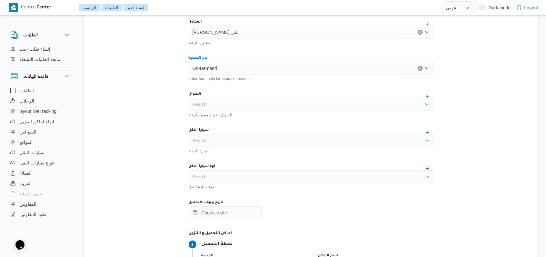
scroll to position [215, 0]
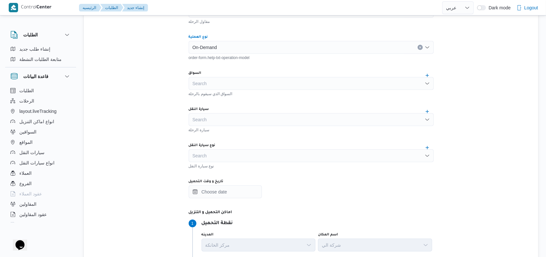
click at [222, 83] on div "Search" at bounding box center [311, 83] width 245 height 13
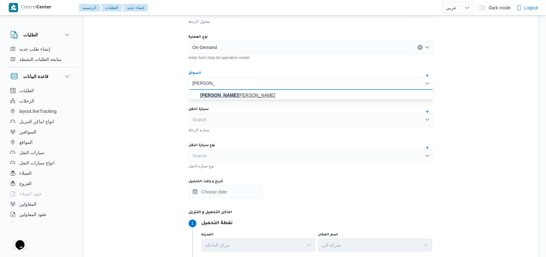
type input "احمد ابراهيم"
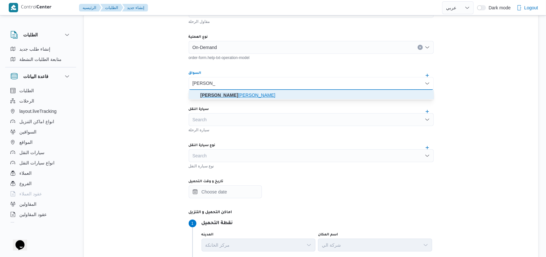
click at [231, 97] on mark "احمد ابراهيم" at bounding box center [219, 95] width 38 height 5
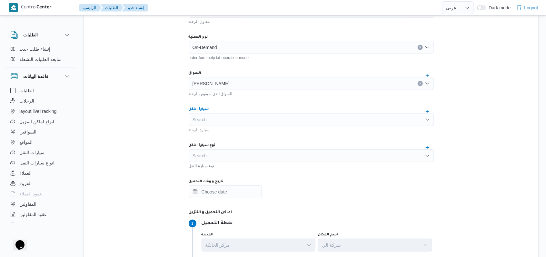
click at [227, 113] on div "Search" at bounding box center [311, 119] width 245 height 13
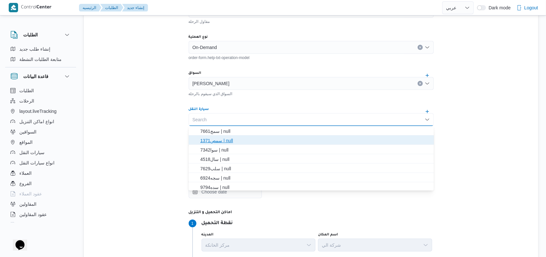
click at [206, 139] on span "سمص1371 | null" at bounding box center [315, 141] width 230 height 8
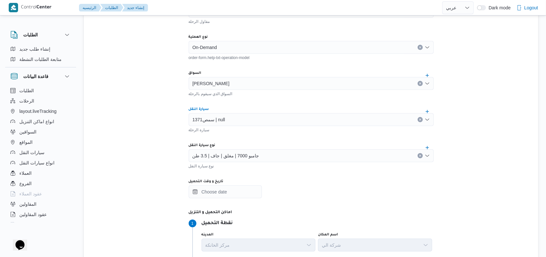
click at [212, 123] on div "سمص1371 | null Combo box. Selected. سمص1371 | null. Press Backspace to delete س…" at bounding box center [311, 119] width 245 height 13
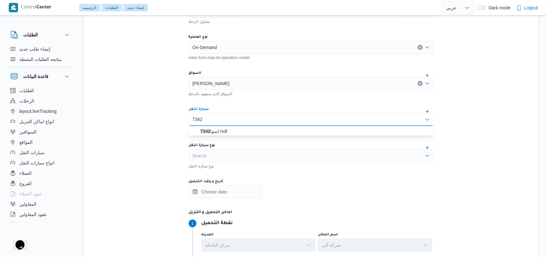
type input "7342"
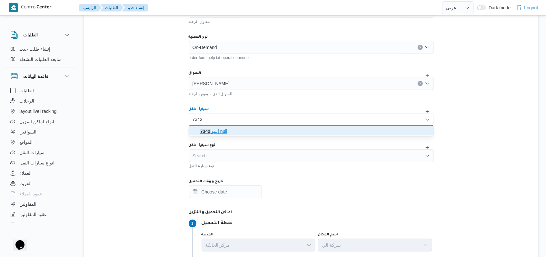
click at [226, 132] on span "سوا 7342 | null" at bounding box center [315, 131] width 230 height 8
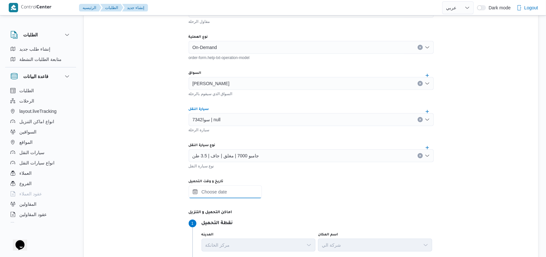
click at [238, 192] on input "تاريخ و وقت التحميل" at bounding box center [225, 191] width 73 height 13
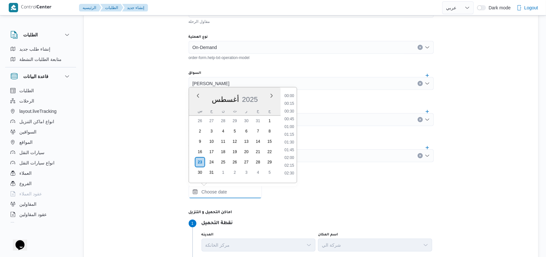
scroll to position [497, 0]
click at [293, 108] on li "16:30" at bounding box center [289, 109] width 15 height 6
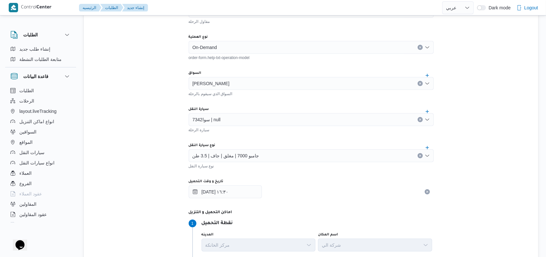
click at [297, 100] on div "المقاول مروه حسام الدين سعد على مقاول الرحلة نوع العملية On-Demand order-form.h…" at bounding box center [310, 136] width 255 height 287
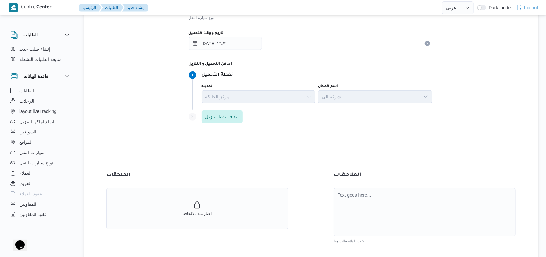
scroll to position [320, 0]
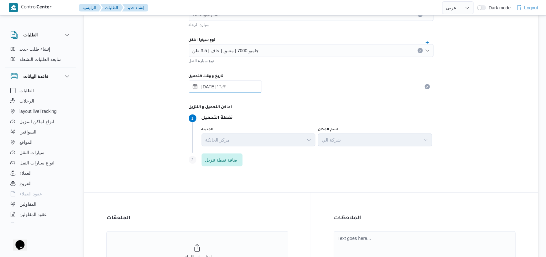
click at [243, 86] on input "٢٣/٠٨/٢٠٢٥ ١٦:٣٠" at bounding box center [225, 86] width 73 height 13
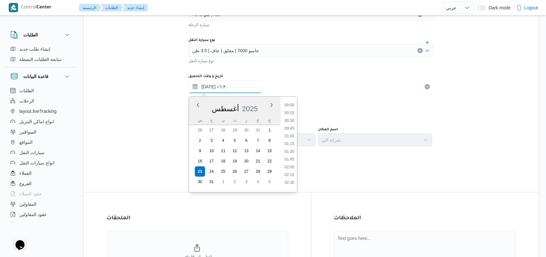
scroll to position [466, 0]
click at [290, 136] on li "16:00" at bounding box center [289, 134] width 15 height 6
type input "٢٣/٠٨/٢٠٢٥ ١٦:٠٠"
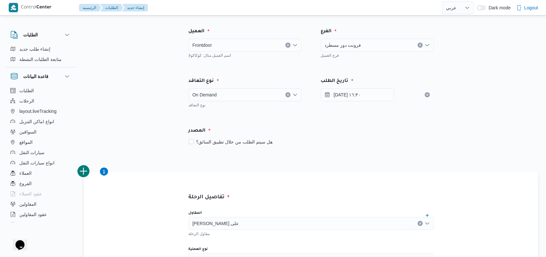
scroll to position [0, 0]
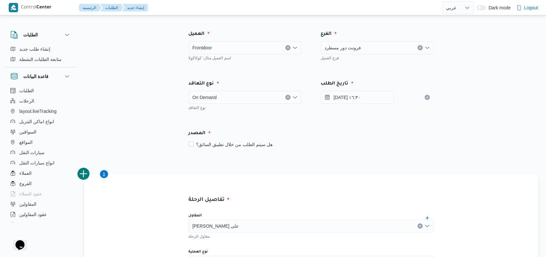
click at [358, 84] on div "تاريخ الطلب" at bounding box center [377, 83] width 121 height 15
click at [357, 89] on div "تاريخ الطلب" at bounding box center [377, 83] width 121 height 15
click at [357, 92] on input "٢٣/٠٨/٢٠٢٥ ١٦:٣٠" at bounding box center [357, 97] width 73 height 13
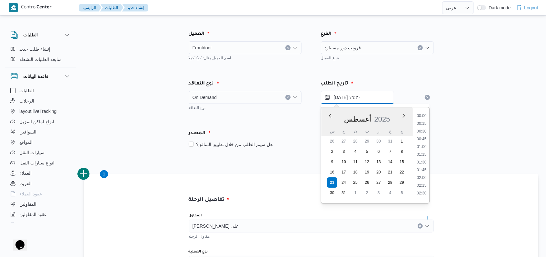
scroll to position [466, 0]
click at [426, 141] on ul "00:00 00:15 00:30 00:45 01:00 01:15 01:30 01:45 02:00 02:15 02:30 02:45 03:00 0…" at bounding box center [421, 155] width 15 height 85
click at [425, 142] on li "16:00" at bounding box center [421, 145] width 15 height 6
type input "٢٣/٠٨/٢٠٢٥ ١٦:٠٠"
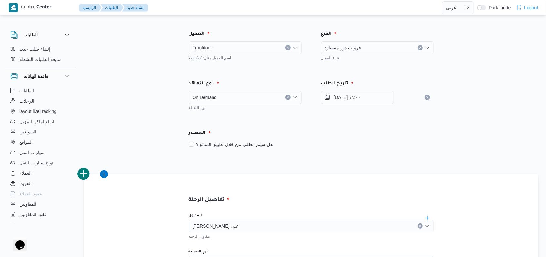
click at [393, 129] on div "المصدر" at bounding box center [311, 133] width 253 height 15
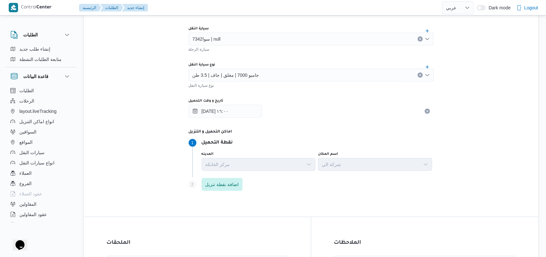
scroll to position [406, 0]
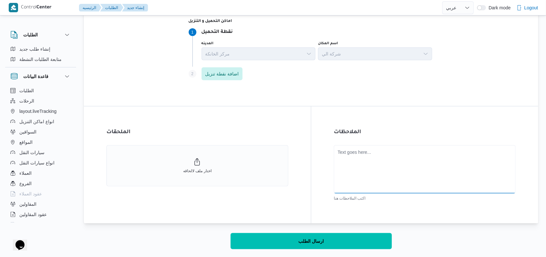
click at [377, 183] on textarea at bounding box center [425, 169] width 182 height 48
click at [317, 236] on button "ارسال الطلب" at bounding box center [311, 241] width 161 height 16
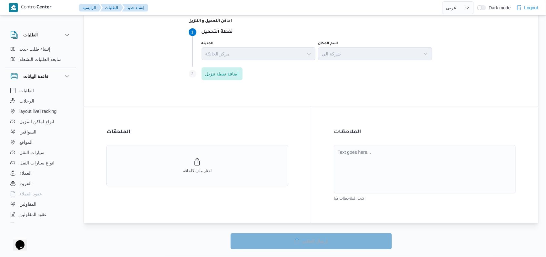
select select "ar"
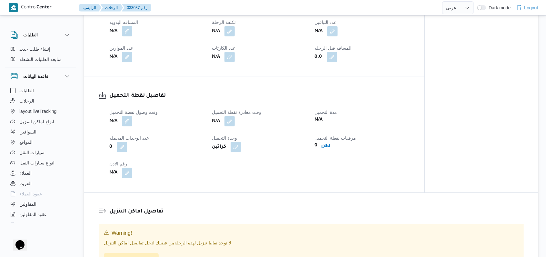
scroll to position [301, 0]
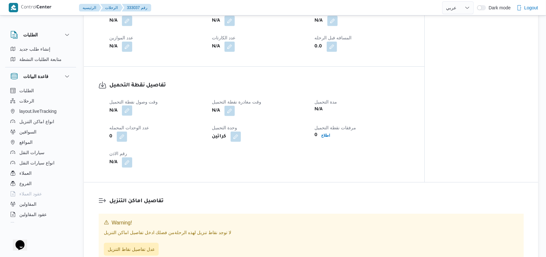
click at [130, 110] on button "button" at bounding box center [127, 110] width 10 height 10
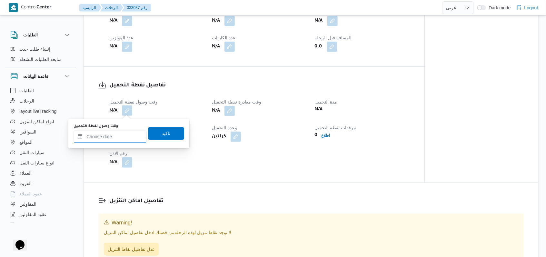
click at [120, 134] on input "وقت وصول نفطة التحميل" at bounding box center [110, 136] width 73 height 13
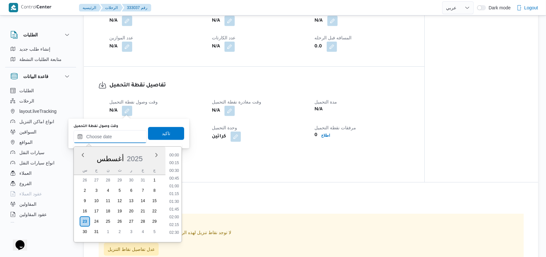
scroll to position [497, 0]
click at [175, 153] on li "16:00" at bounding box center [174, 153] width 15 height 6
type input "٢٣/٠٨/٢٠٢٥ ١٦:٠٠"
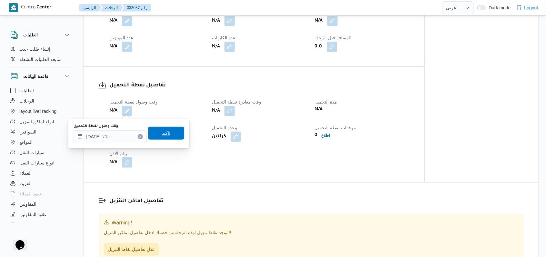
click at [165, 131] on span "تاكيد" at bounding box center [166, 133] width 8 height 8
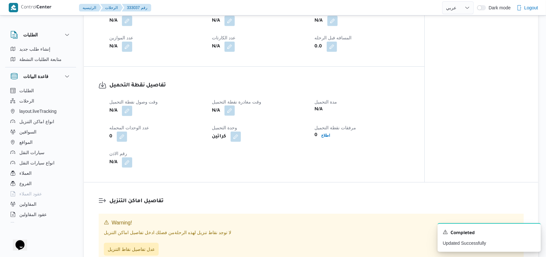
click at [229, 115] on button "button" at bounding box center [229, 110] width 10 height 10
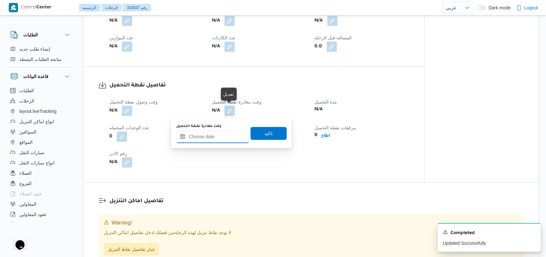
click at [223, 132] on input "وقت مغادرة نقطة التحميل" at bounding box center [212, 136] width 73 height 13
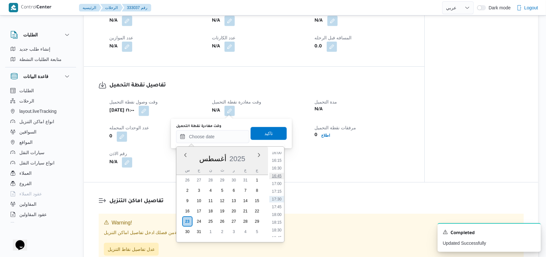
click at [282, 177] on li "16:45" at bounding box center [276, 176] width 15 height 6
type input "٢٣/٠٨/٢٠٢٥ ١٦:٤٥"
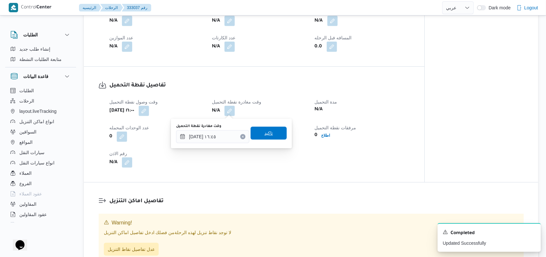
click at [270, 132] on span "تاكيد" at bounding box center [268, 133] width 36 height 13
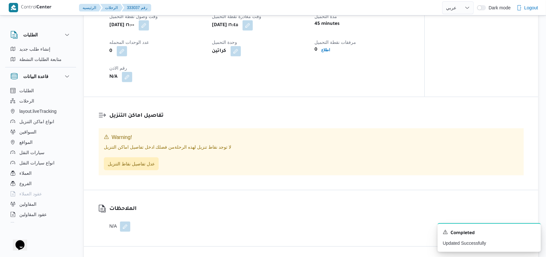
scroll to position [387, 0]
click at [145, 161] on span "عدل تفاصيل نقاط التنزيل" at bounding box center [131, 163] width 47 height 8
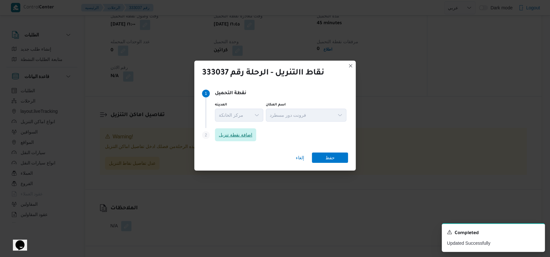
click at [244, 135] on span "اضافة نقطة تنزيل" at bounding box center [236, 135] width 34 height 8
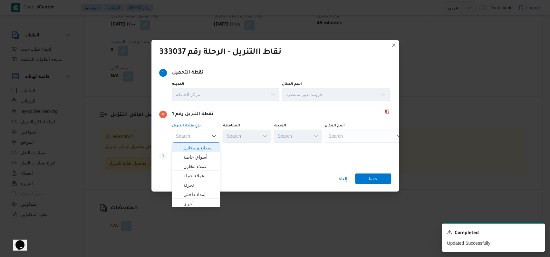
click at [201, 150] on span "مصانع و مخازن" at bounding box center [199, 148] width 33 height 8
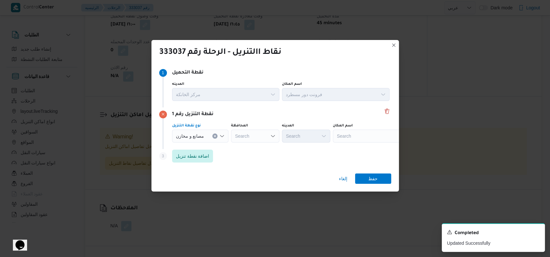
click at [355, 136] on div "Search" at bounding box center [373, 136] width 81 height 13
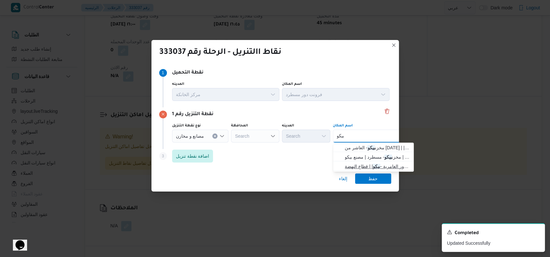
type input "بيكو"
click at [378, 168] on mark "بيكو" at bounding box center [376, 166] width 7 height 5
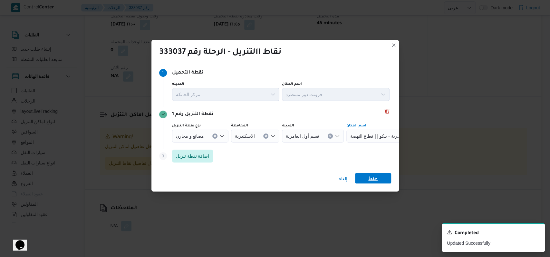
click at [384, 175] on span "حفظ" at bounding box center [373, 178] width 36 height 10
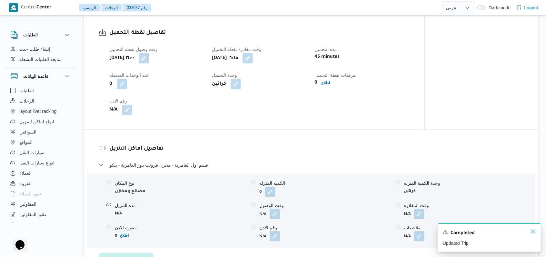
click at [534, 234] on icon "Dismiss toast" at bounding box center [532, 231] width 5 height 5
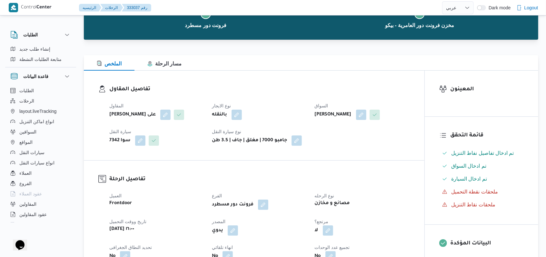
scroll to position [0, 0]
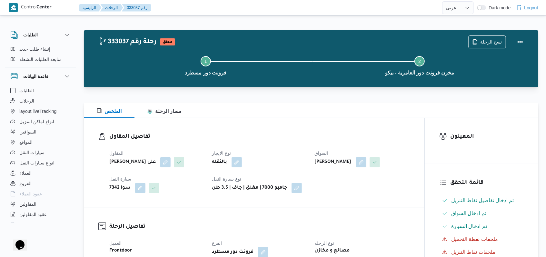
select select "ar"
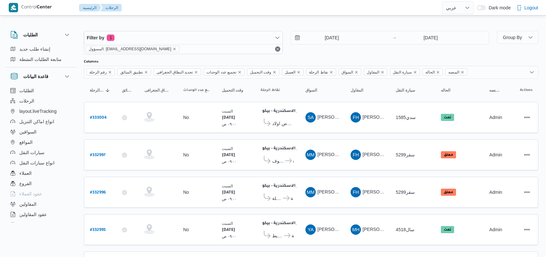
select select "ar"
click at [101, 191] on b "# 332996" at bounding box center [98, 193] width 16 height 5
select select "ar"
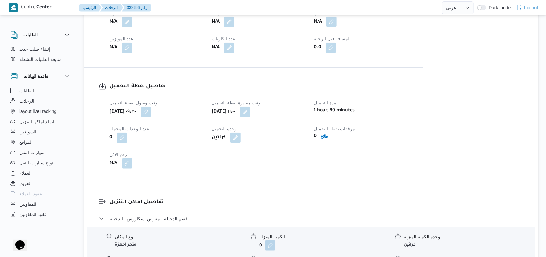
scroll to position [430, 0]
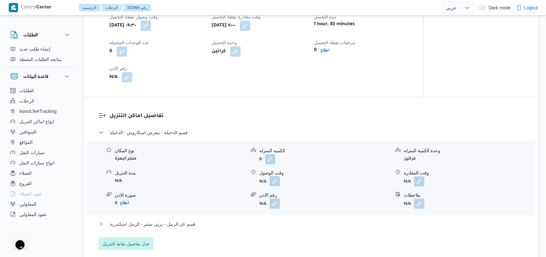
click at [274, 179] on button "button" at bounding box center [275, 181] width 10 height 10
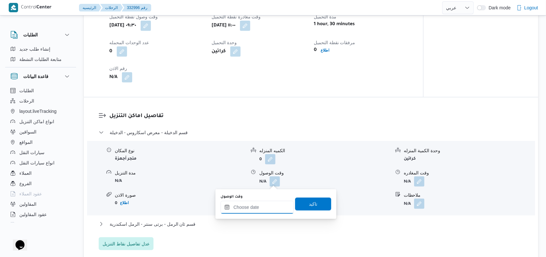
click at [252, 209] on input "وقت الوصول" at bounding box center [257, 207] width 73 height 13
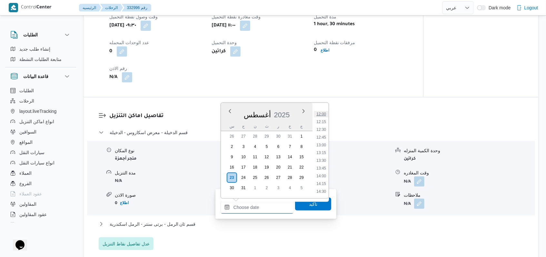
scroll to position [325, 0]
click at [322, 147] on li "11:45" at bounding box center [321, 149] width 15 height 6
type input "٢٣/٠٨/٢٠٢٥ ١١:٤٥"
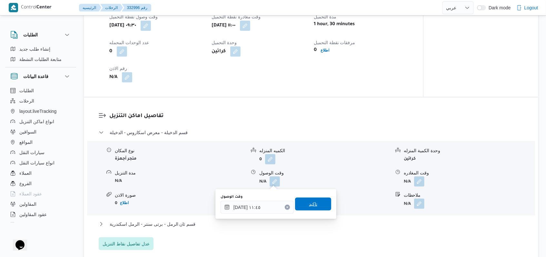
drag, startPoint x: 309, startPoint y: 203, endPoint x: 339, endPoint y: 203, distance: 30.0
click at [309, 203] on span "تاكيد" at bounding box center [313, 204] width 8 height 8
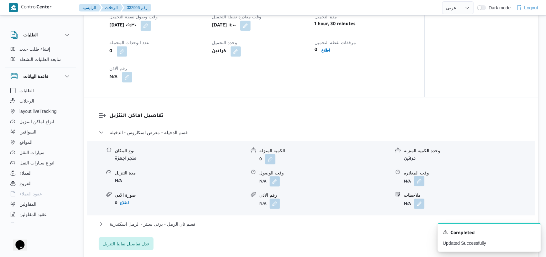
click at [414, 182] on button "button" at bounding box center [419, 181] width 10 height 10
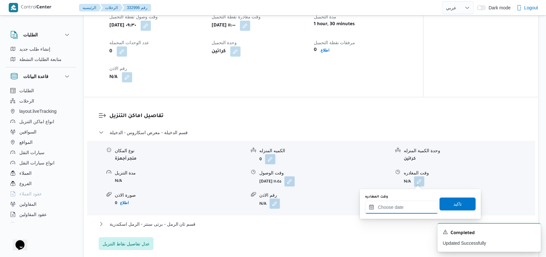
click at [407, 203] on input "وقت المغادره" at bounding box center [401, 207] width 73 height 13
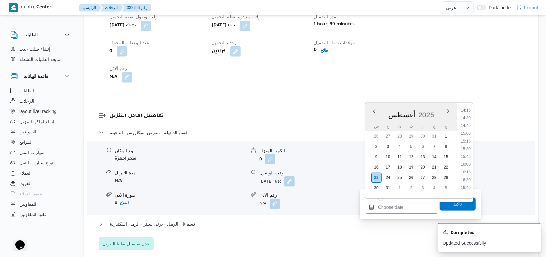
scroll to position [411, 0]
click at [466, 117] on li "13:30" at bounding box center [465, 117] width 15 height 6
type input "٢٣/٠٨/٢٠٢٥ ١٣:٣٠"
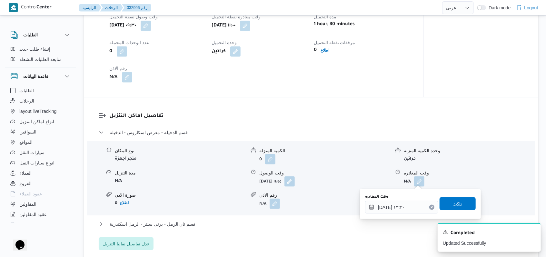
click at [453, 203] on span "تاكيد" at bounding box center [457, 204] width 8 height 8
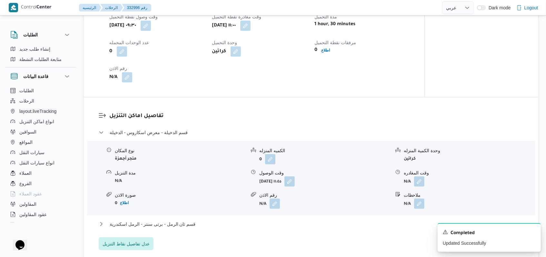
scroll to position [473, 0]
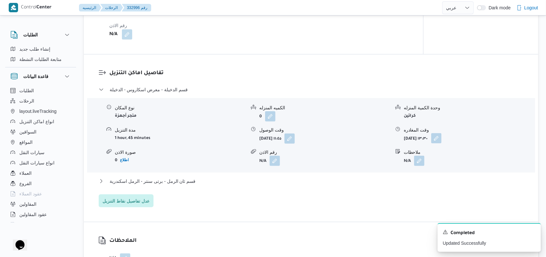
click at [441, 136] on button "button" at bounding box center [436, 138] width 10 height 10
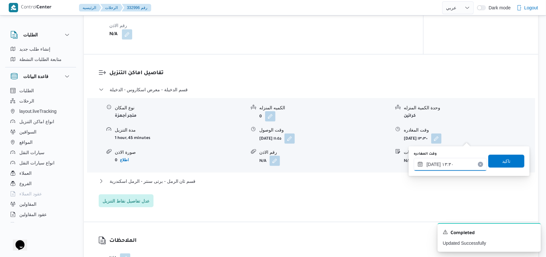
click at [461, 163] on input "٢٣/٠٨/٢٠٢٥ ١٣:٣٠" at bounding box center [450, 164] width 73 height 13
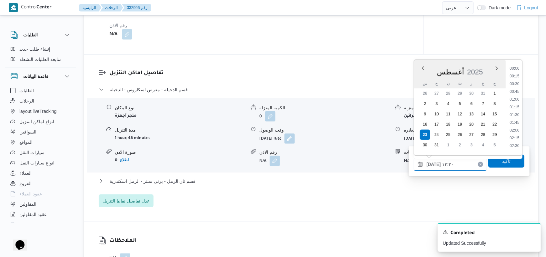
scroll to position [374, 0]
click at [514, 98] on li "13:00" at bounding box center [514, 97] width 15 height 6
type input "[DATE] ١٣:٠٠"
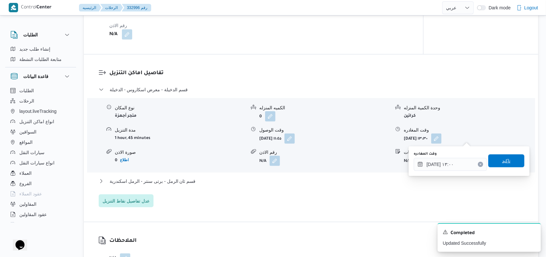
click at [495, 161] on span "تاكيد" at bounding box center [506, 160] width 36 height 13
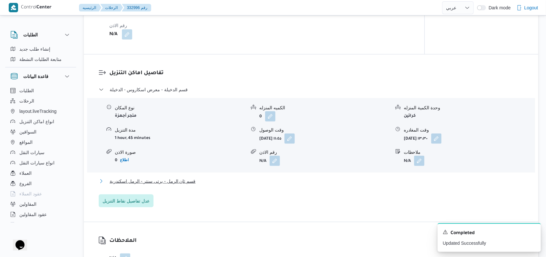
click at [187, 179] on span "قسم ثان الرمل - برتى سنتر - الرمل اسكندرية" at bounding box center [153, 181] width 86 height 8
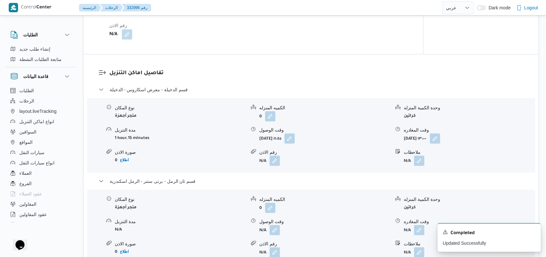
scroll to position [559, 0]
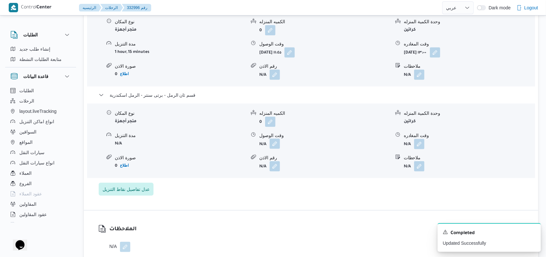
click at [271, 147] on button "button" at bounding box center [275, 144] width 10 height 10
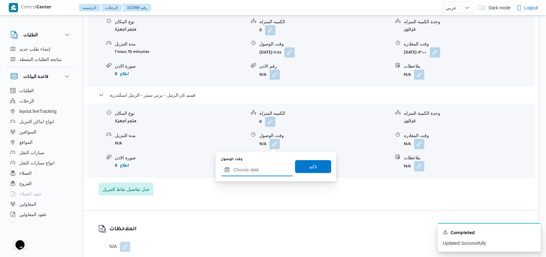
click at [262, 167] on input "وقت الوصول" at bounding box center [257, 169] width 73 height 13
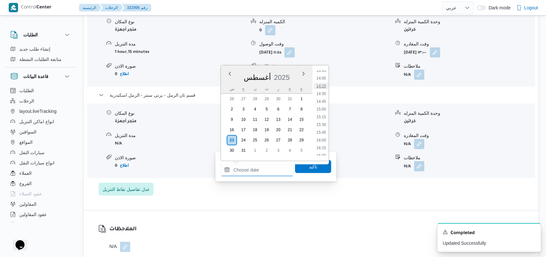
scroll to position [411, 0]
click at [325, 82] on li "13:30" at bounding box center [321, 80] width 15 height 6
type input "٢٣/٠٨/٢٠٢٥ ١٣:٣٠"
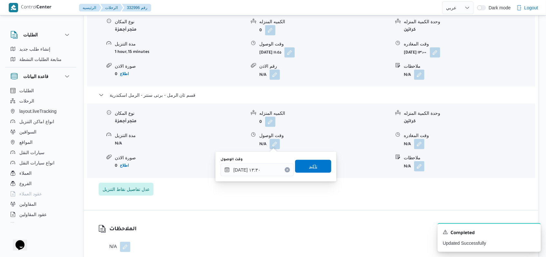
click at [309, 168] on span "تاكيد" at bounding box center [313, 166] width 8 height 8
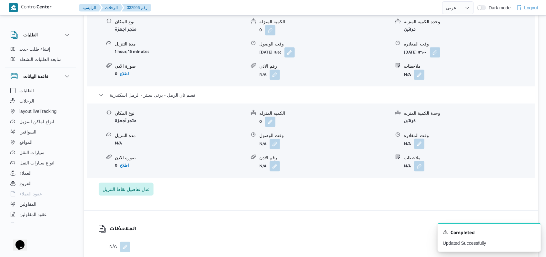
click at [416, 144] on button "button" at bounding box center [419, 144] width 10 height 10
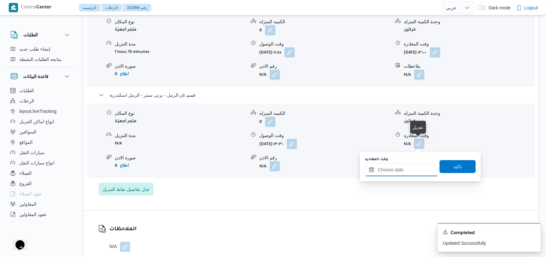
click at [409, 175] on input "وقت المغادره" at bounding box center [401, 169] width 73 height 13
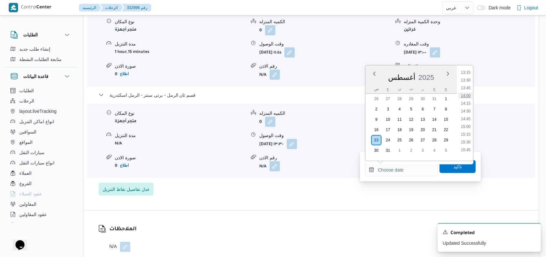
click at [468, 95] on li "14:00" at bounding box center [465, 96] width 15 height 6
type input "[DATE] ١٤:٠٠"
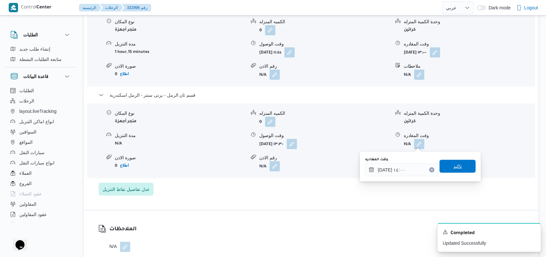
click at [456, 161] on span "تاكيد" at bounding box center [457, 166] width 36 height 13
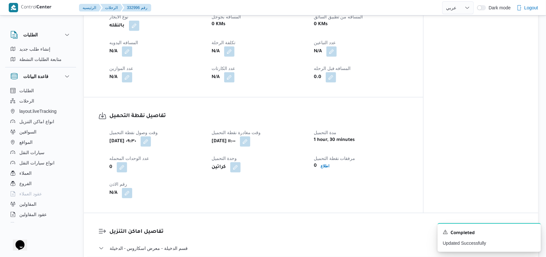
scroll to position [301, 0]
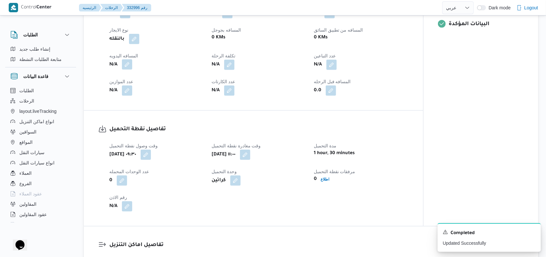
click at [127, 68] on button "button" at bounding box center [127, 64] width 10 height 10
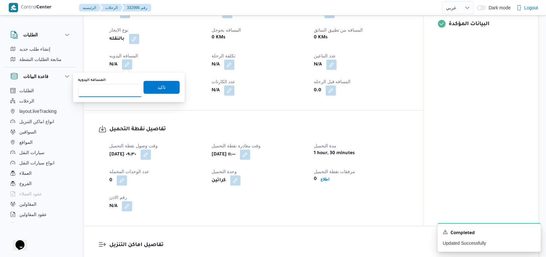
click at [115, 92] on input "المسافه اليدويه" at bounding box center [110, 90] width 64 height 13
type input "63"
click at [149, 88] on span "تاكيد" at bounding box center [161, 87] width 36 height 13
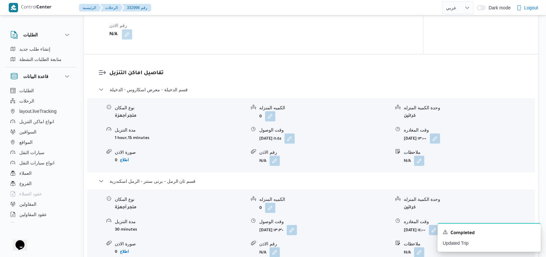
scroll to position [516, 0]
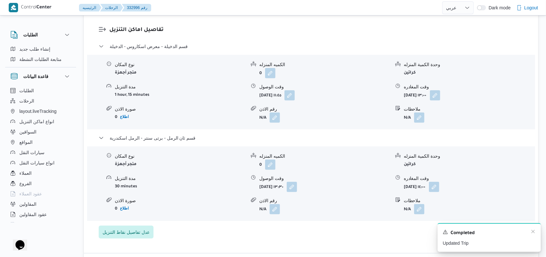
click at [530, 232] on div "Completed" at bounding box center [489, 233] width 93 height 8
click at [531, 232] on icon "Dismiss toast" at bounding box center [532, 231] width 5 height 5
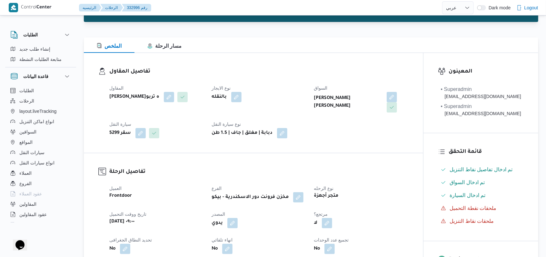
scroll to position [0, 0]
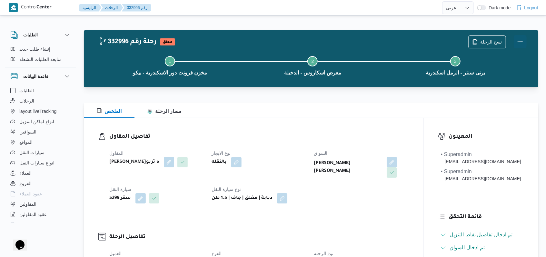
click at [521, 40] on button "Actions" at bounding box center [520, 41] width 13 height 13
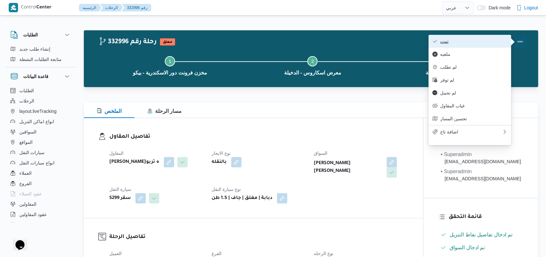
click at [493, 35] on button "تمت" at bounding box center [469, 41] width 83 height 13
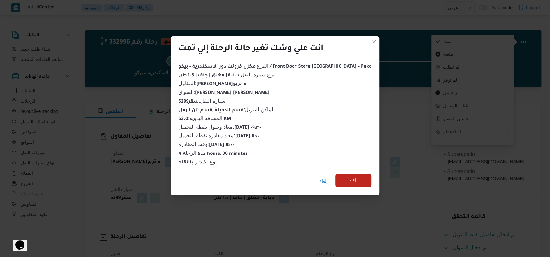
click at [347, 174] on span "تأكيد" at bounding box center [354, 180] width 36 height 13
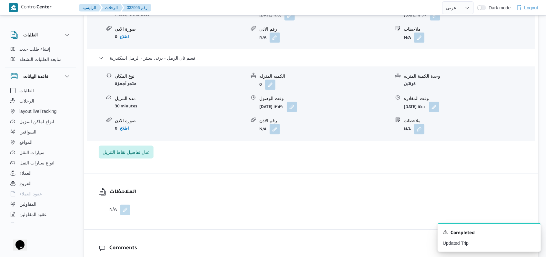
scroll to position [599, 0]
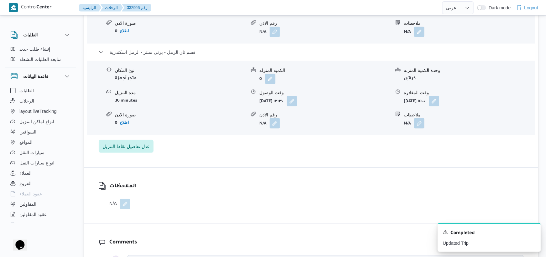
select select "ar"
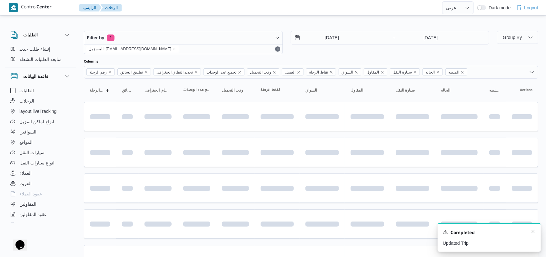
click at [535, 234] on div "A new notification appears Completed Updated Trip" at bounding box center [488, 237] width 103 height 29
click at [531, 231] on icon "Dismiss toast" at bounding box center [532, 231] width 3 height 3
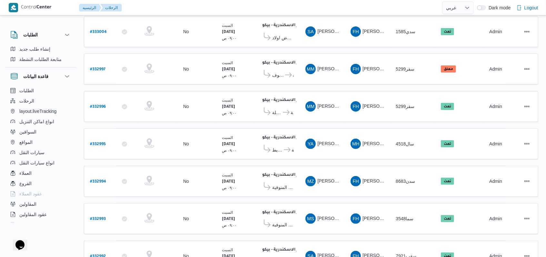
scroll to position [222, 0]
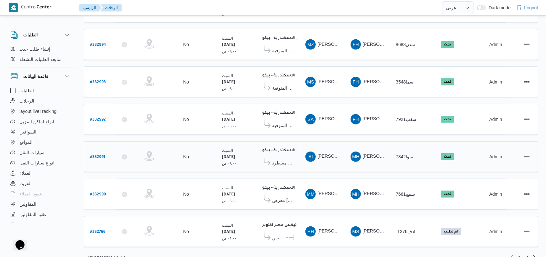
click at [100, 155] on b "# 332991" at bounding box center [97, 157] width 15 height 5
select select "ar"
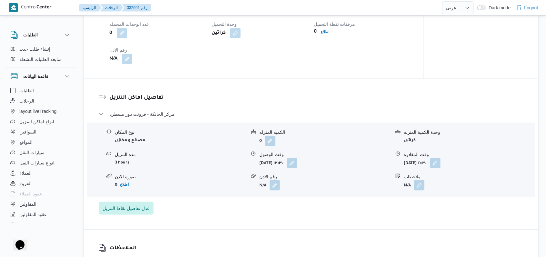
scroll to position [473, 0]
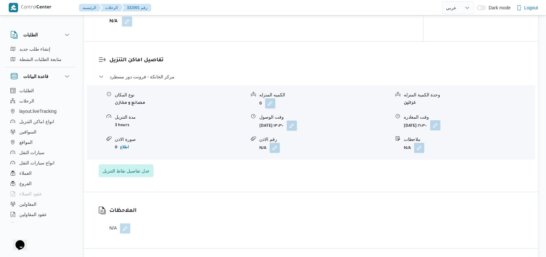
click at [440, 128] on button "button" at bounding box center [435, 125] width 10 height 10
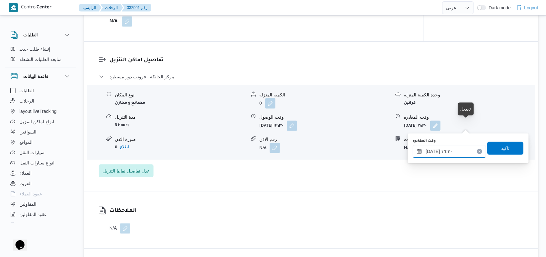
click at [455, 147] on input "٢٣/٠٨/٢٠٢٥ ١٦:٣٠" at bounding box center [449, 151] width 73 height 13
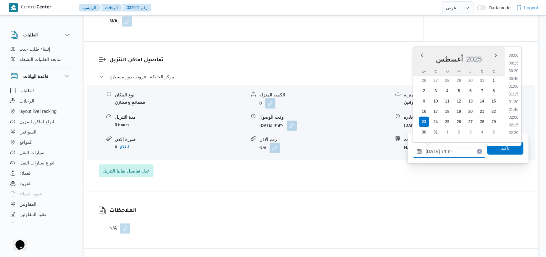
scroll to position [466, 0]
click at [511, 85] on li "16:00" at bounding box center [513, 84] width 15 height 6
type input "٢٣/٠٨/٢٠٢٥ ١٦:٠٠"
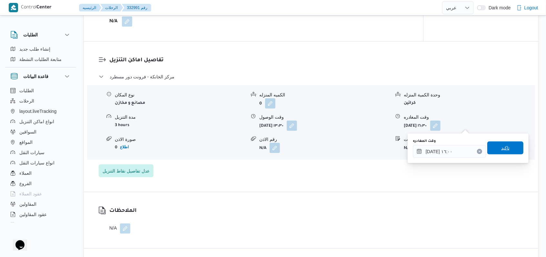
click at [495, 150] on span "تاكيد" at bounding box center [505, 148] width 36 height 13
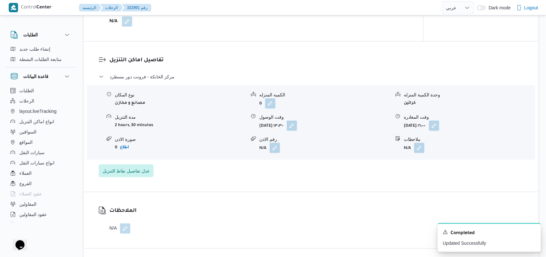
select select "ar"
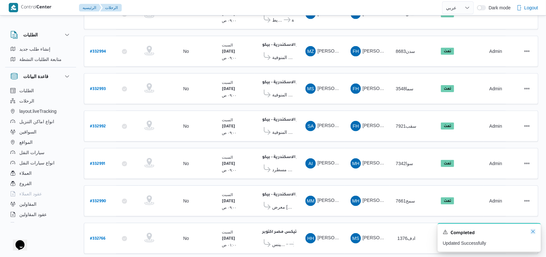
click at [533, 232] on icon "Dismiss toast" at bounding box center [532, 231] width 3 height 3
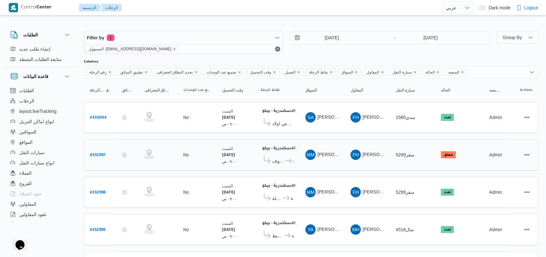
click at [101, 153] on b "# 332997" at bounding box center [97, 155] width 15 height 5
select select "ar"
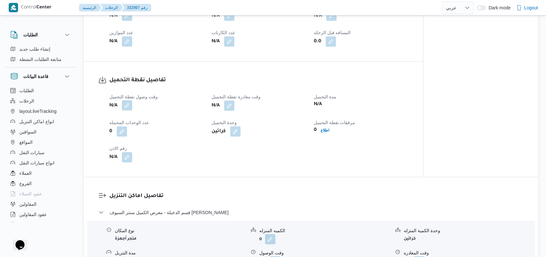
scroll to position [344, 0]
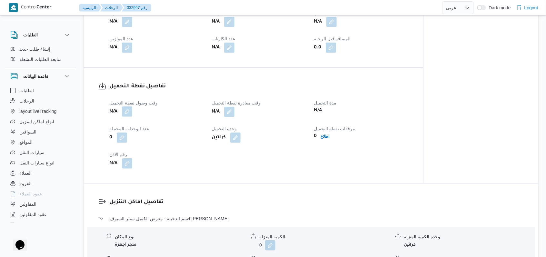
click at [125, 111] on button "button" at bounding box center [127, 111] width 10 height 10
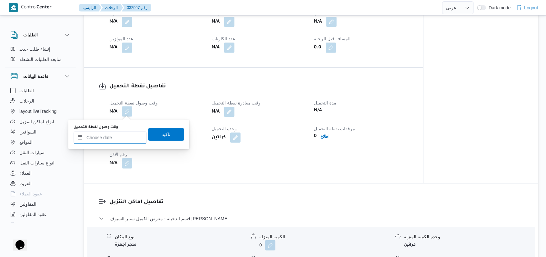
click at [119, 137] on input "وقت وصول نفطة التحميل" at bounding box center [110, 137] width 73 height 13
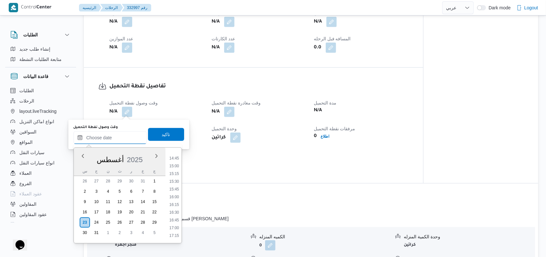
scroll to position [411, 0]
click at [177, 179] on li "14:00" at bounding box center [174, 178] width 15 height 6
type input "[DATE] ١٤:٠٠"
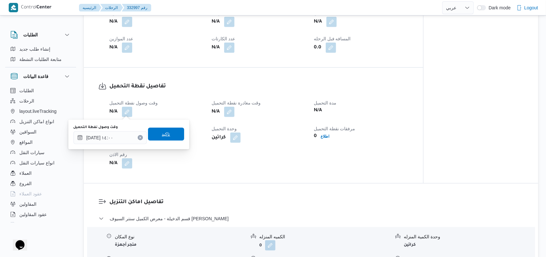
click at [165, 140] on span "تاكيد" at bounding box center [166, 134] width 36 height 13
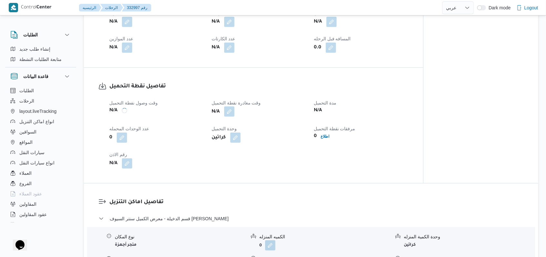
click at [232, 115] on button "button" at bounding box center [229, 111] width 10 height 10
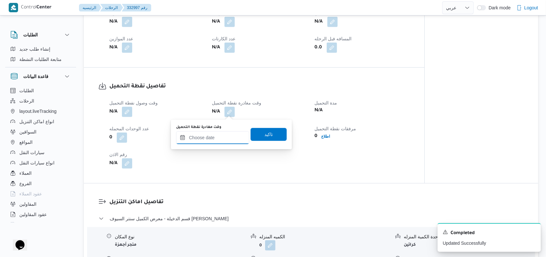
click at [221, 132] on input "وقت مغادرة نقطة التحميل" at bounding box center [212, 137] width 73 height 13
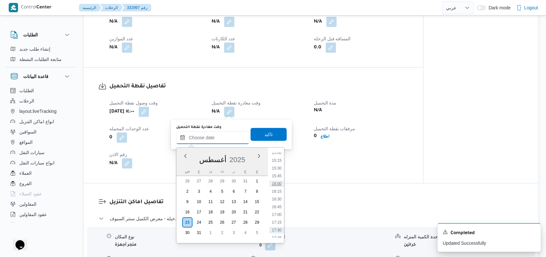
scroll to position [454, 0]
click at [280, 159] on li "14:45" at bounding box center [276, 158] width 15 height 6
type input "٢٣/٠٨/٢٠٢٥ ١٤:٤٥"
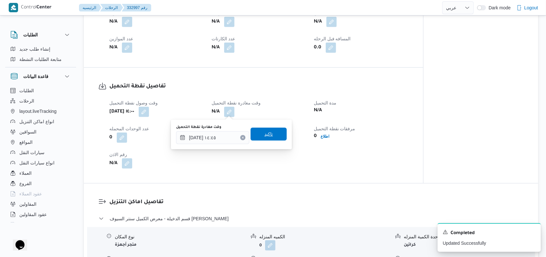
click at [272, 137] on span "تاكيد" at bounding box center [268, 134] width 36 height 13
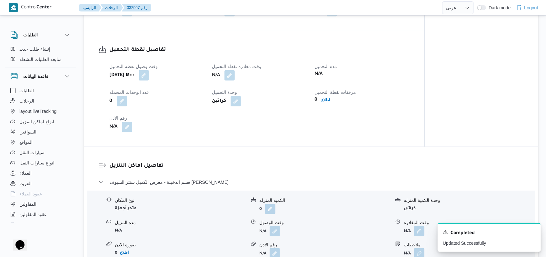
scroll to position [430, 0]
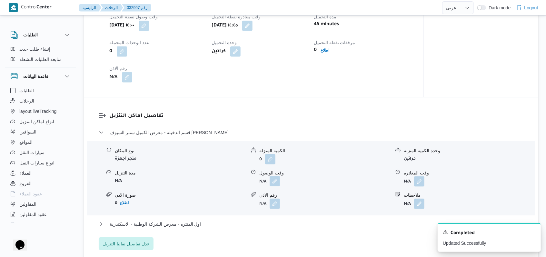
click at [276, 186] on button "button" at bounding box center [275, 181] width 10 height 10
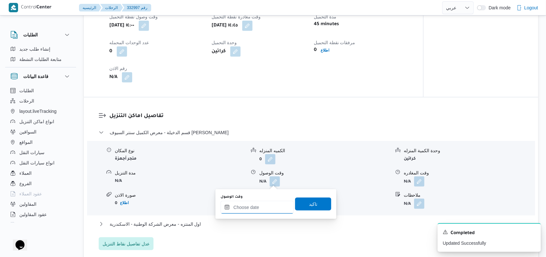
click at [255, 201] on div at bounding box center [257, 207] width 73 height 13
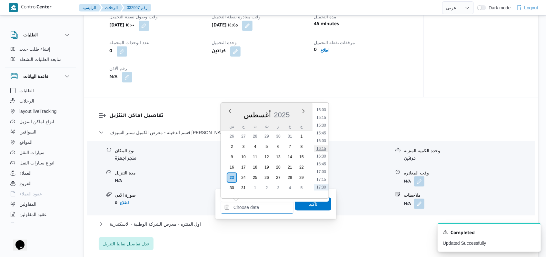
scroll to position [454, 0]
click at [326, 131] on li "15:15" at bounding box center [321, 129] width 15 height 6
type input "٢٣/٠٨/٢٠٢٥ ١٥:١٥"
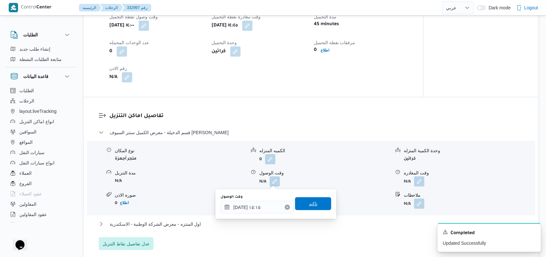
click at [316, 197] on span "تاكيد" at bounding box center [313, 203] width 36 height 13
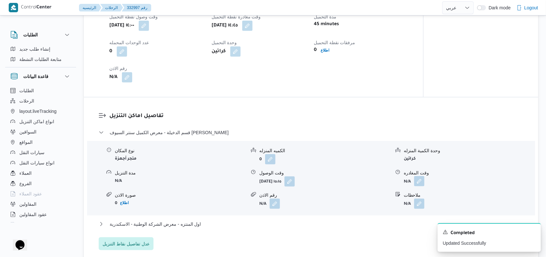
click at [415, 179] on button "button" at bounding box center [419, 181] width 10 height 10
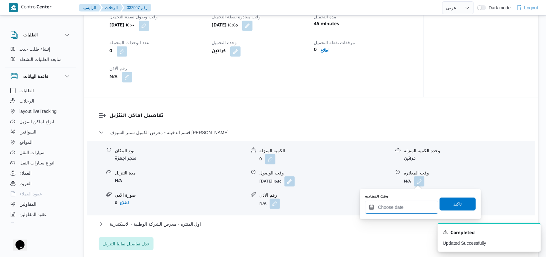
click at [414, 210] on input "وقت المغادره" at bounding box center [401, 207] width 73 height 13
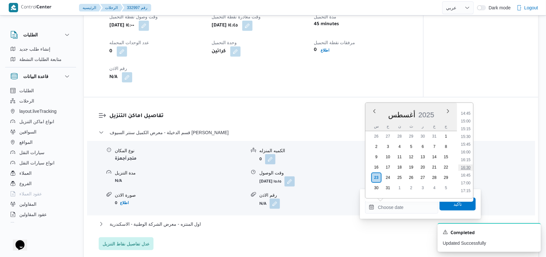
click at [467, 168] on li "16:30" at bounding box center [465, 167] width 15 height 6
type input "٢٣/٠٨/٢٠٢٥ ١٦:٣٠"
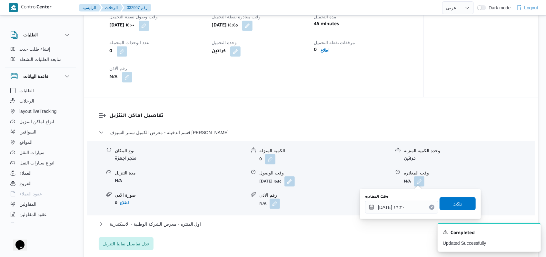
click at [454, 205] on span "تاكيد" at bounding box center [457, 204] width 8 height 8
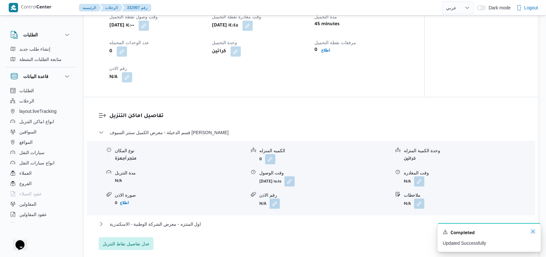
click at [531, 233] on icon "Dismiss toast" at bounding box center [532, 231] width 5 height 5
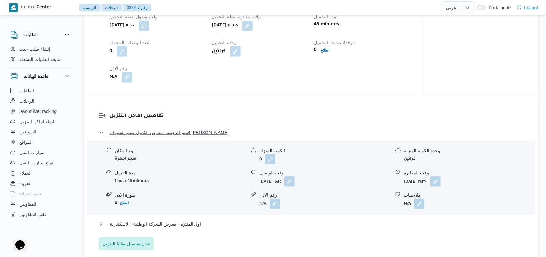
scroll to position [516, 0]
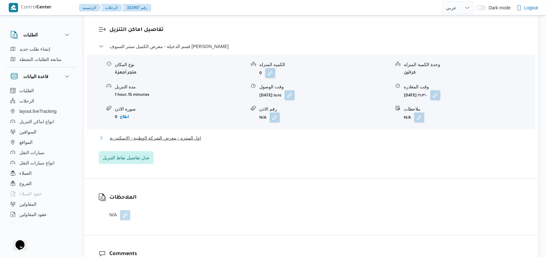
click at [175, 138] on span "اول المنتزه - معرض الشركة الوطنية - الاسكندرية" at bounding box center [156, 138] width 92 height 8
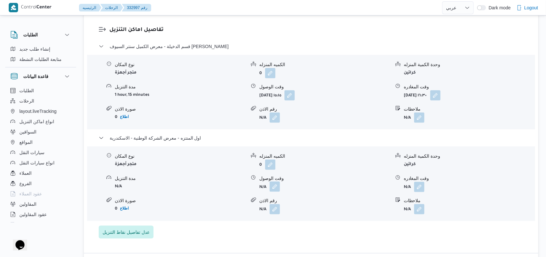
click at [277, 189] on button "button" at bounding box center [275, 187] width 10 height 10
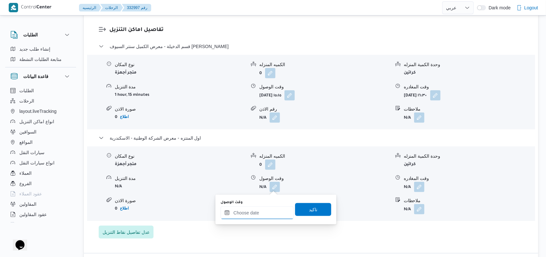
click at [269, 210] on input "وقت الوصول" at bounding box center [257, 212] width 73 height 13
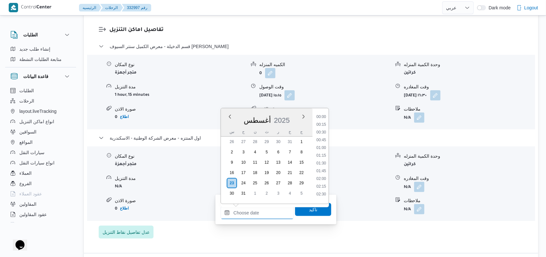
scroll to position [497, 0]
click at [323, 141] on li "16:45" at bounding box center [321, 137] width 15 height 6
type input "٢٣/٠٨/٢٠٢٥ ١٦:٤٥"
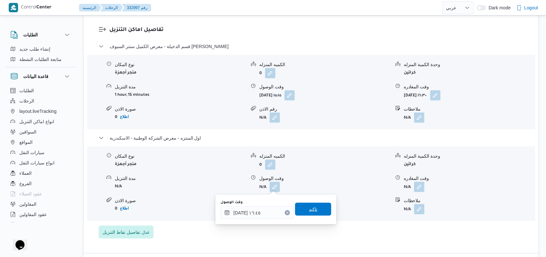
click at [312, 210] on span "تاكيد" at bounding box center [313, 209] width 8 height 8
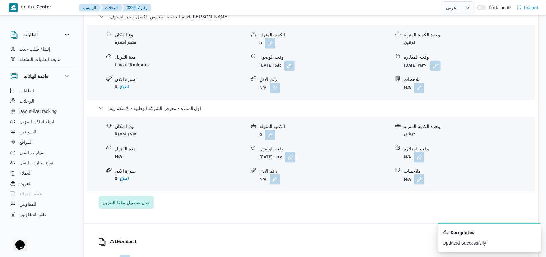
scroll to position [559, 0]
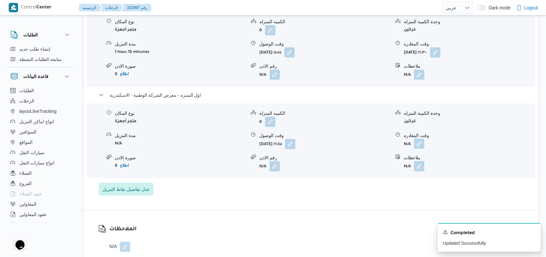
click at [417, 147] on button "button" at bounding box center [419, 144] width 10 height 10
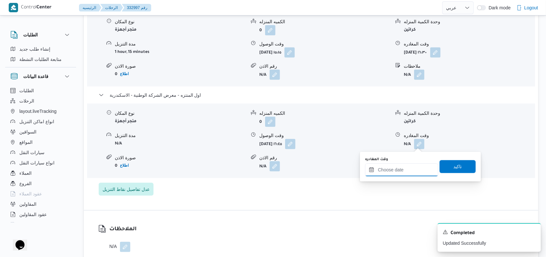
click at [407, 169] on input "وقت المغادره" at bounding box center [401, 169] width 73 height 13
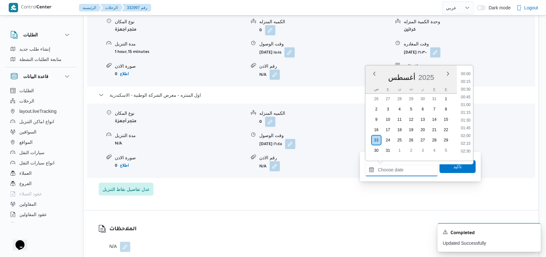
scroll to position [497, 0]
click at [358, 196] on div "تفاصيل اماكن التنزيل قسم الدخيلة - معرض الكميل سنتر السيوف العجمى نوع المكان مت…" at bounding box center [311, 89] width 454 height 242
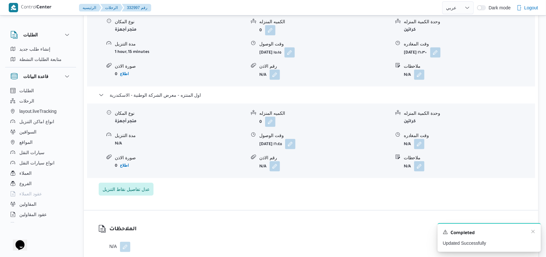
scroll to position [0, 0]
click at [533, 232] on icon "Dismiss toast" at bounding box center [532, 231] width 3 height 3
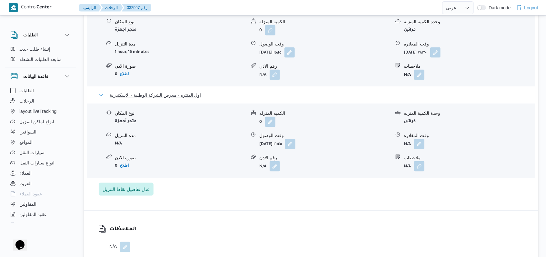
click at [186, 97] on span "اول المنتزه - معرض الشركة الوطنية - الاسكندرية" at bounding box center [156, 95] width 92 height 8
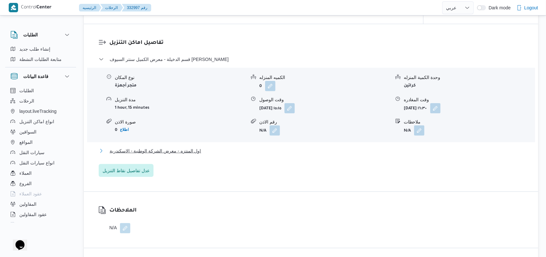
scroll to position [473, 0]
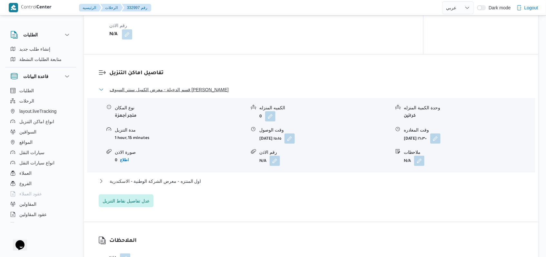
click at [181, 88] on span "قسم الدخيلة - معرض الكميل سنتر السيوف العجمى" at bounding box center [169, 90] width 119 height 8
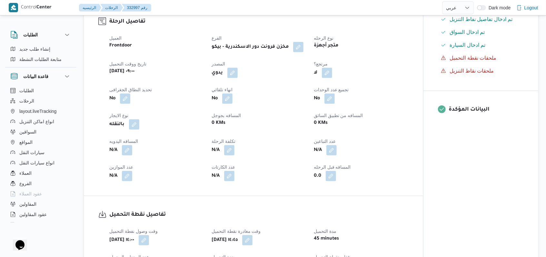
scroll to position [215, 0]
click at [128, 152] on button "button" at bounding box center [127, 150] width 10 height 10
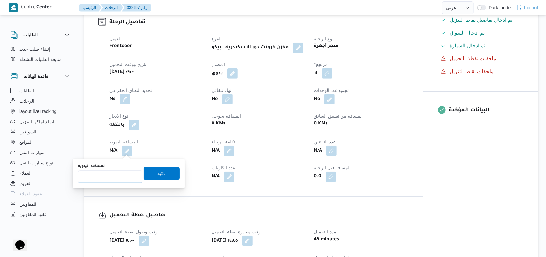
click at [113, 170] on input "المسافه اليدويه" at bounding box center [110, 176] width 64 height 13
type input "6"
type input "45"
click at [166, 177] on span "تاكيد" at bounding box center [161, 173] width 36 height 13
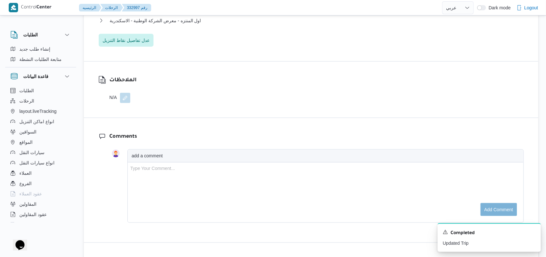
scroll to position [473, 0]
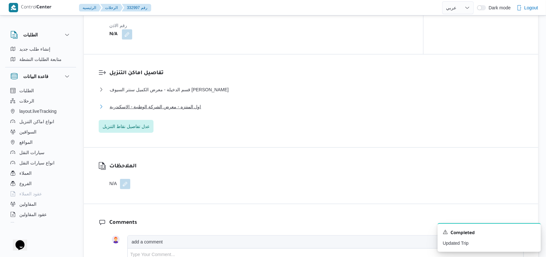
click at [183, 109] on span "اول المنتزه - معرض الشركة الوطنية - الاسكندرية" at bounding box center [156, 107] width 92 height 8
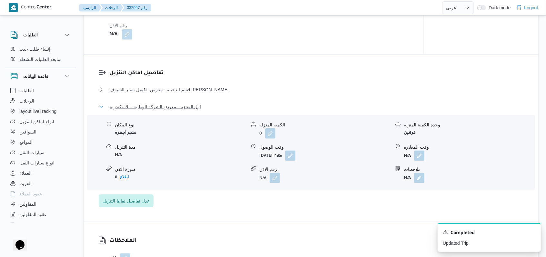
click at [183, 109] on span "اول المنتزه - معرض الشركة الوطنية - الاسكندرية" at bounding box center [156, 107] width 92 height 8
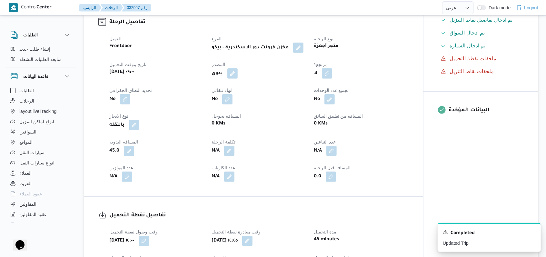
scroll to position [0, 0]
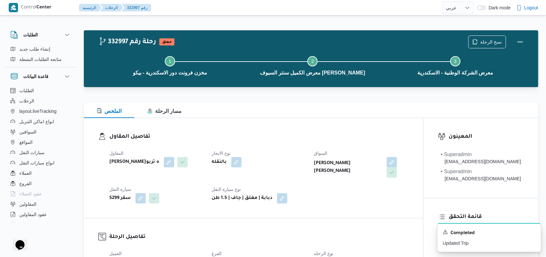
select select "ar"
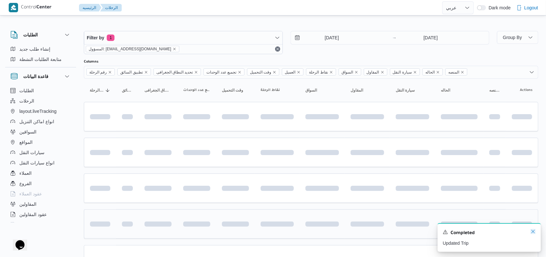
click at [534, 232] on icon "Dismiss toast" at bounding box center [532, 231] width 5 height 5
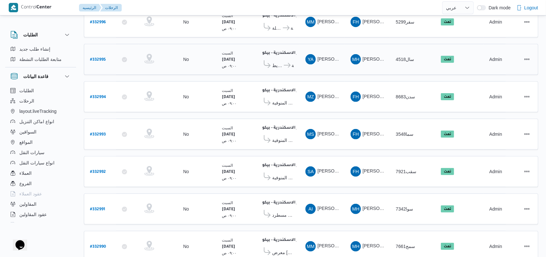
scroll to position [222, 0]
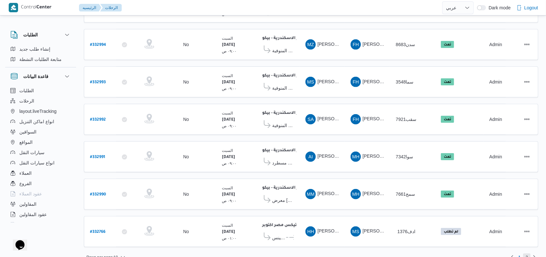
click at [530, 253] on span "2" at bounding box center [526, 257] width 7 height 8
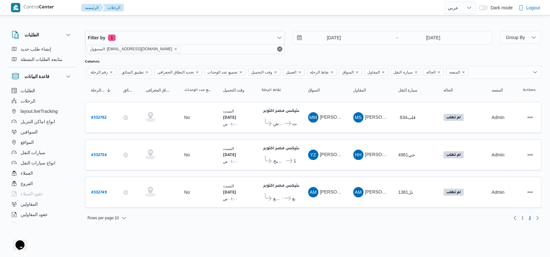
click at [516, 218] on div "Rows per page : 10 1 2" at bounding box center [313, 217] width 464 height 15
click at [516, 214] on link "Previous page, 1" at bounding box center [515, 218] width 8 height 8
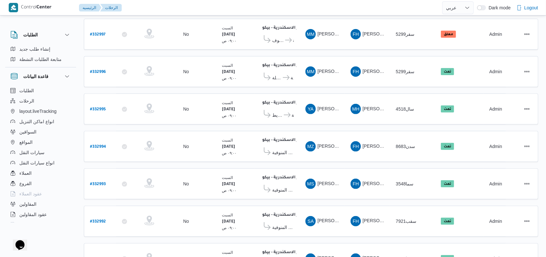
scroll to position [215, 0]
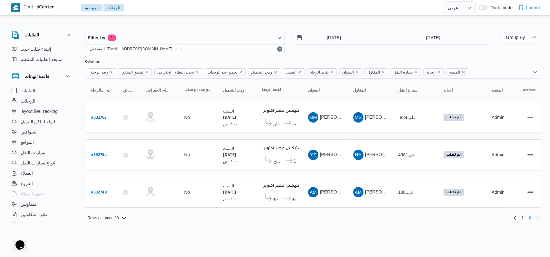
click at [505, 215] on div "Rows per page : 10 1 2" at bounding box center [313, 217] width 464 height 15
click at [513, 215] on link "Previous page, 1" at bounding box center [515, 218] width 8 height 8
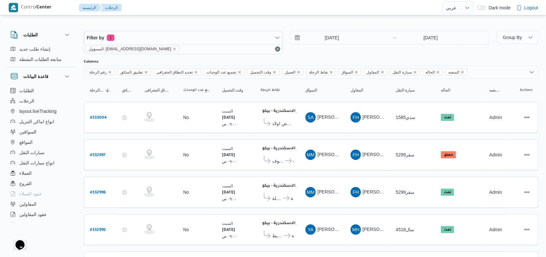
click at [313, 50] on div "23/8/2025 → 23/8/2025" at bounding box center [389, 42] width 199 height 23
click at [324, 34] on input "[DATE]" at bounding box center [327, 37] width 73 height 13
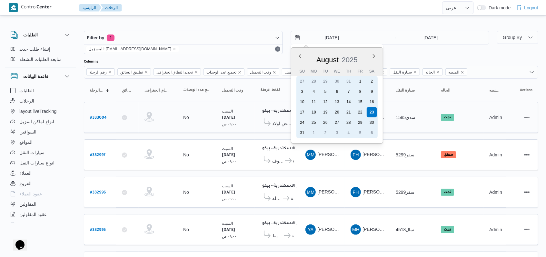
click at [298, 122] on div "24" at bounding box center [302, 122] width 10 height 10
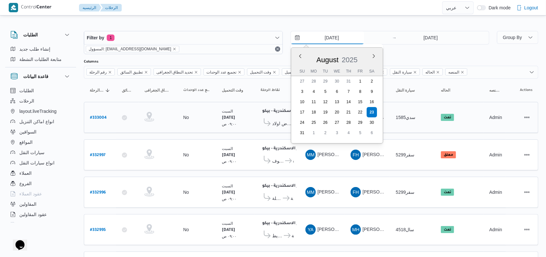
type input "[DATE]"
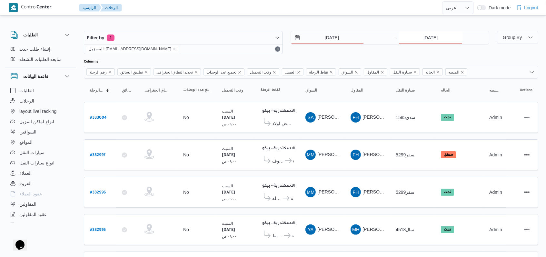
click at [414, 41] on input "[DATE]" at bounding box center [430, 37] width 64 height 13
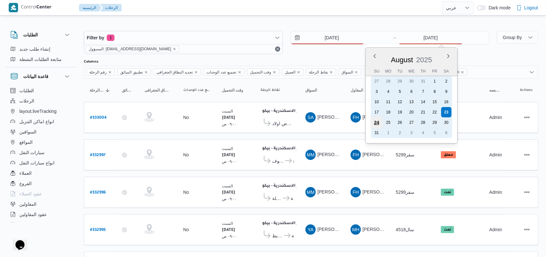
click at [375, 119] on div "24" at bounding box center [376, 122] width 12 height 12
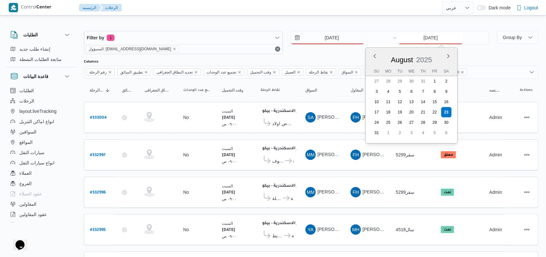
type input "[DATE]"
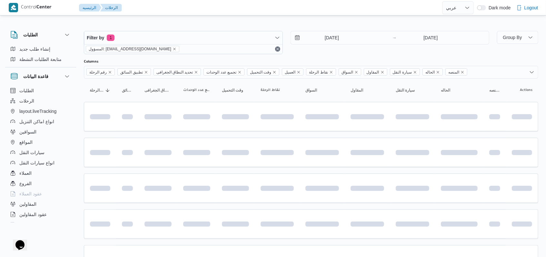
click at [333, 48] on div "[DATE] → [DATE]" at bounding box center [389, 42] width 199 height 23
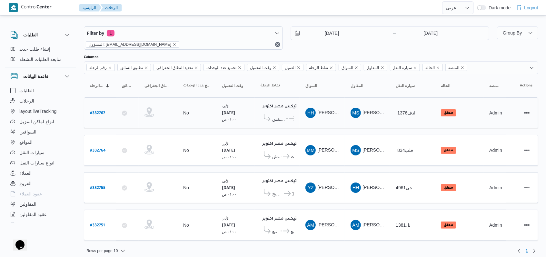
scroll to position [5, 0]
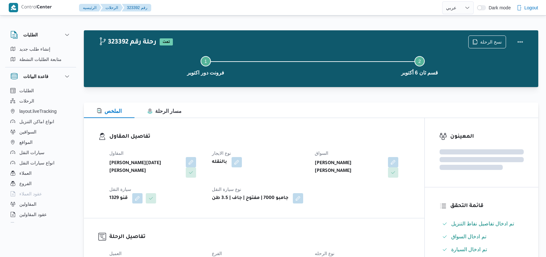
select select "ar"
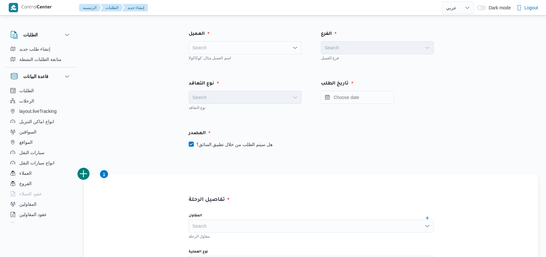
select select "ar"
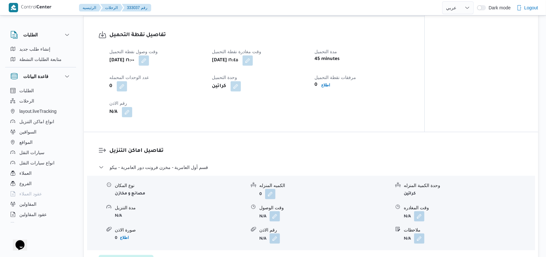
scroll to position [387, 0]
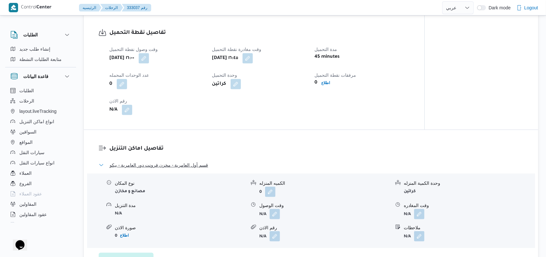
click at [191, 163] on span "قسم أول العامرية - مخزن فرونت دور العامرية - بيكو" at bounding box center [159, 165] width 98 height 8
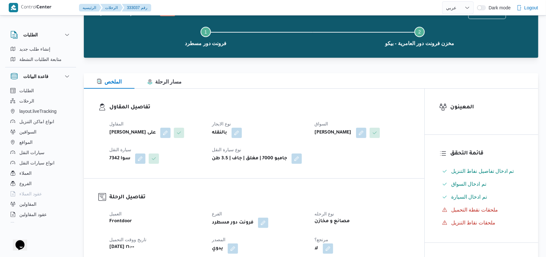
scroll to position [0, 0]
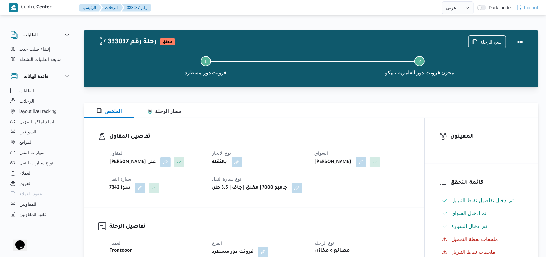
click at [281, 142] on dl "تفاصيل المقاول المقاول [PERSON_NAME] سعد على نوع الايجار بالنقله السواق [PERSON…" at bounding box center [259, 162] width 300 height 61
select select "ar"
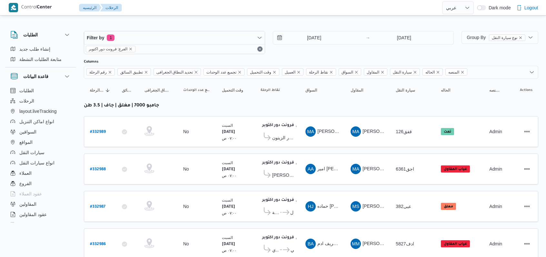
select select "ar"
click at [311, 39] on input "[DATE]" at bounding box center [309, 37] width 73 height 13
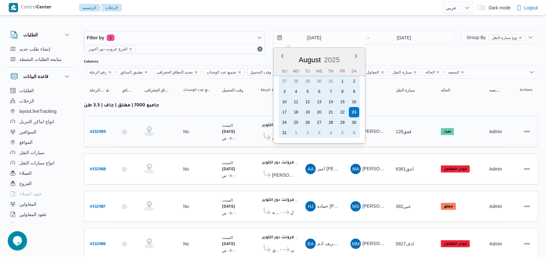
click at [288, 122] on div "24" at bounding box center [284, 122] width 10 height 10
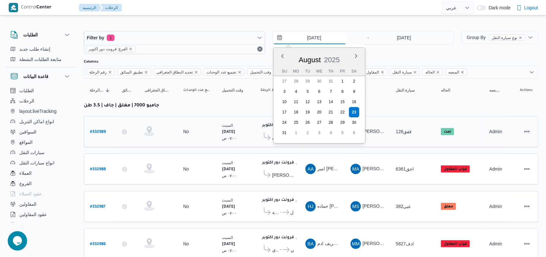
type input "24/8/2025"
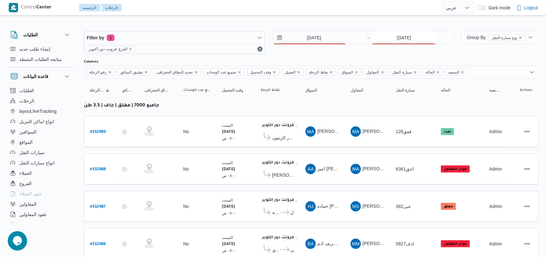
click at [408, 39] on input "[DATE]" at bounding box center [404, 37] width 64 height 13
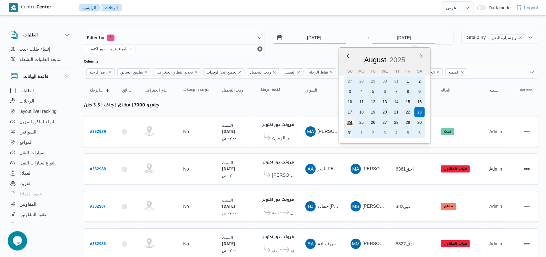
click at [354, 118] on div "24" at bounding box center [350, 122] width 12 height 12
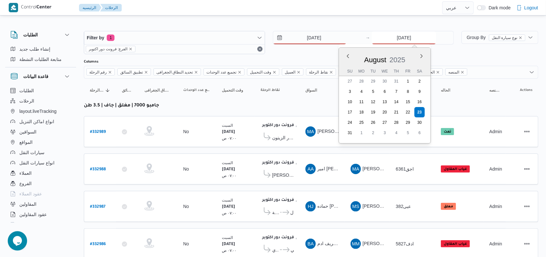
type input "24/8/2025"
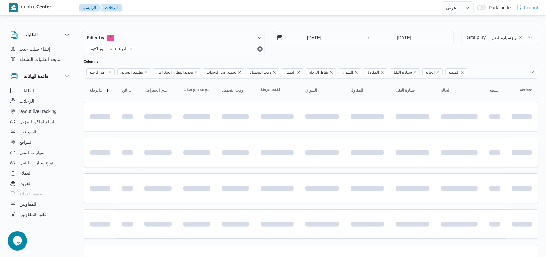
click at [311, 46] on div "24/8/2025 → 24/8/2025" at bounding box center [363, 42] width 181 height 23
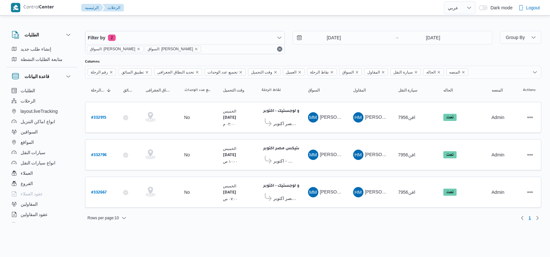
select select "ar"
